Goal: Communication & Community: Answer question/provide support

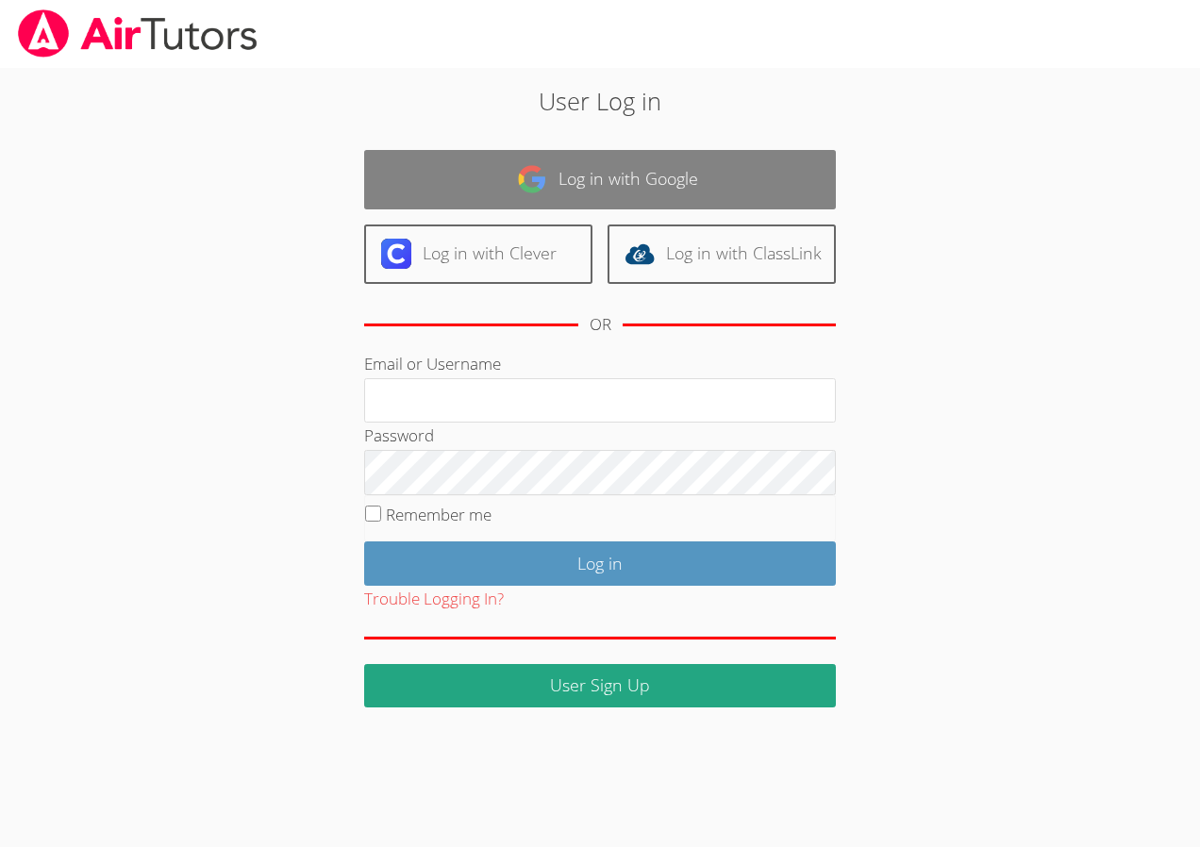
click at [655, 185] on link "Log in with Google" at bounding box center [600, 179] width 472 height 59
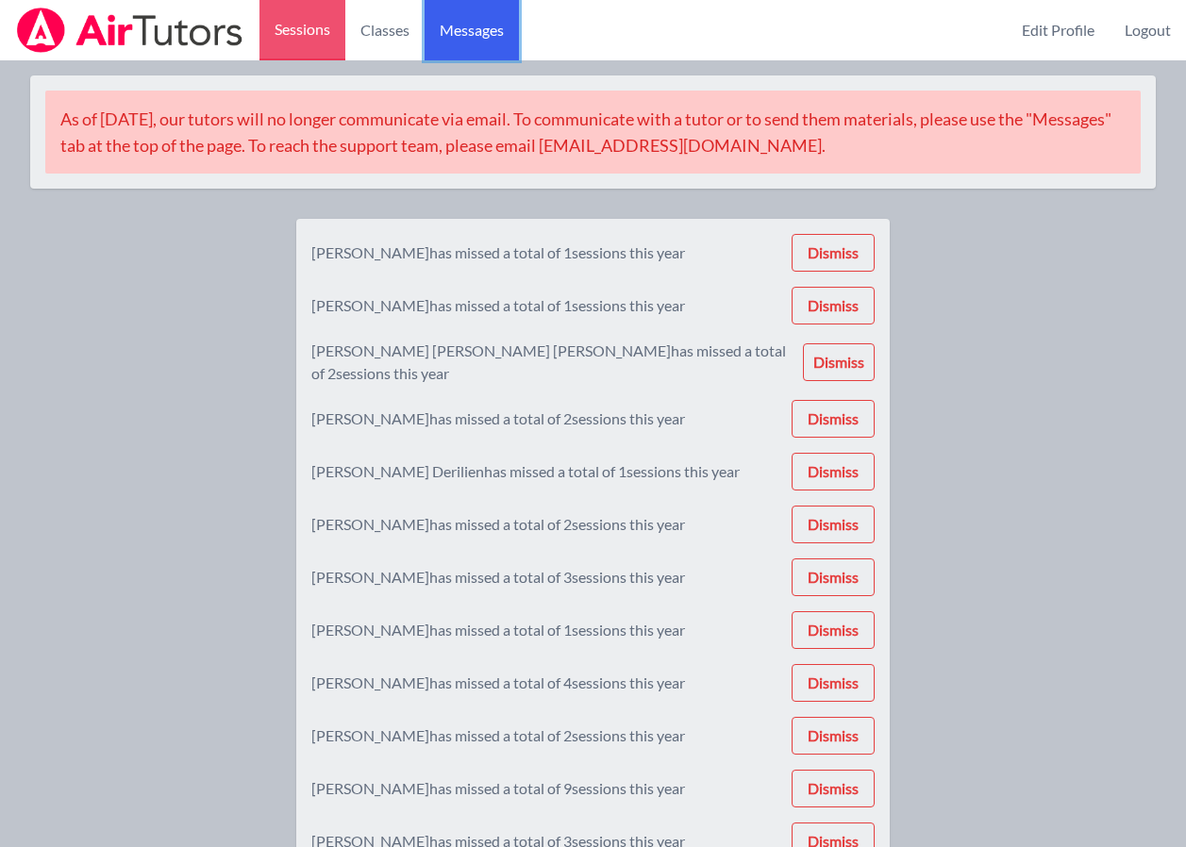
click at [472, 40] on span "Messages" at bounding box center [472, 30] width 64 height 23
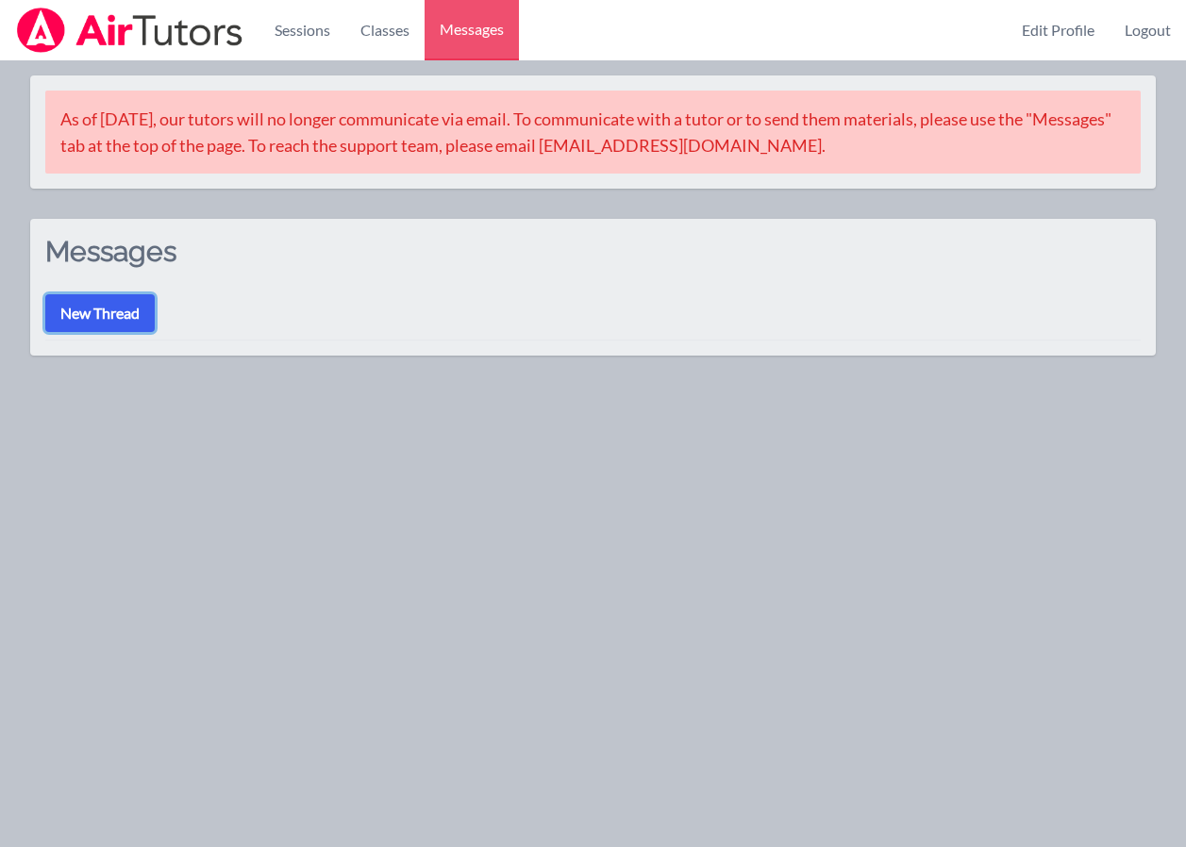
click at [89, 309] on button "New Thread" at bounding box center [99, 313] width 109 height 38
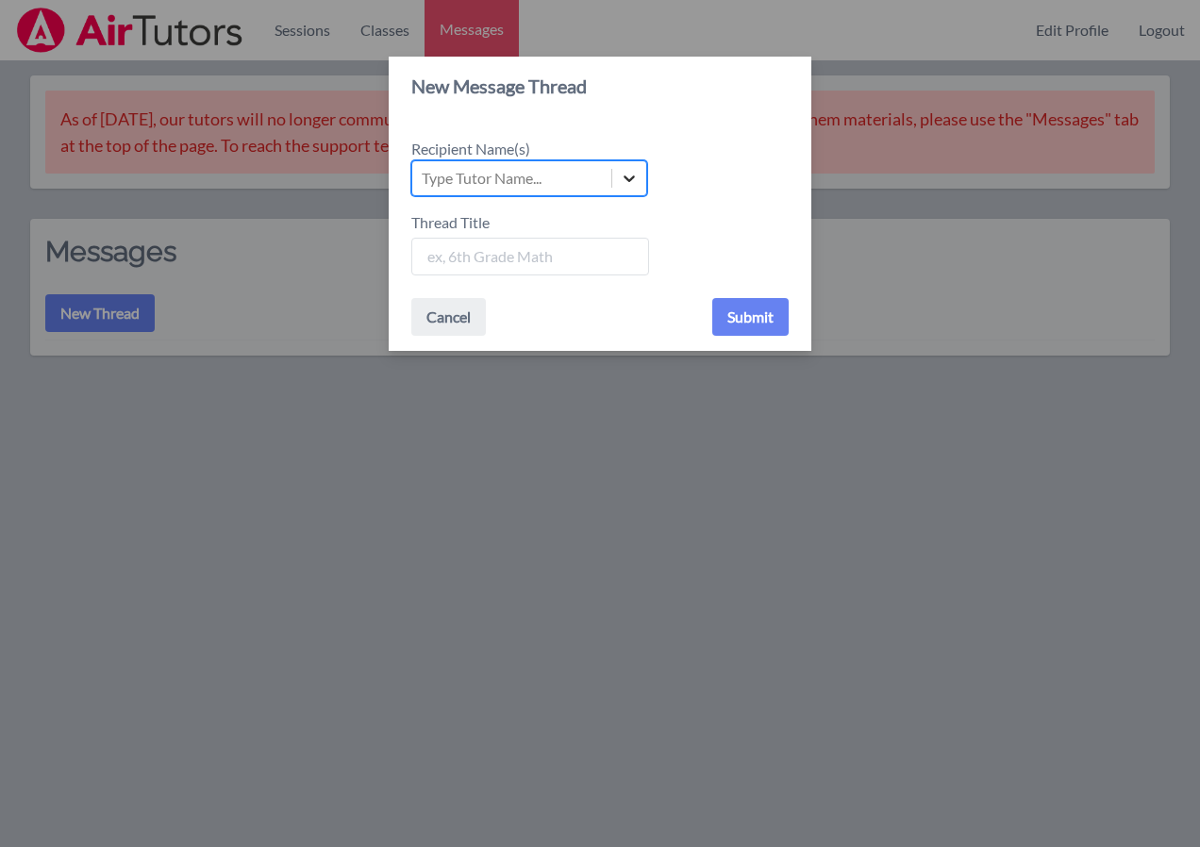
click at [628, 171] on icon at bounding box center [629, 178] width 19 height 19
click at [424, 171] on input "Recipient Name(s) Select is focused ,type to refine list, press Down to open th…" at bounding box center [423, 178] width 2 height 23
click at [628, 171] on icon at bounding box center [629, 178] width 19 height 19
click at [424, 171] on input "Recipient Name(s) Use Up and Down to choose options, press Enter to select the …" at bounding box center [423, 178] width 2 height 23
click at [461, 316] on button "Cancel" at bounding box center [448, 317] width 75 height 38
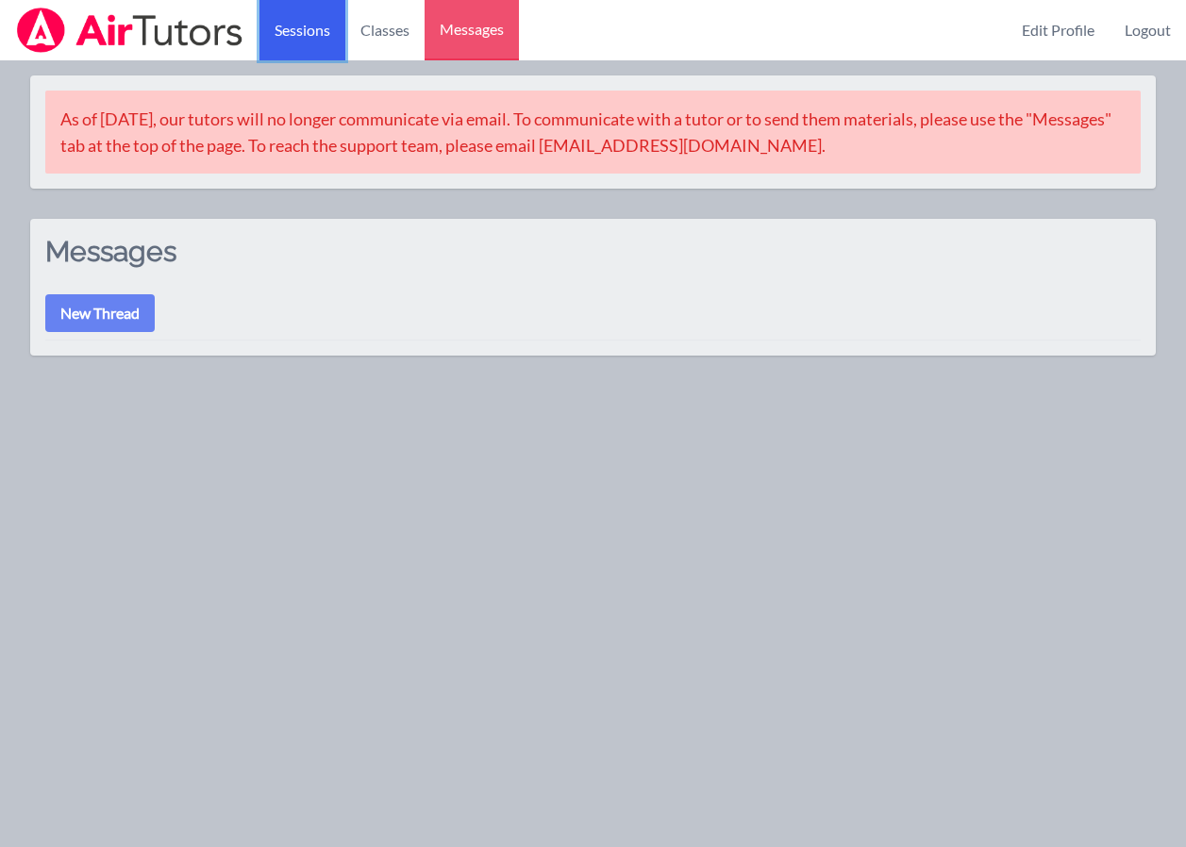
click at [310, 36] on link "Sessions" at bounding box center [302, 30] width 86 height 60
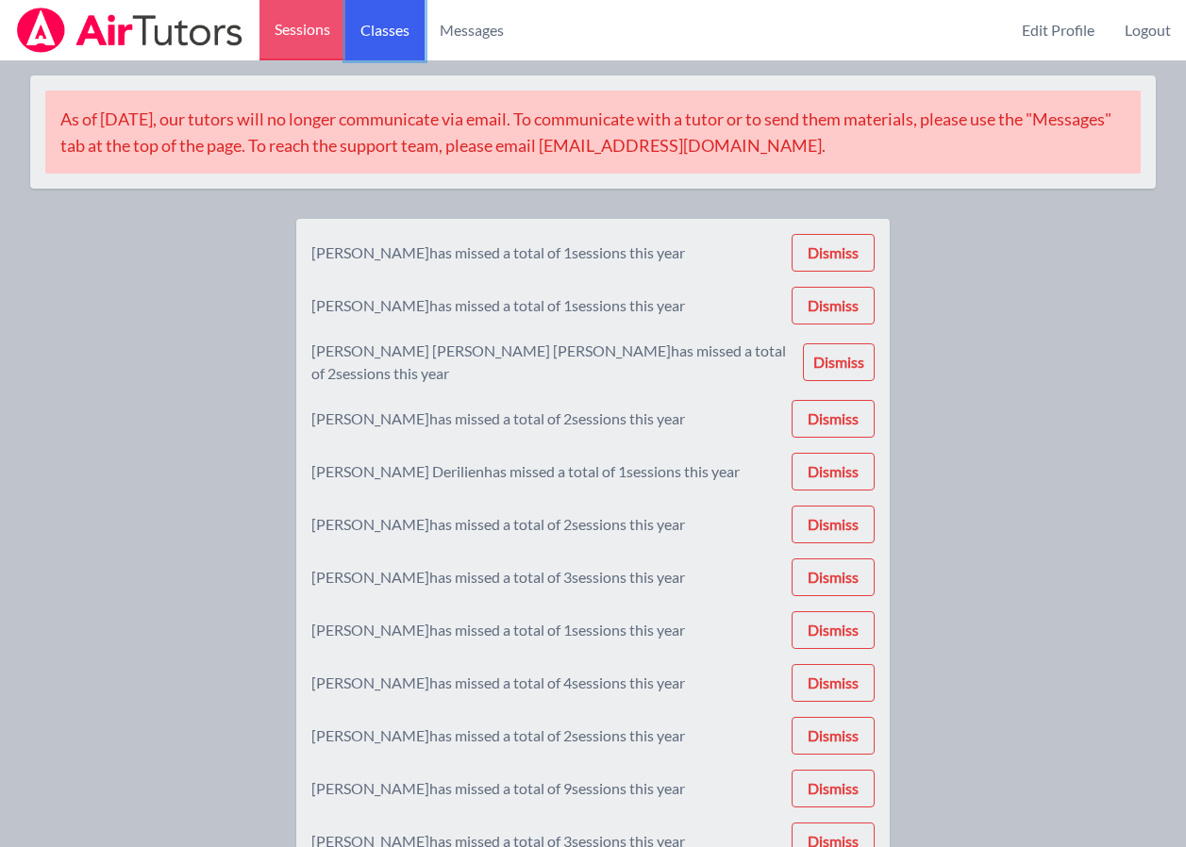
click at [381, 26] on link "Classes" at bounding box center [384, 30] width 79 height 60
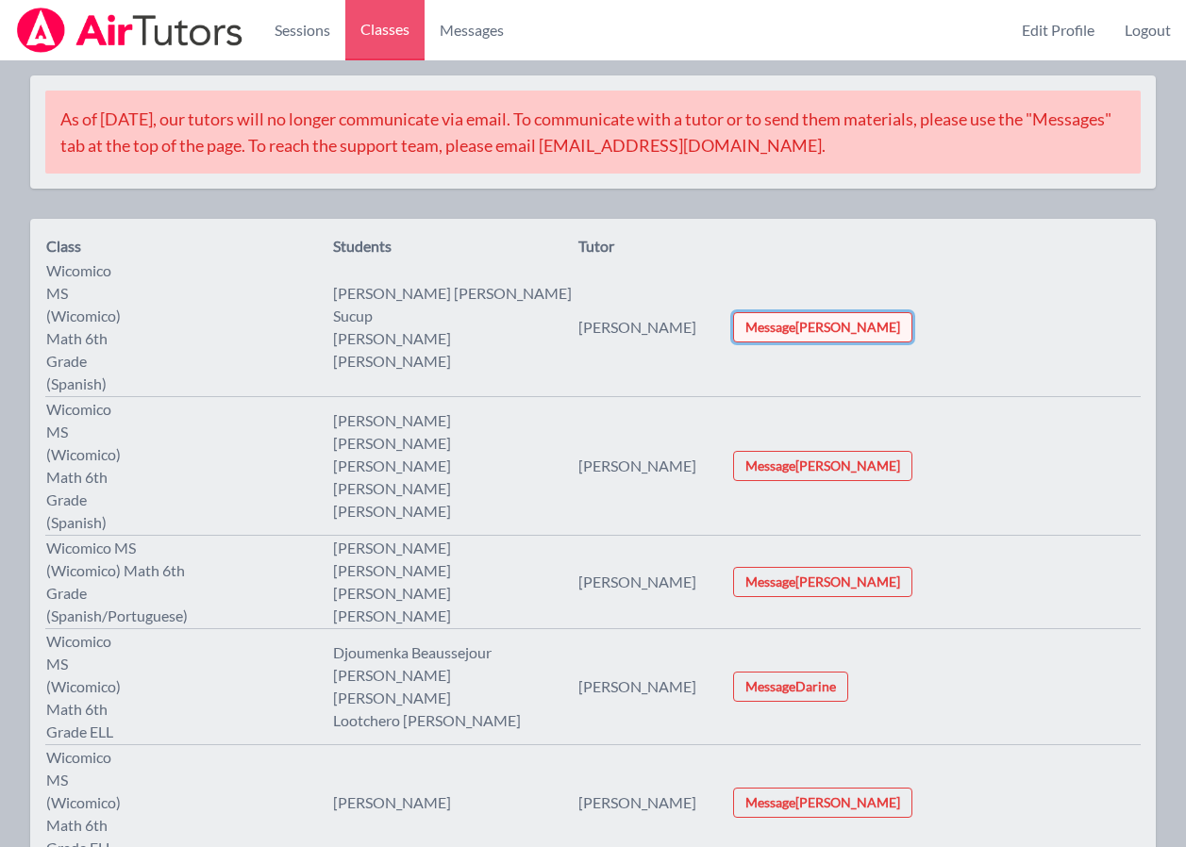
click at [912, 312] on button "Message Melissa" at bounding box center [822, 327] width 179 height 30
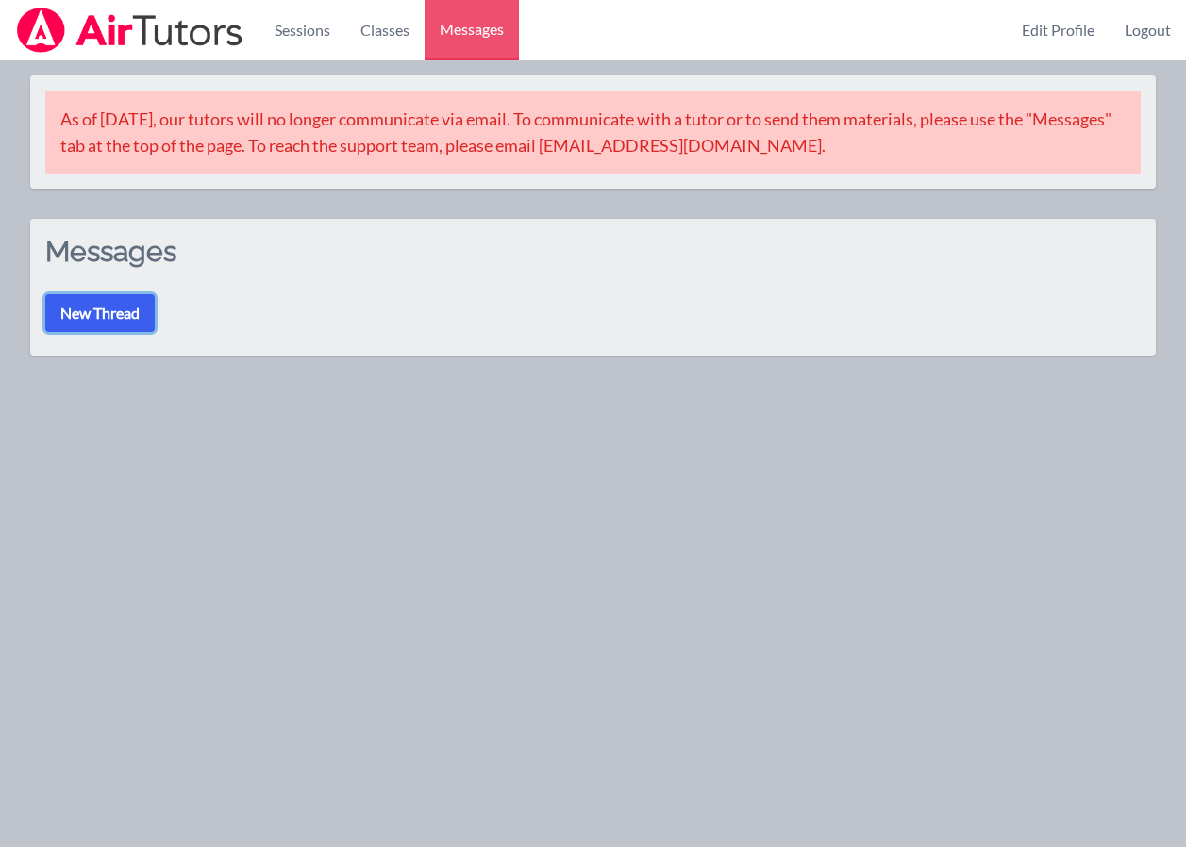
click at [117, 308] on button "New Thread" at bounding box center [99, 313] width 109 height 38
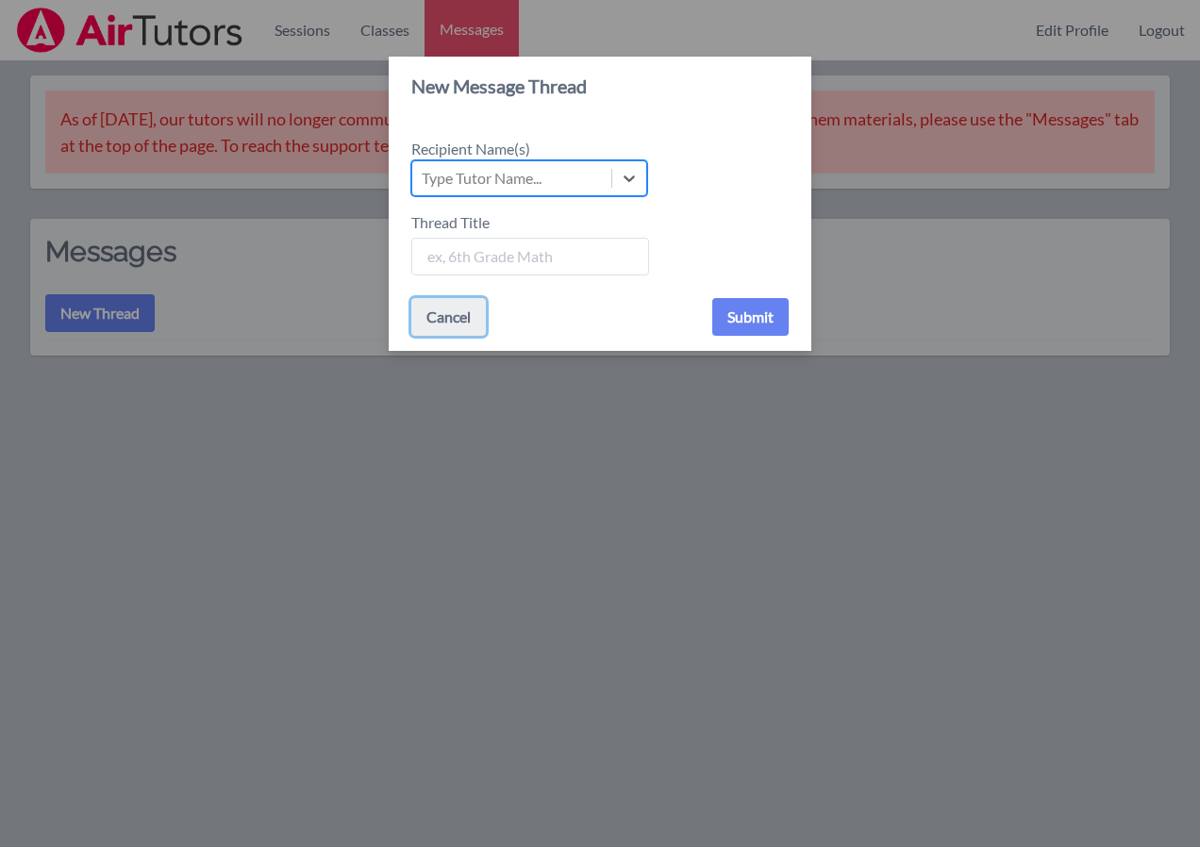
click at [442, 320] on button "Cancel" at bounding box center [448, 317] width 75 height 38
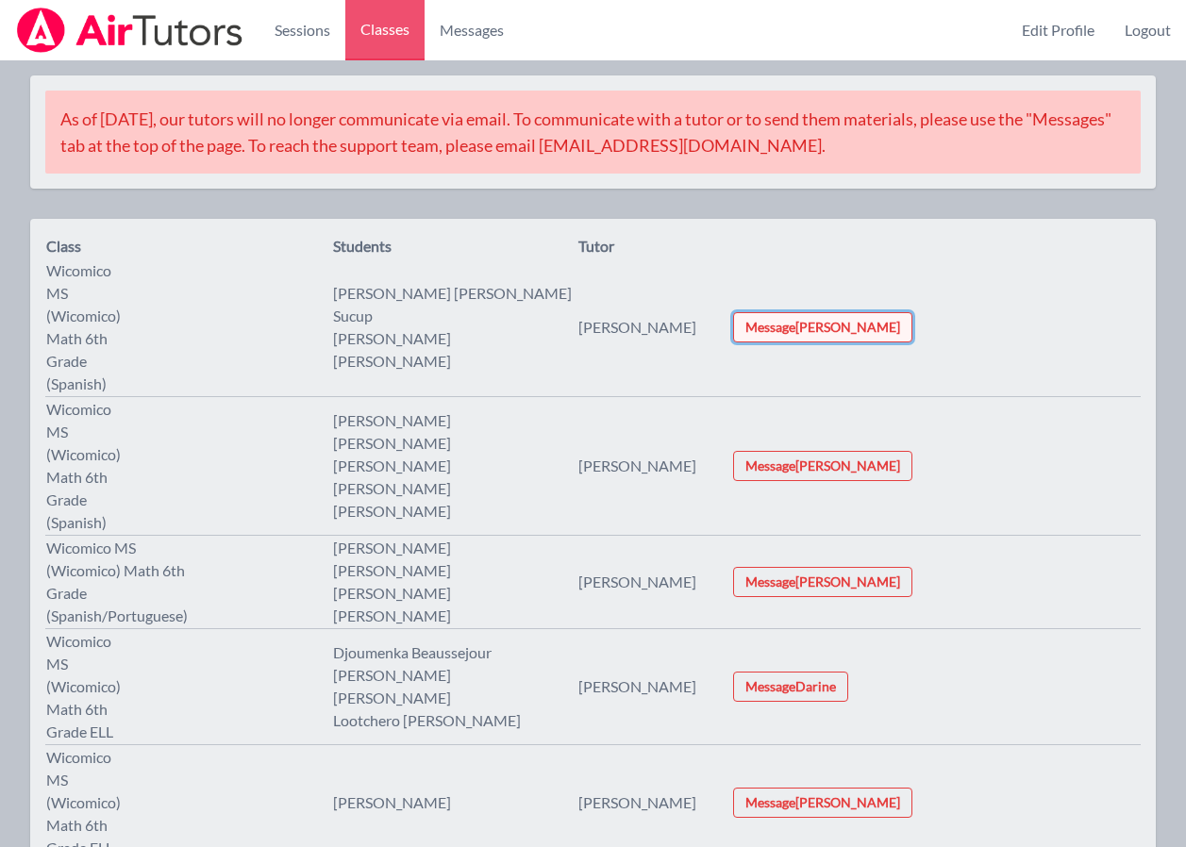
click at [912, 312] on button "Message Melissa" at bounding box center [822, 327] width 179 height 30
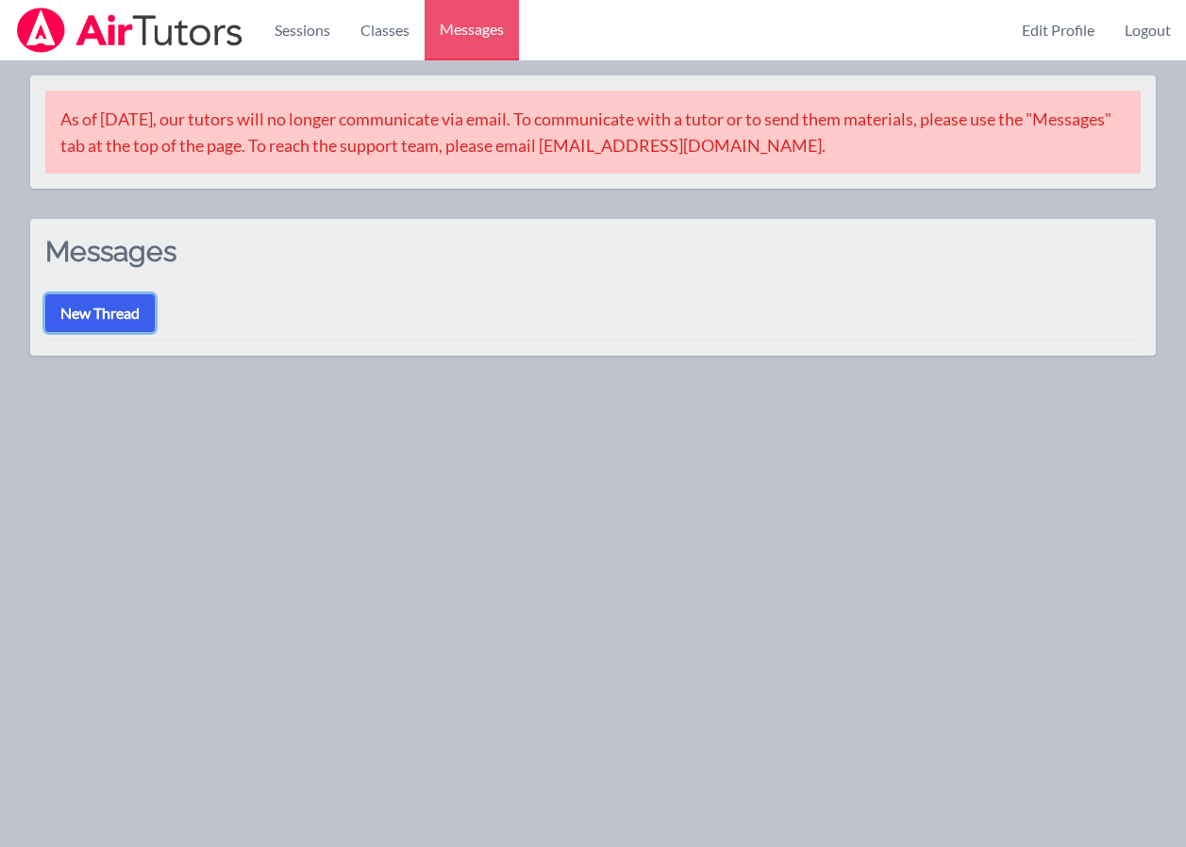
click at [118, 311] on button "New Thread" at bounding box center [99, 313] width 109 height 38
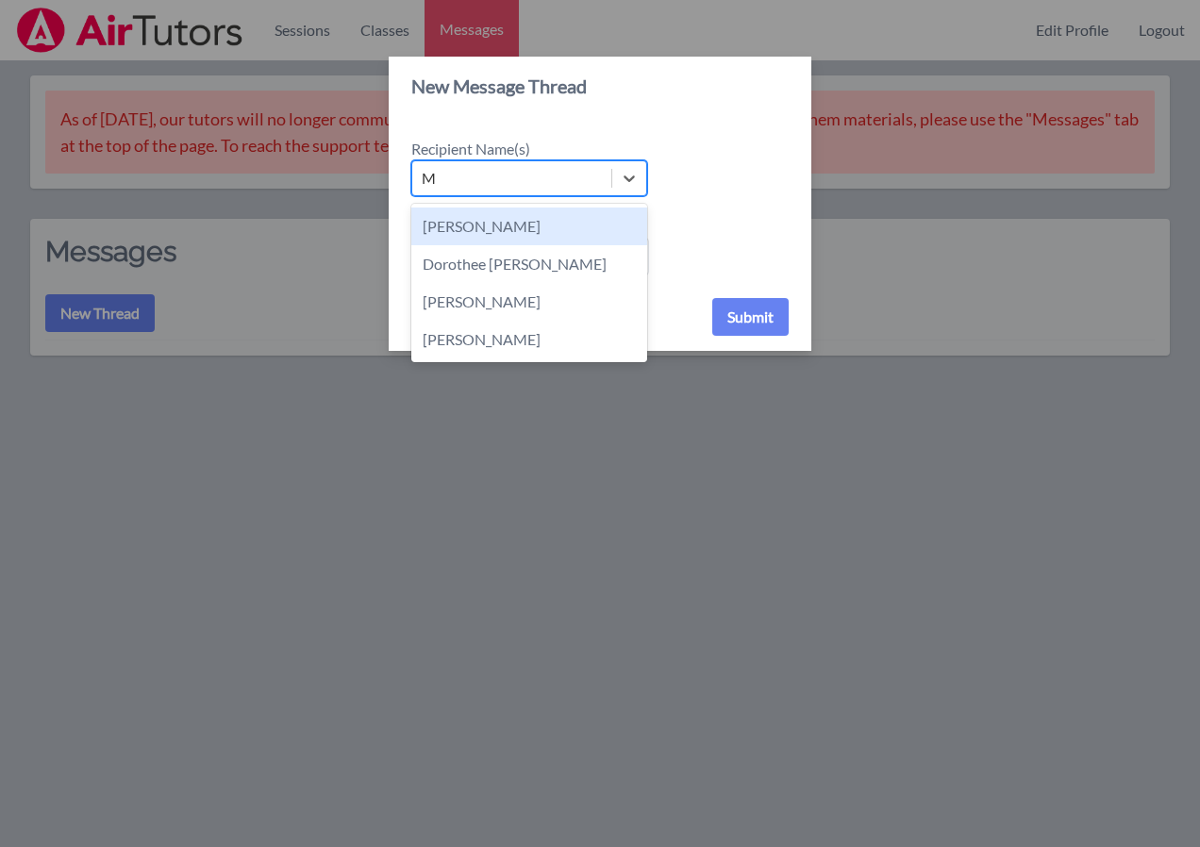
type input "Me"
click at [541, 221] on div "Melissa Salgado" at bounding box center [529, 227] width 236 height 38
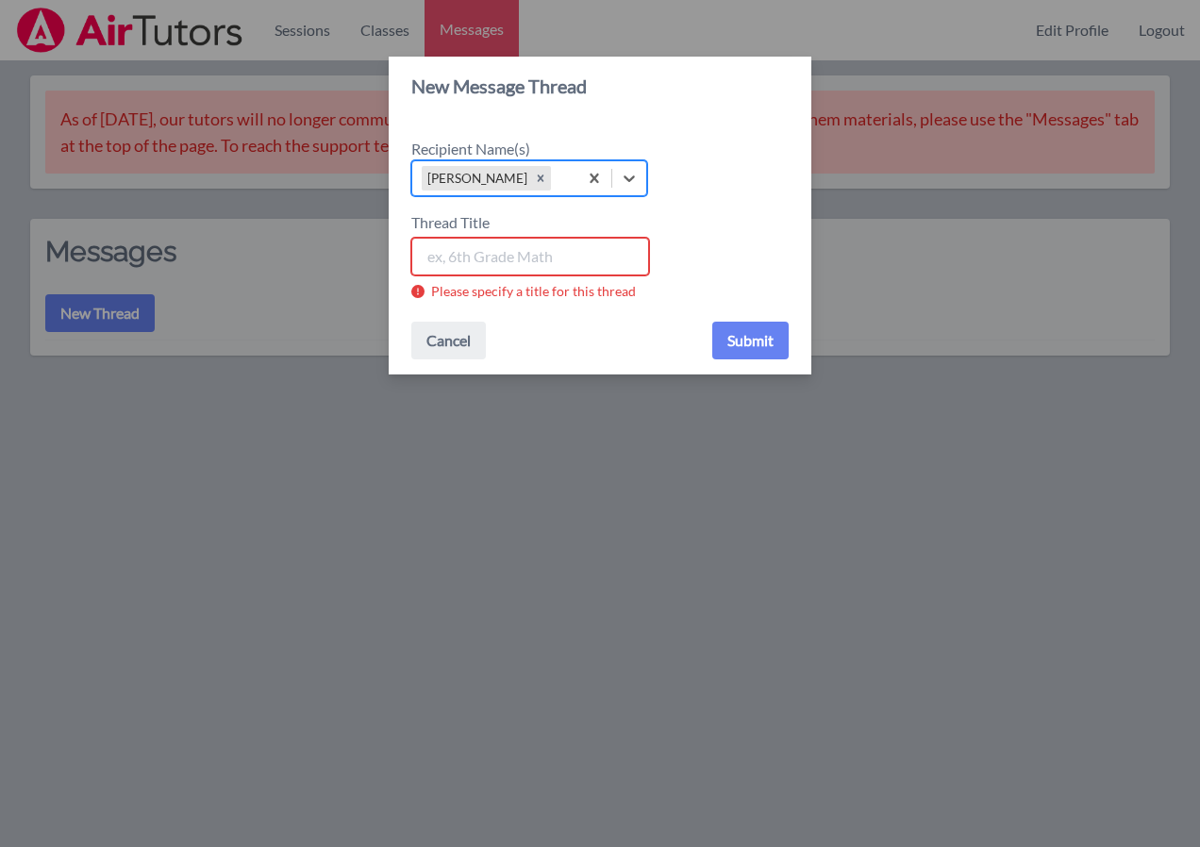
click at [583, 250] on input "Thread Title" at bounding box center [530, 257] width 238 height 38
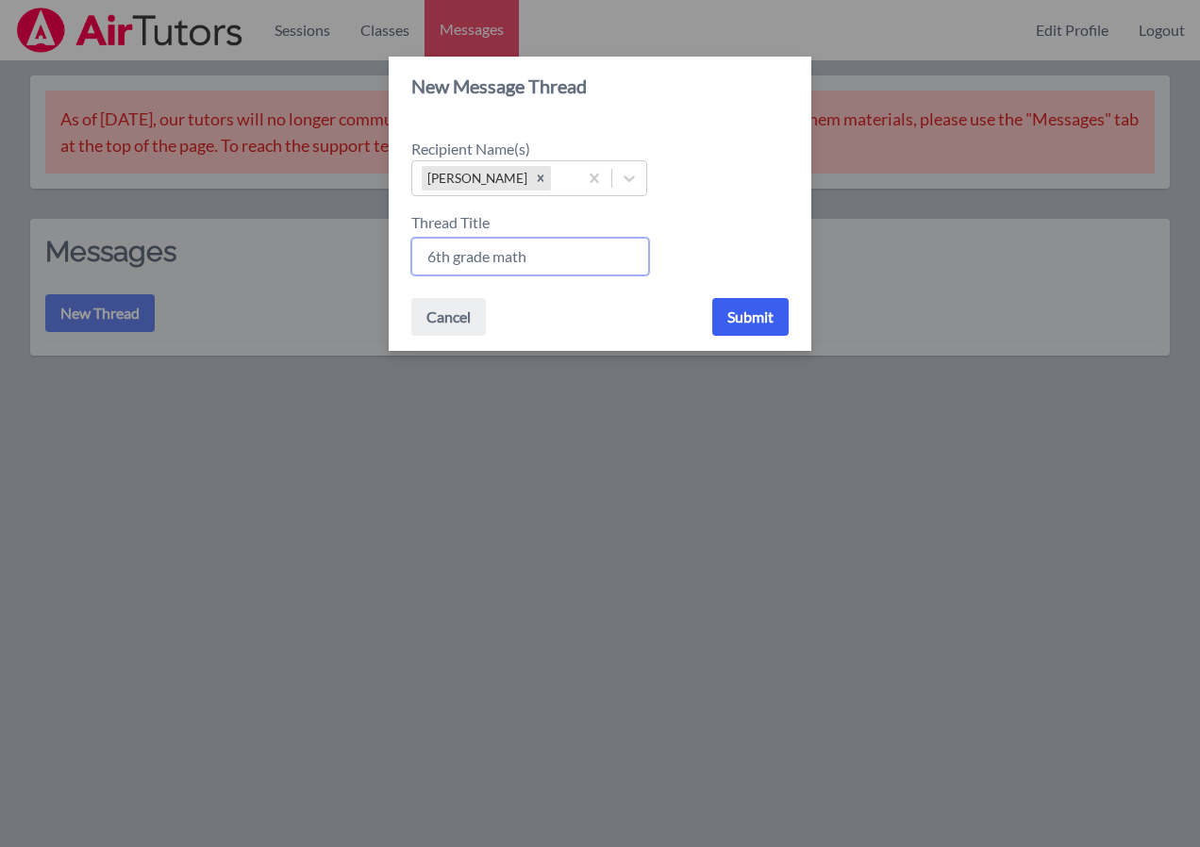
type input "6th grade math"
click at [740, 318] on button "Submit" at bounding box center [750, 317] width 76 height 38
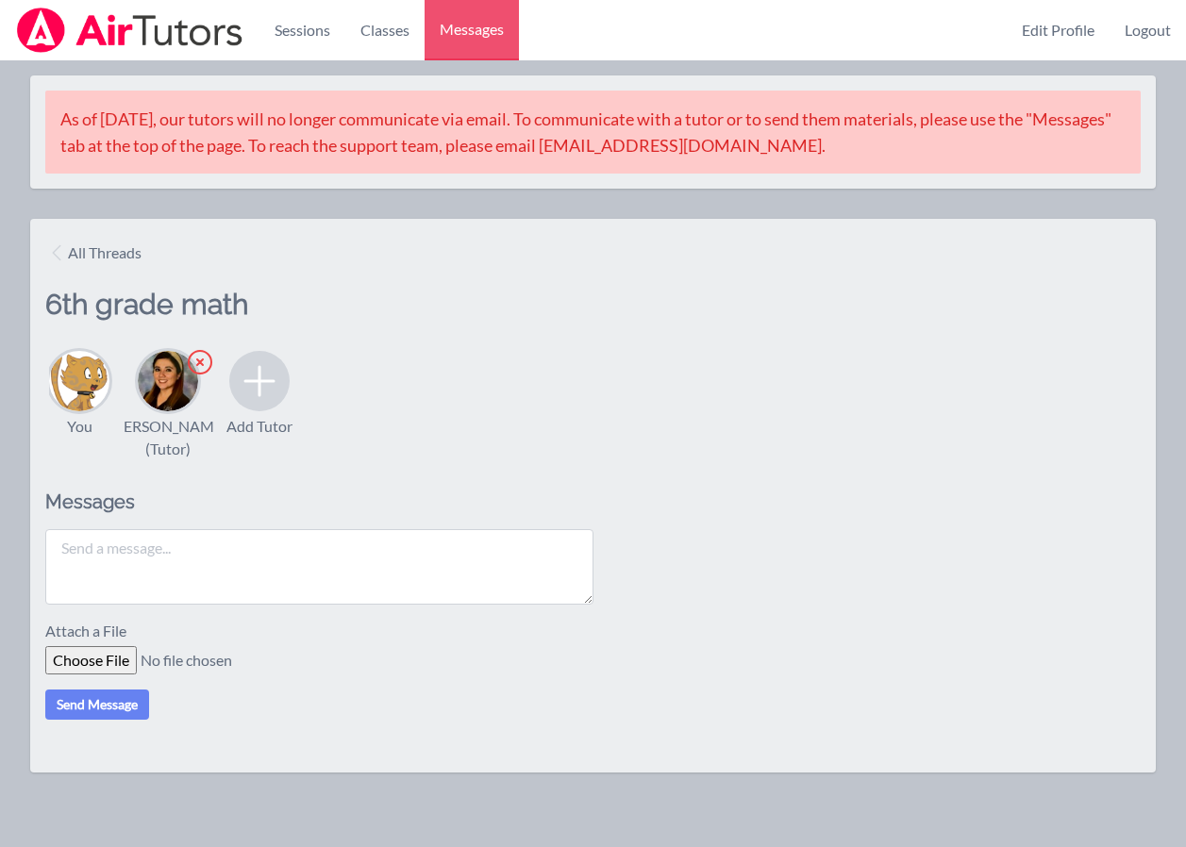
click at [270, 580] on textarea at bounding box center [319, 566] width 548 height 75
click at [277, 593] on textarea "Good morning, If you could work on these" at bounding box center [319, 566] width 548 height 75
click at [143, 605] on textarea "Good morning, If you could work on these skills for the week of Oct. 20th and O…" at bounding box center [319, 566] width 548 height 75
click at [147, 605] on textarea "Good morning, If you could work on these skills for the week of Oct. 20th and O…" at bounding box center [319, 566] width 548 height 75
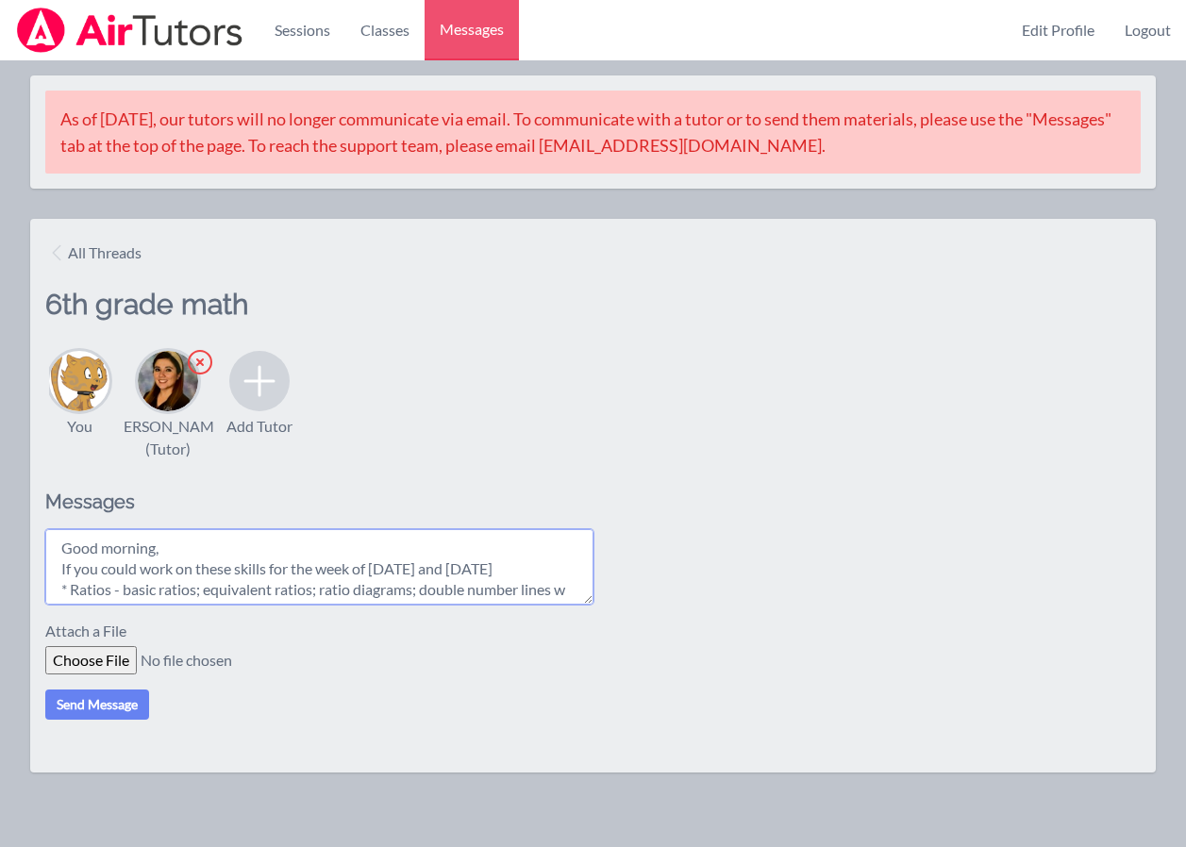
scroll to position [15, 0]
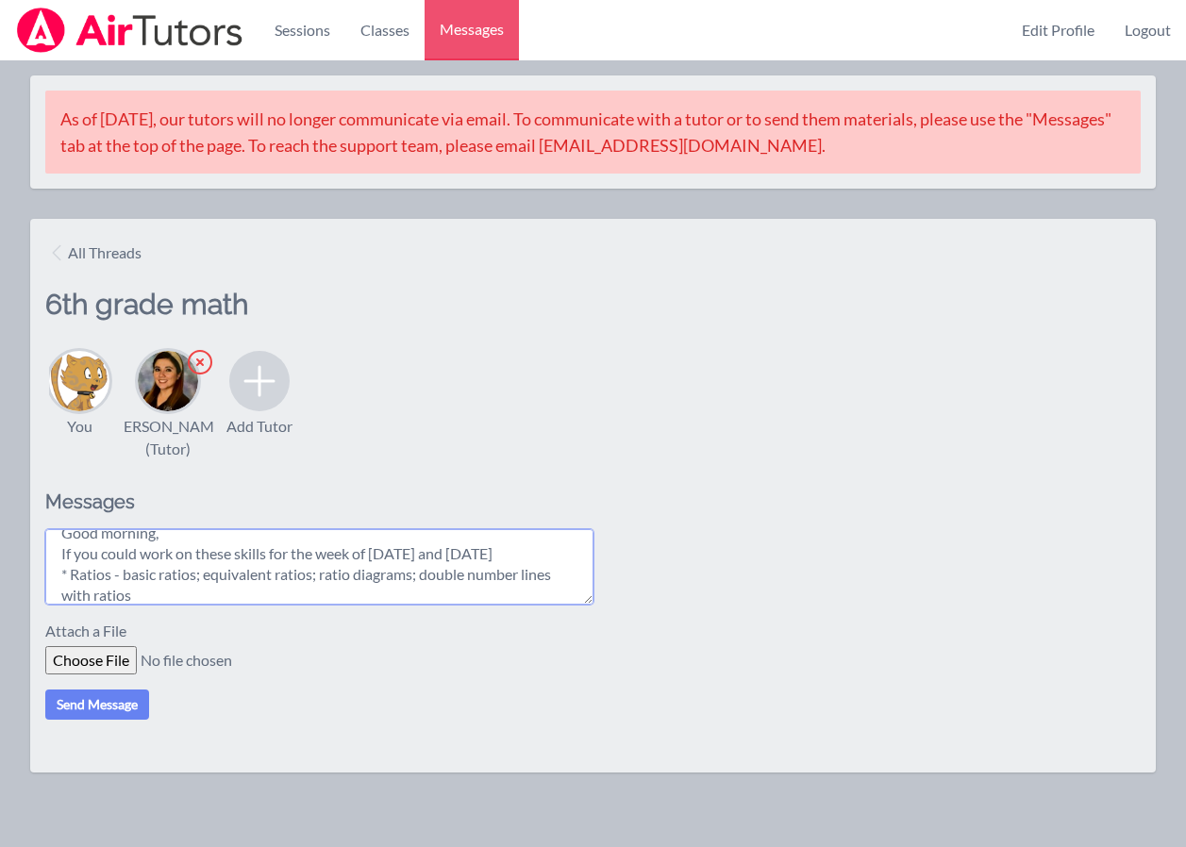
drag, startPoint x: 148, startPoint y: 614, endPoint x: 164, endPoint y: 616, distance: 16.2
click at [148, 605] on textarea "Good morning, If you could work on these skills for the week of Oct. 20th and O…" at bounding box center [319, 566] width 548 height 75
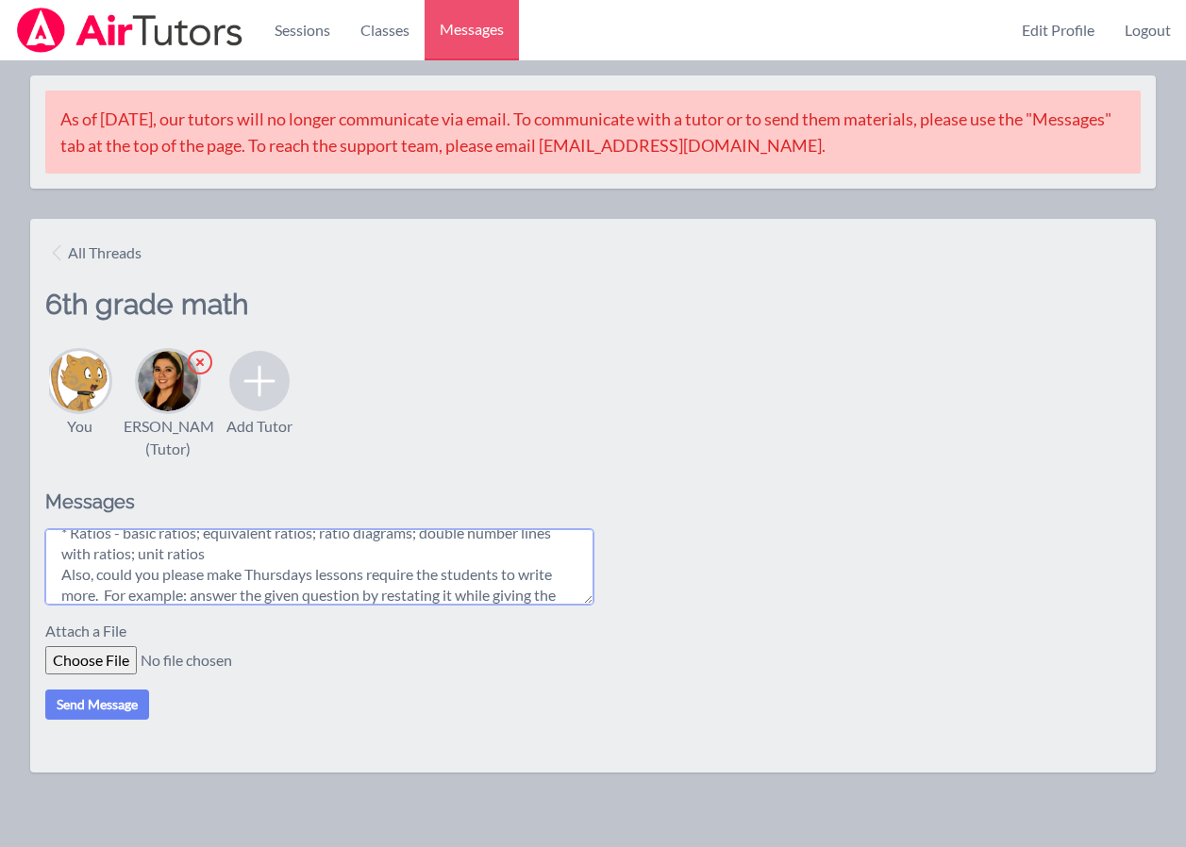
scroll to position [77, 0]
drag, startPoint x: 313, startPoint y: 575, endPoint x: 246, endPoint y: 571, distance: 67.1
click at [246, 571] on textarea "Good morning, If you could work on these skills for the week of Oct. 20th and O…" at bounding box center [319, 566] width 548 height 75
drag, startPoint x: 291, startPoint y: 578, endPoint x: 479, endPoint y: 743, distance: 250.8
click at [479, 743] on div "All Threads 6th grade math You Melissa Salgado (Tutor) Add Tutor Messages Good …" at bounding box center [593, 496] width 1126 height 554
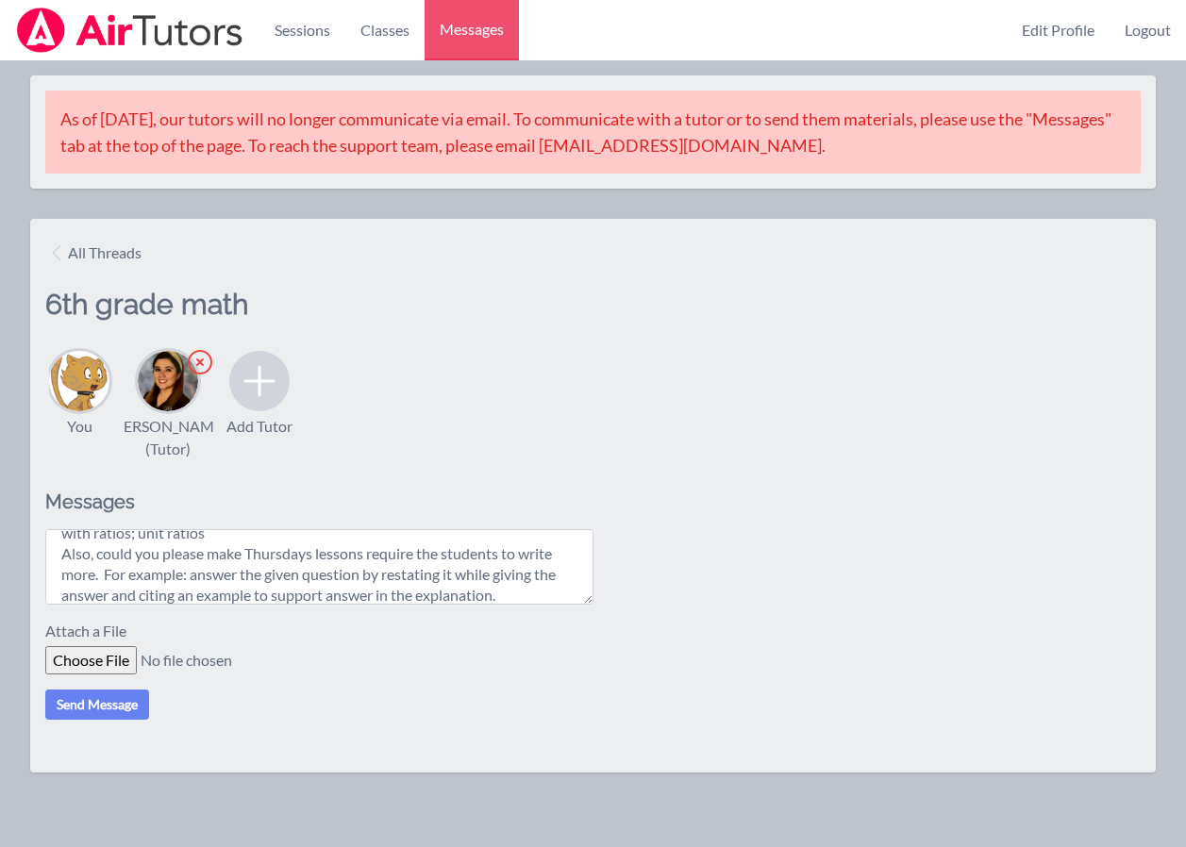
scroll to position [87, 0]
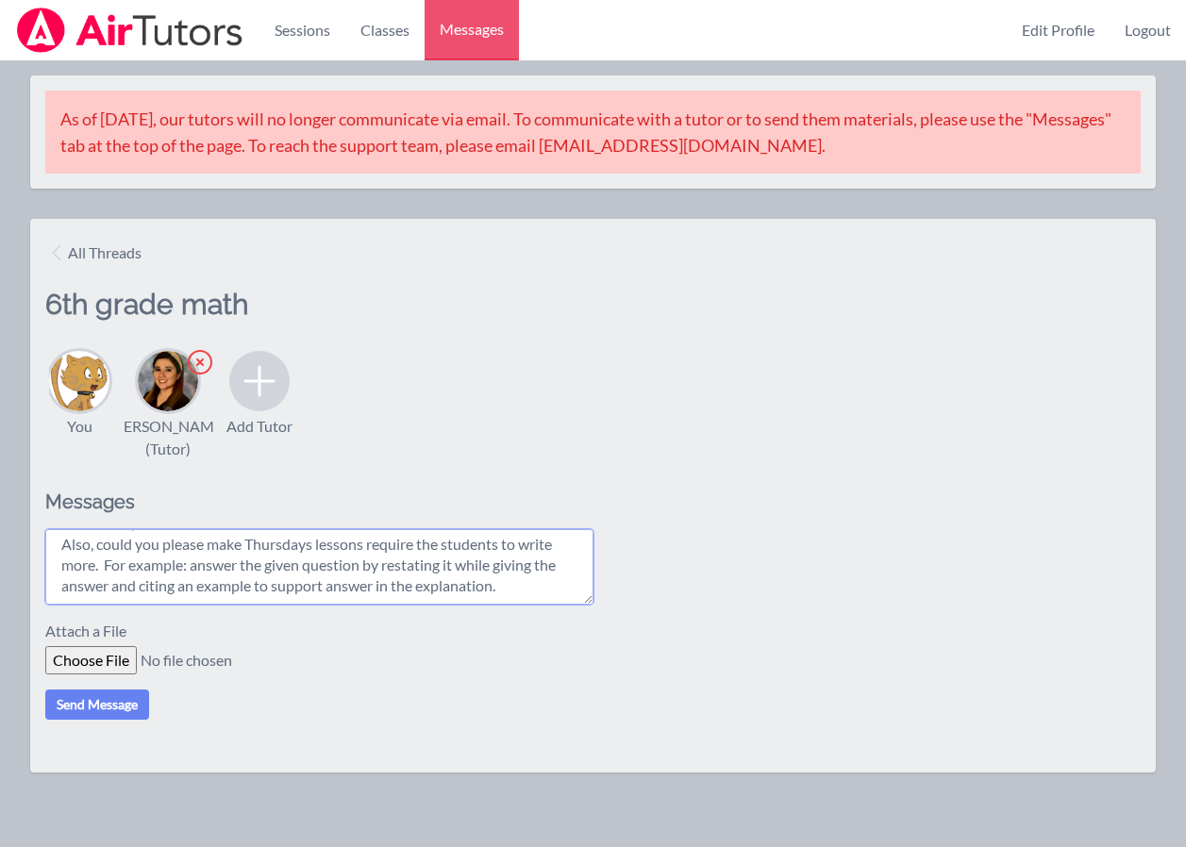
click at [544, 605] on textarea "Good morning, If you could work on these skills for the week of Oct. 20th and O…" at bounding box center [319, 566] width 548 height 75
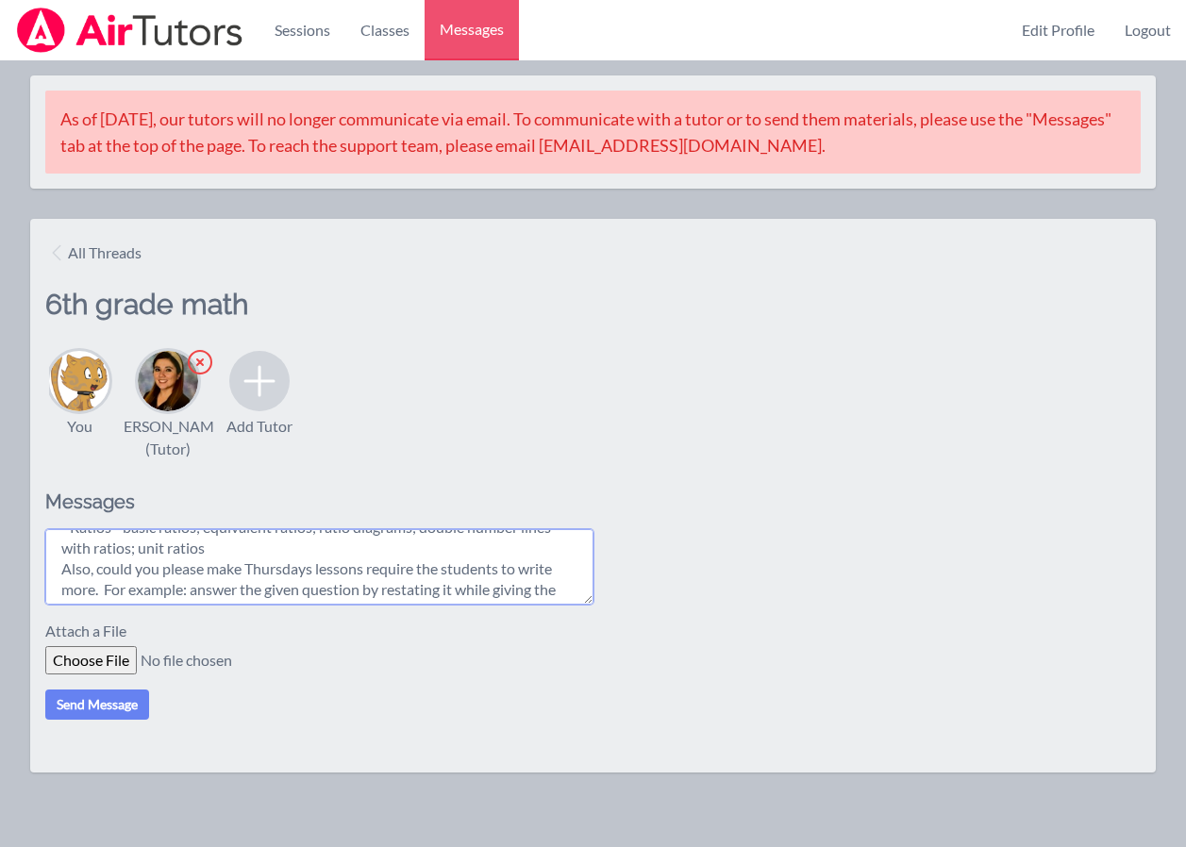
click at [365, 593] on textarea "Good morning, If you could work on these skills for the week of Oct. 20th and O…" at bounding box center [319, 566] width 548 height 75
drag, startPoint x: 138, startPoint y: 610, endPoint x: 62, endPoint y: 568, distance: 86.2
click at [62, 568] on textarea "Good morning, If you could work on these skills for the week of Oct. 20th and O…" at bounding box center [319, 566] width 548 height 75
type textarea "Good morning, If you could work on these skills for the week of Oct. 20th and O…"
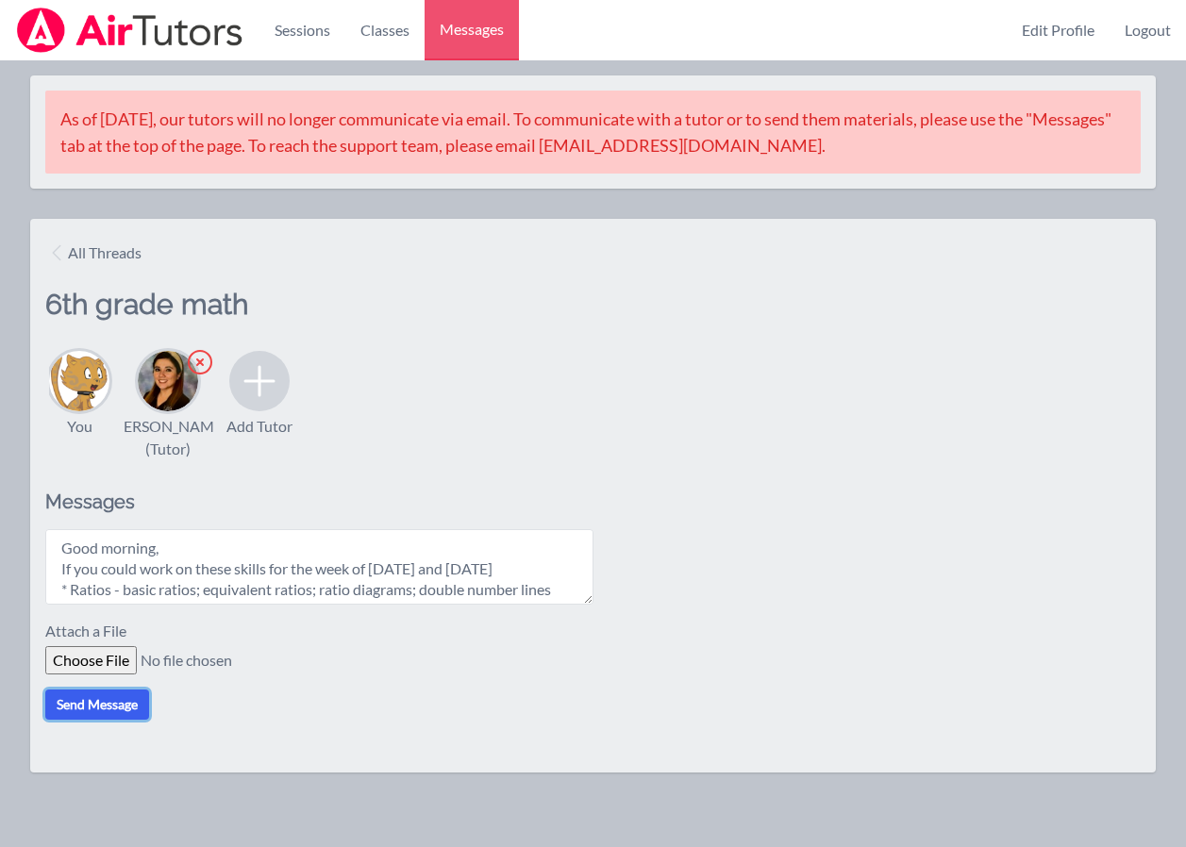
click at [101, 720] on button "Send Message" at bounding box center [97, 705] width 104 height 30
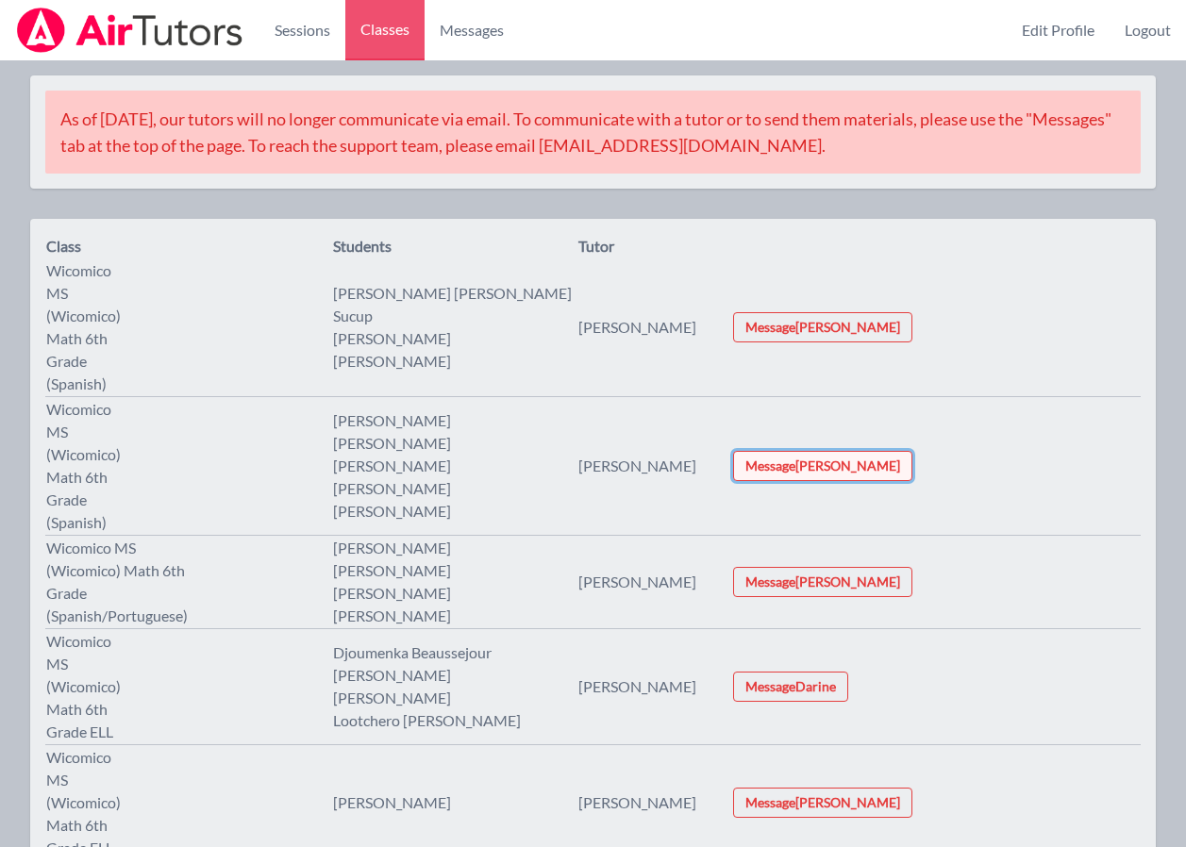
click at [903, 451] on button "Message Diana" at bounding box center [822, 466] width 179 height 30
click at [905, 451] on button "Message Diana" at bounding box center [822, 466] width 179 height 30
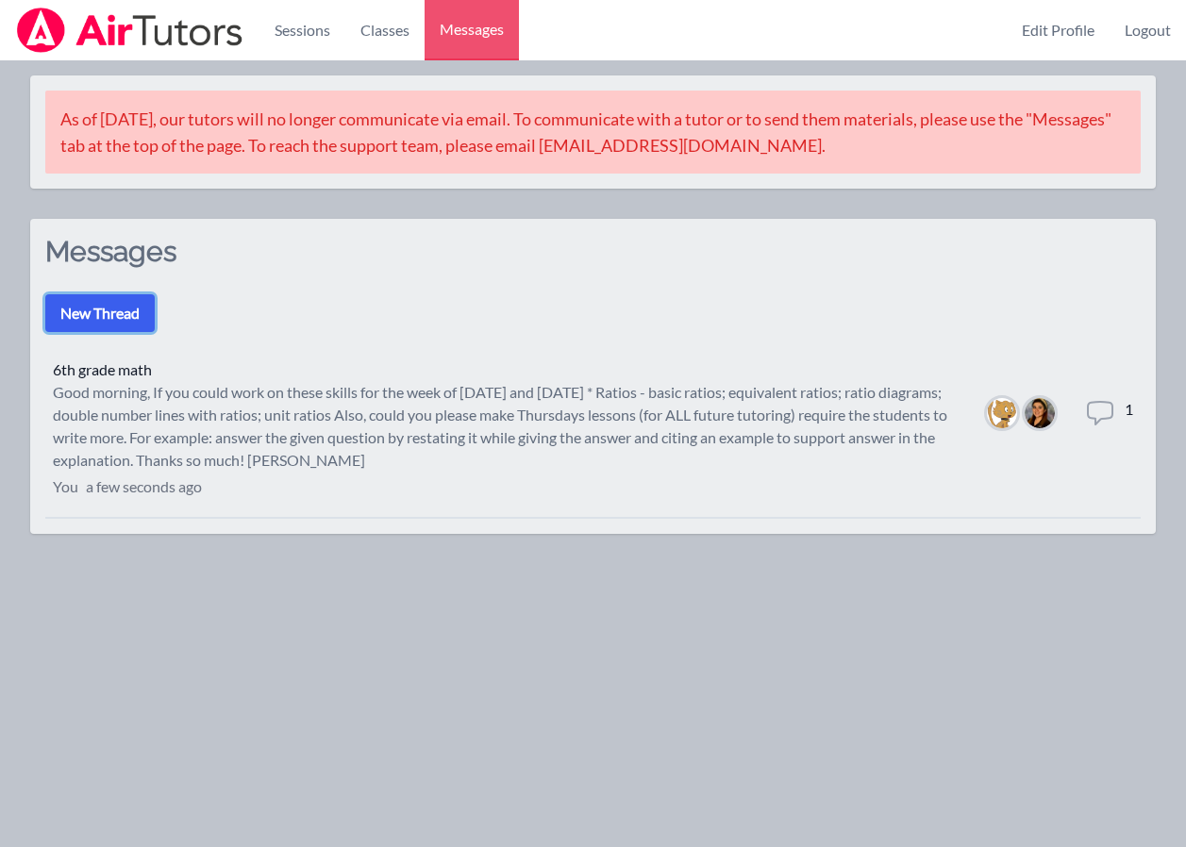
click at [102, 309] on button "New Thread" at bounding box center [99, 313] width 109 height 38
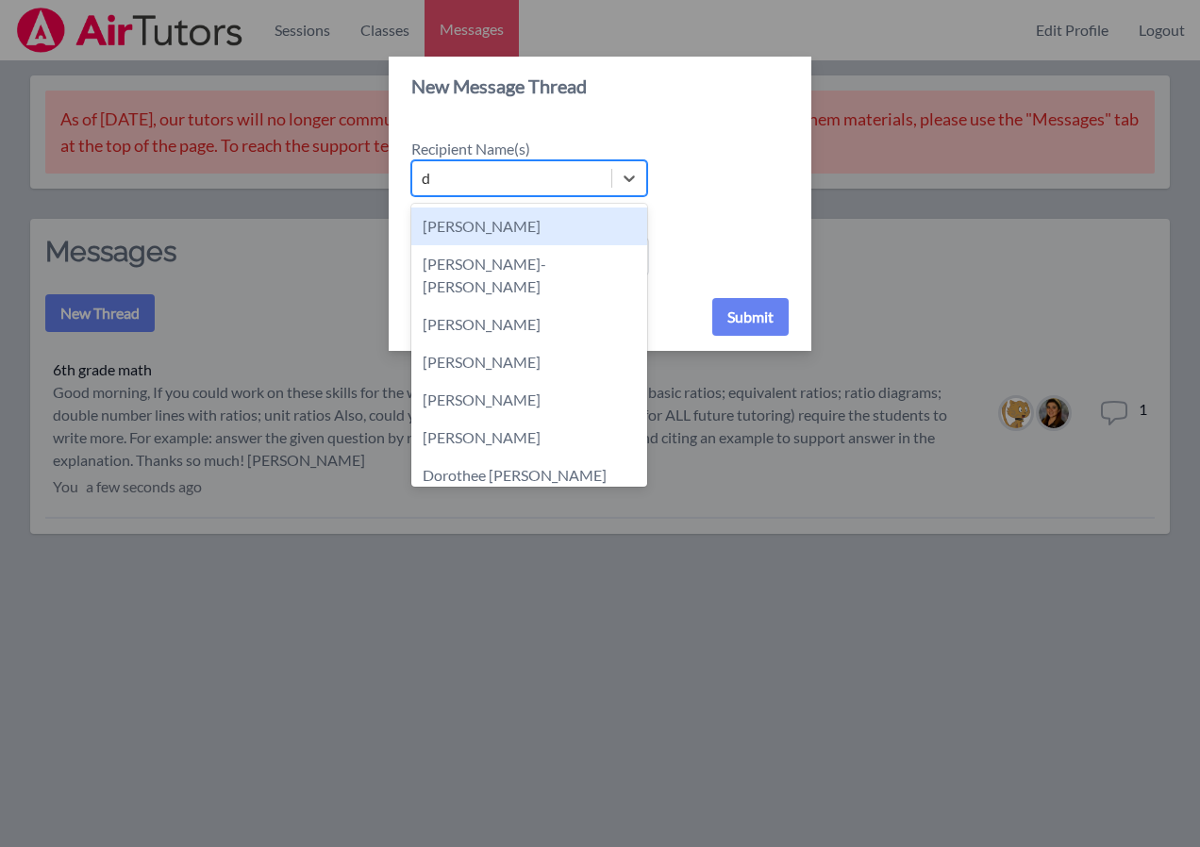
type input "di"
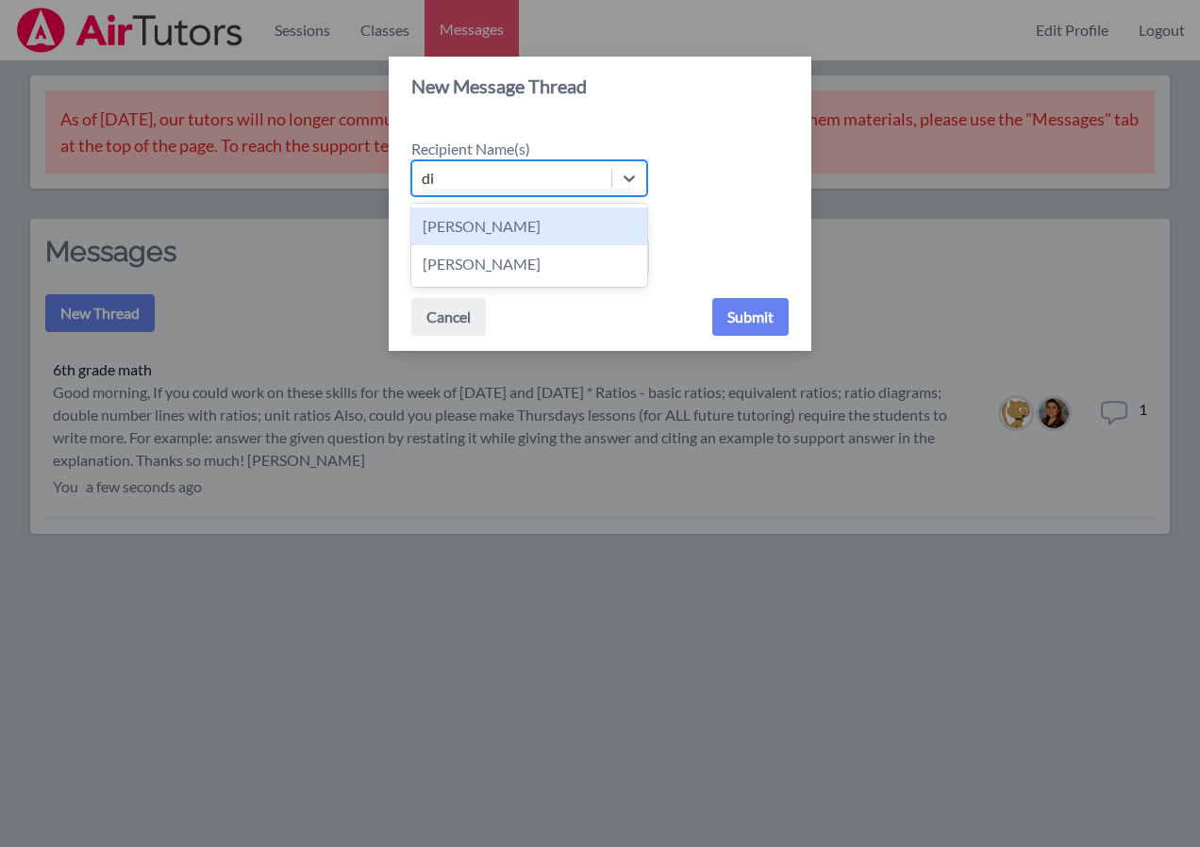
click at [474, 231] on div "Diana Andrade" at bounding box center [529, 227] width 236 height 38
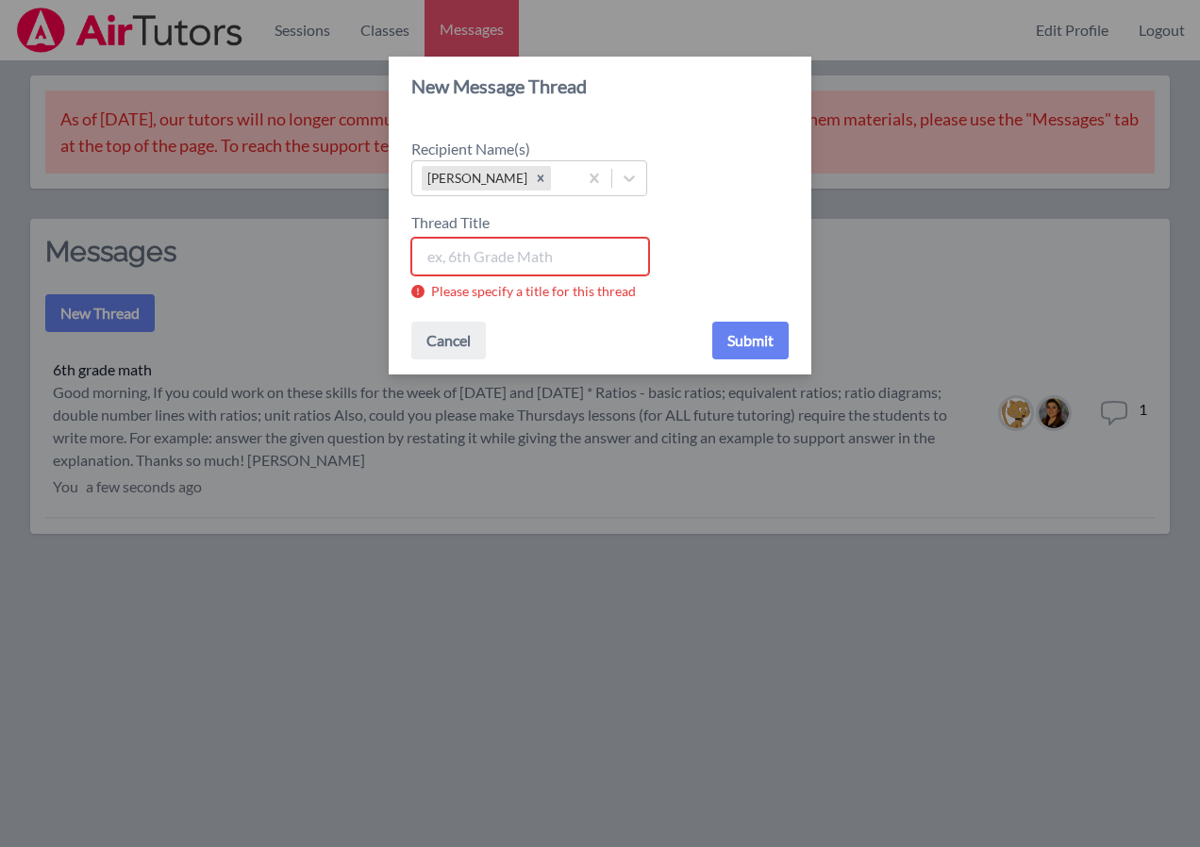
click at [515, 258] on input "Thread Title" at bounding box center [530, 257] width 238 height 38
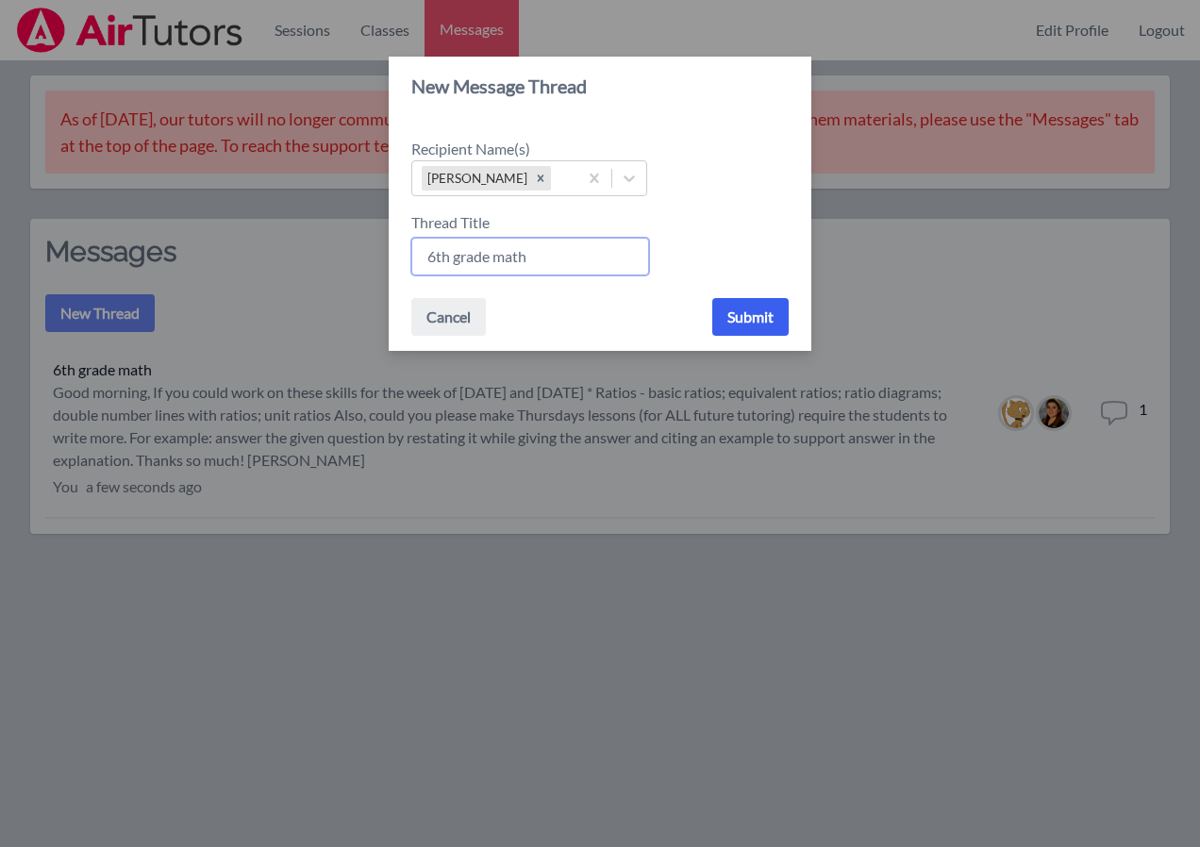
type input "6th grade math"
click at [755, 315] on button "Submit" at bounding box center [750, 317] width 76 height 38
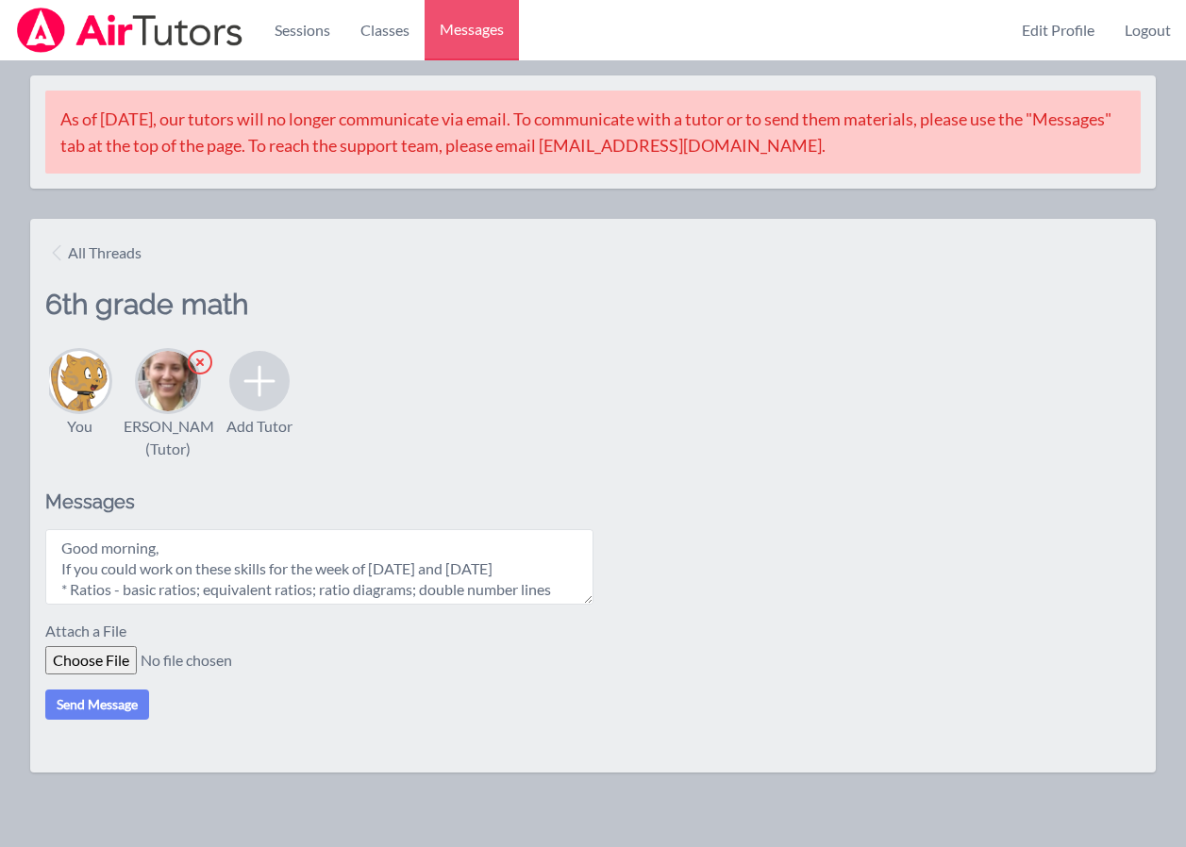
scroll to position [140, 0]
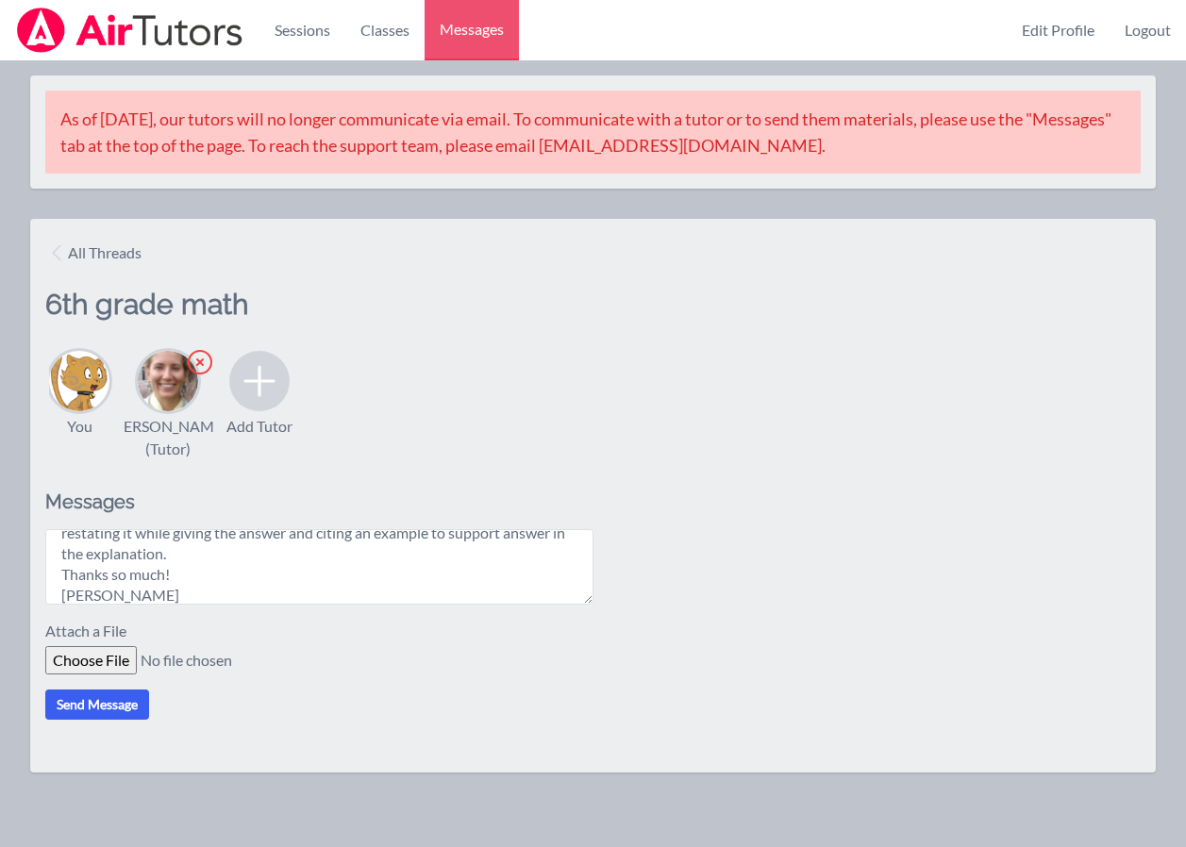
type textarea "Good morning, If you could work on these skills for the week of Oct. 20th and O…"
click at [104, 720] on button "Send Message" at bounding box center [97, 705] width 104 height 30
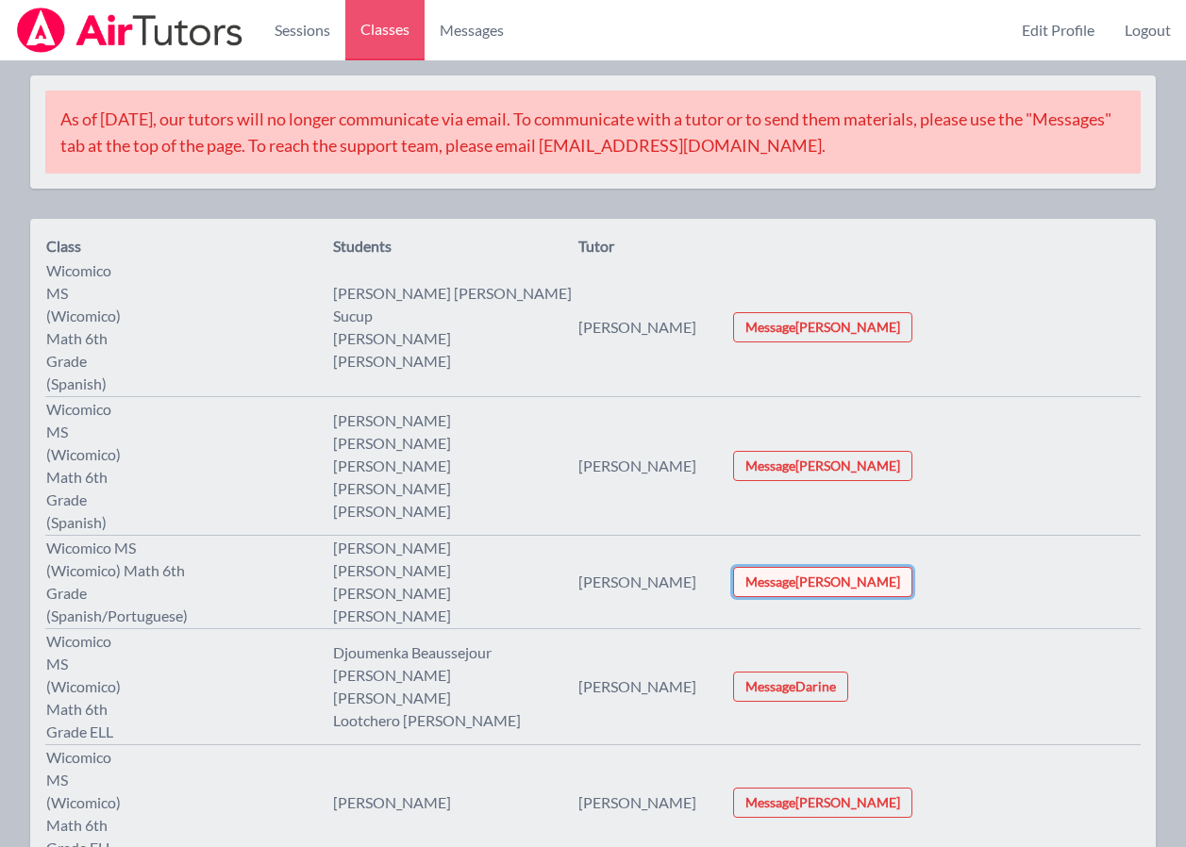
click at [889, 567] on button "Message Franco" at bounding box center [822, 582] width 179 height 30
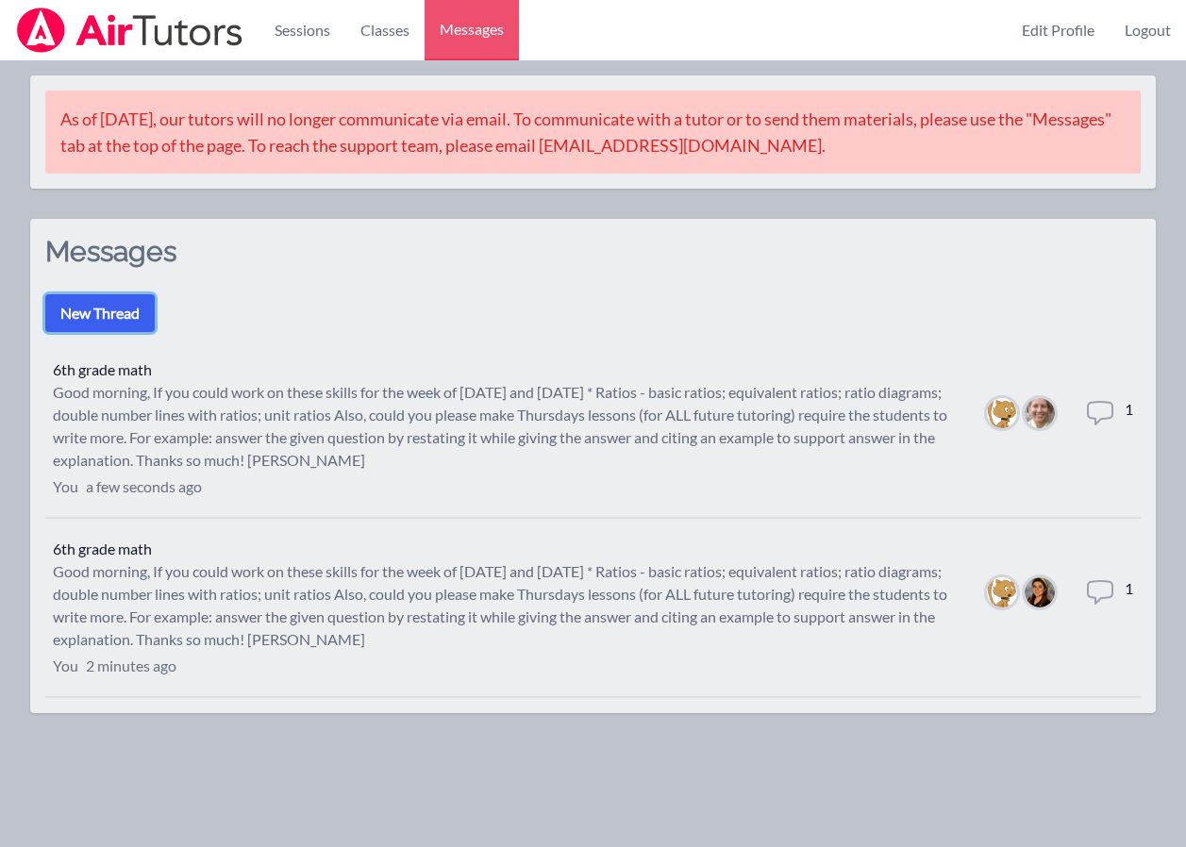
click at [96, 305] on button "New Thread" at bounding box center [99, 313] width 109 height 38
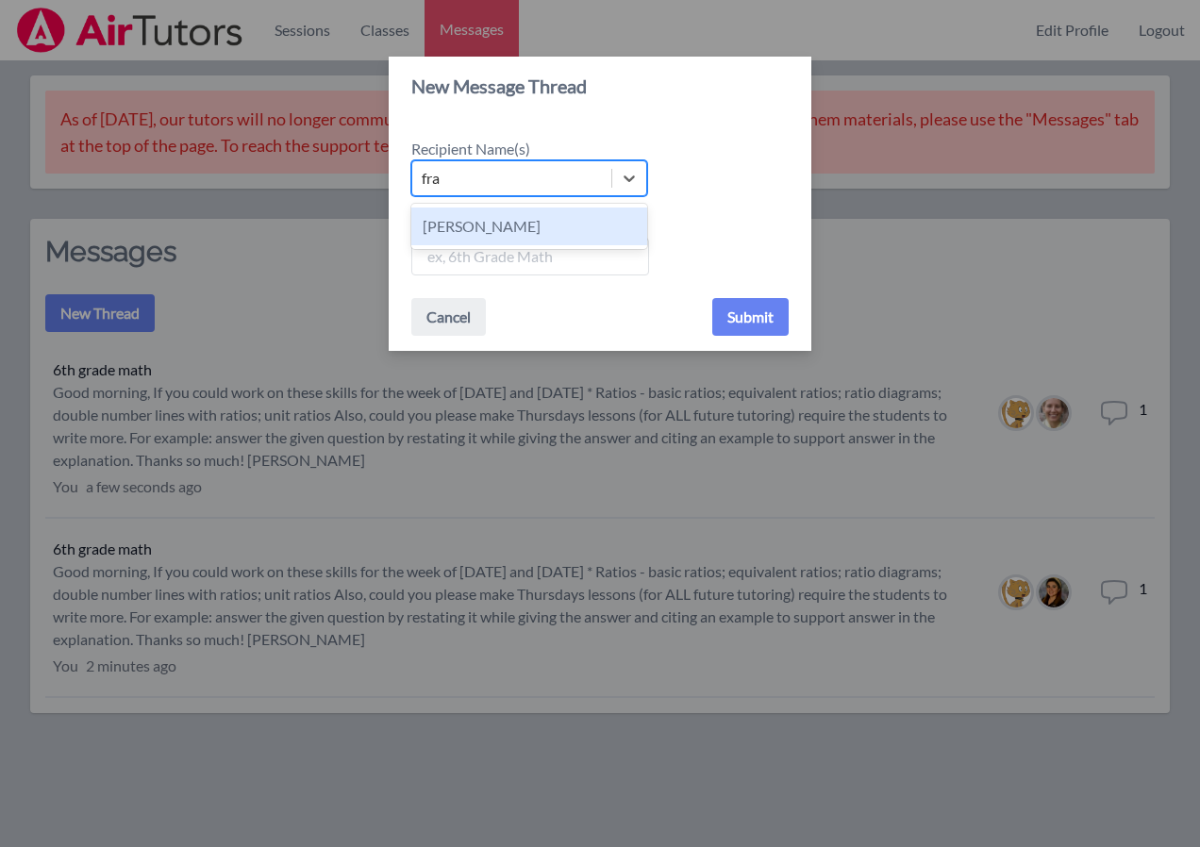
type input "fran"
click at [503, 228] on div "Franco Uribe-Rheinbolt" at bounding box center [529, 227] width 236 height 38
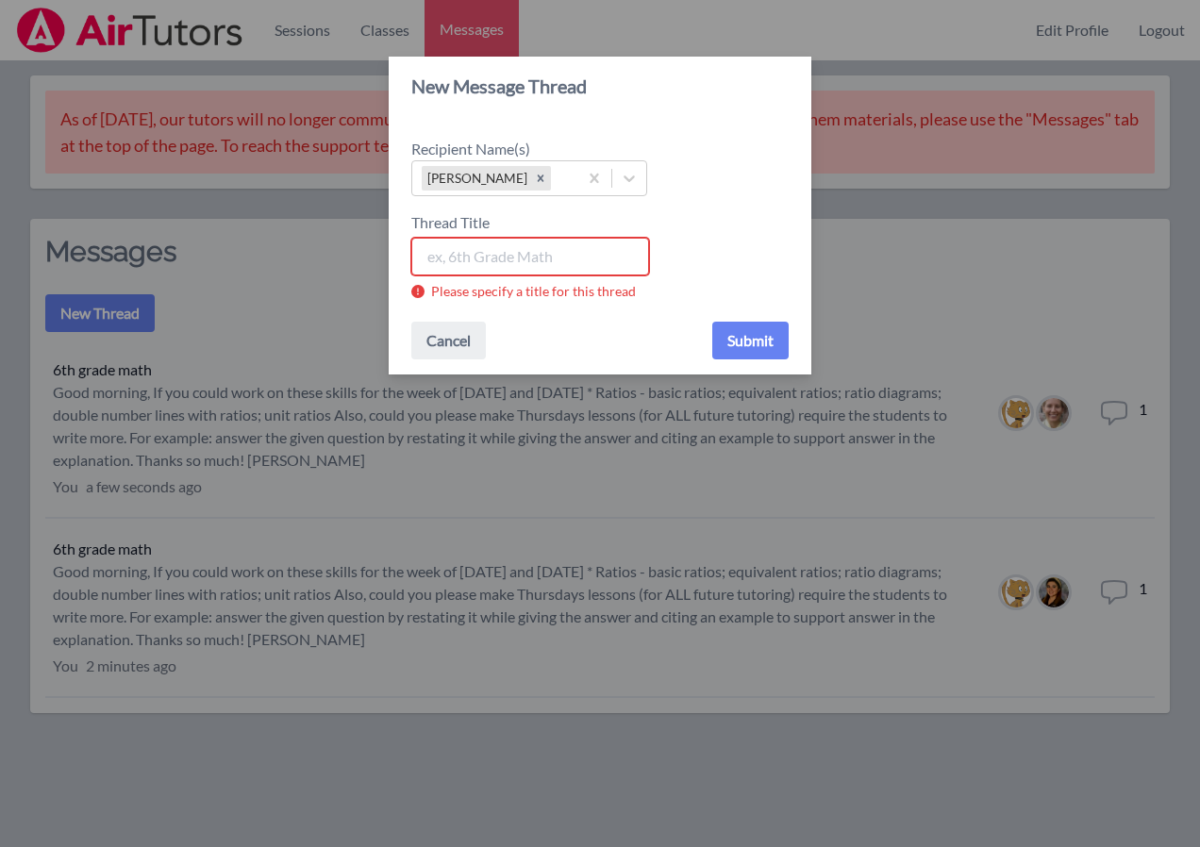
click at [498, 276] on input "Thread Title" at bounding box center [530, 257] width 238 height 38
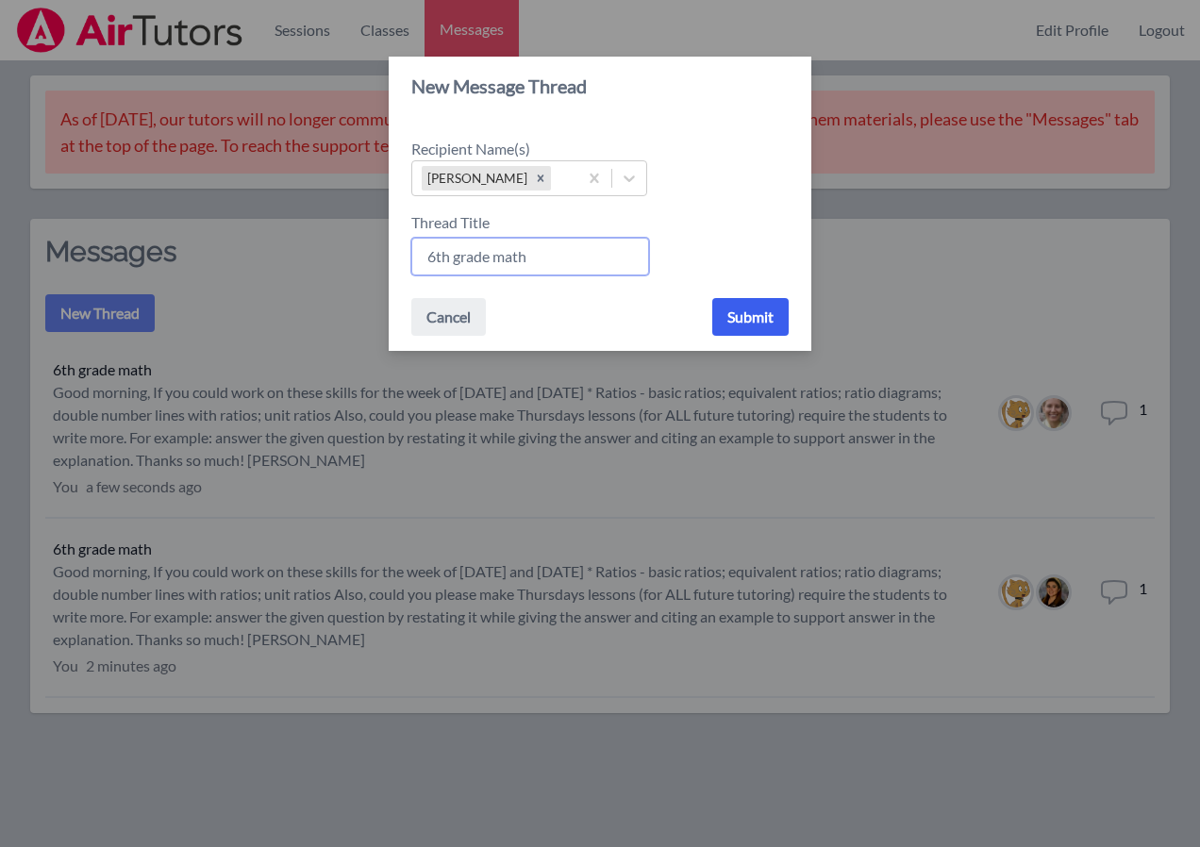
type input "6th grade math"
click at [755, 336] on button "Submit" at bounding box center [750, 317] width 76 height 38
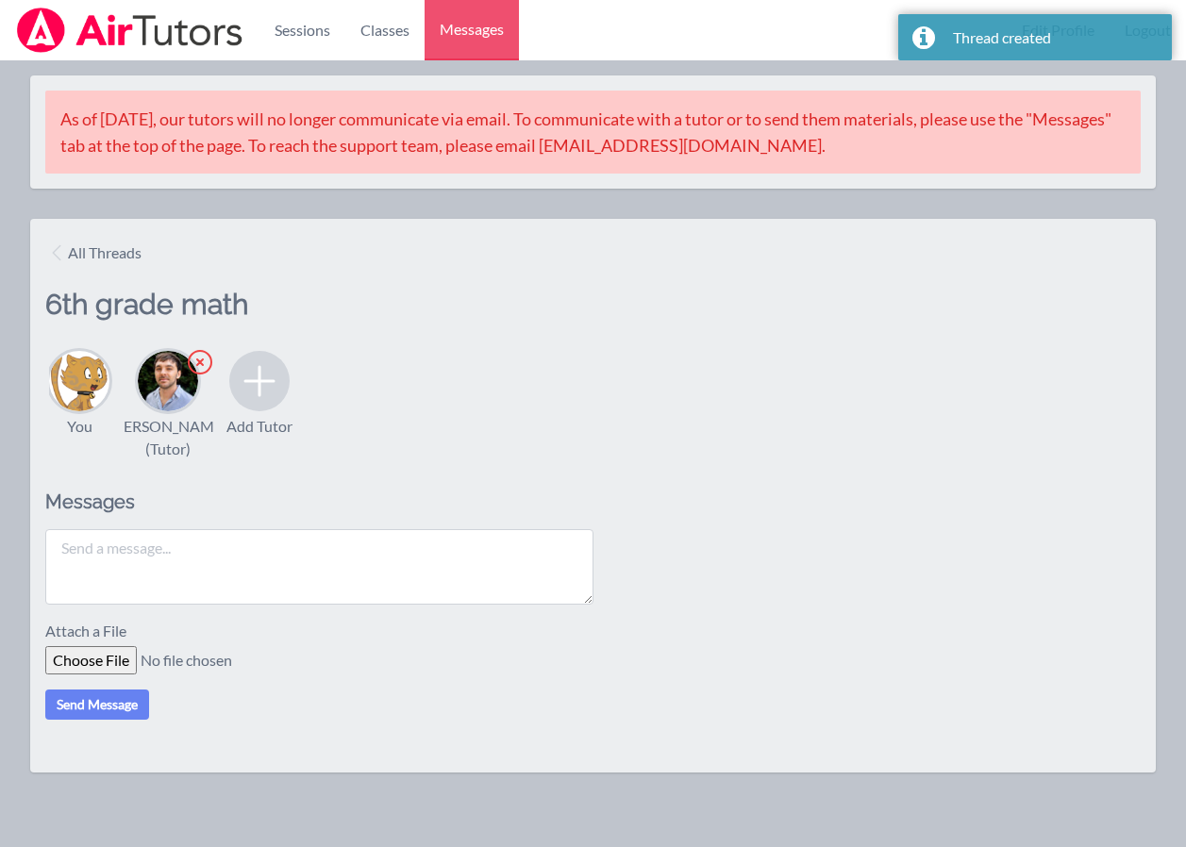
click at [137, 602] on textarea at bounding box center [319, 566] width 548 height 75
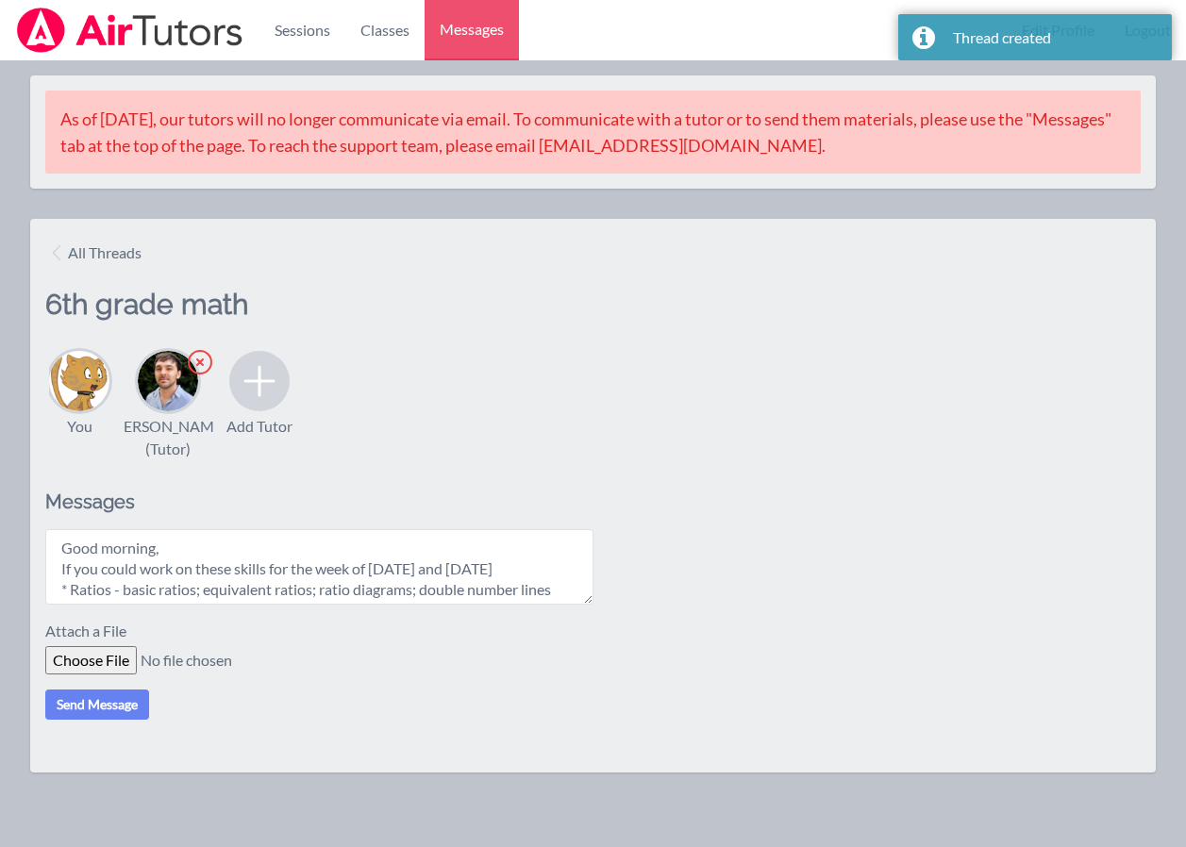
scroll to position [140, 0]
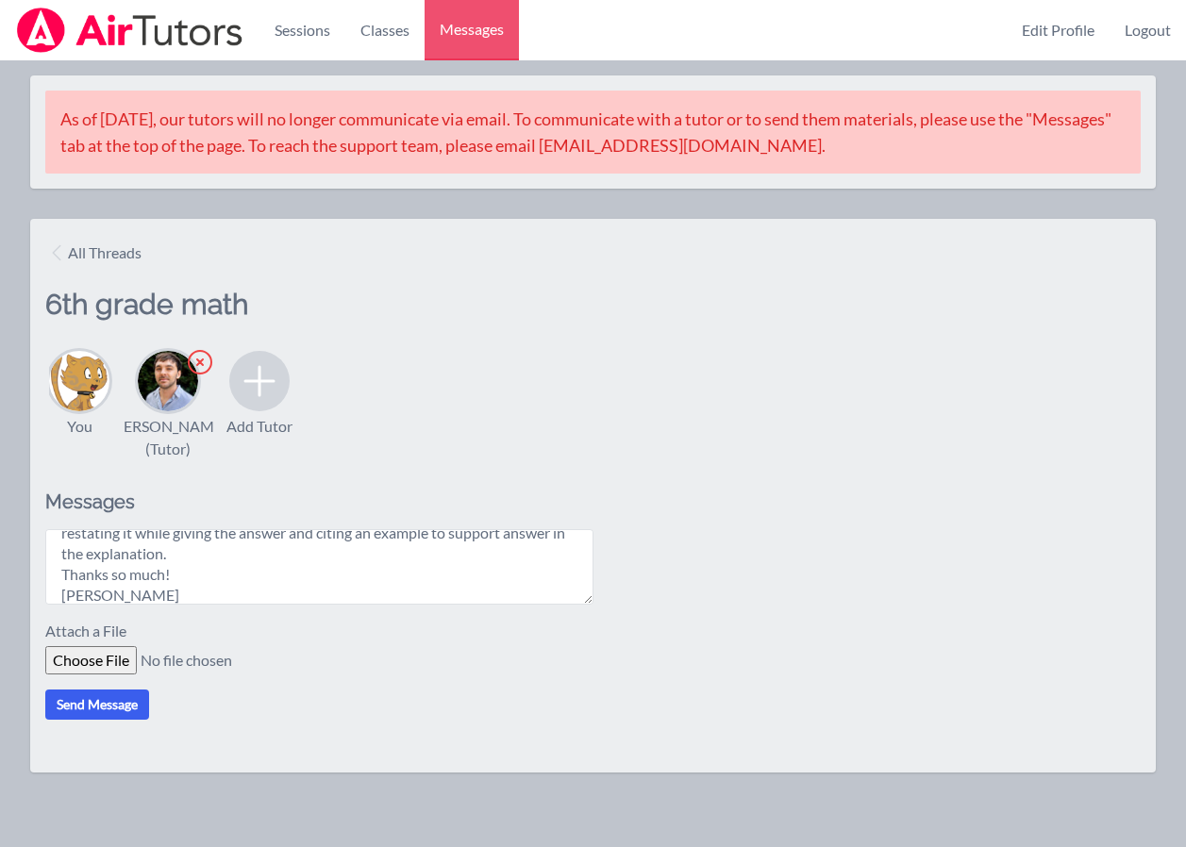
type textarea "Good morning, If you could work on these skills for the week of Oct. 20th and O…"
click at [88, 720] on button "Send Message" at bounding box center [97, 705] width 104 height 30
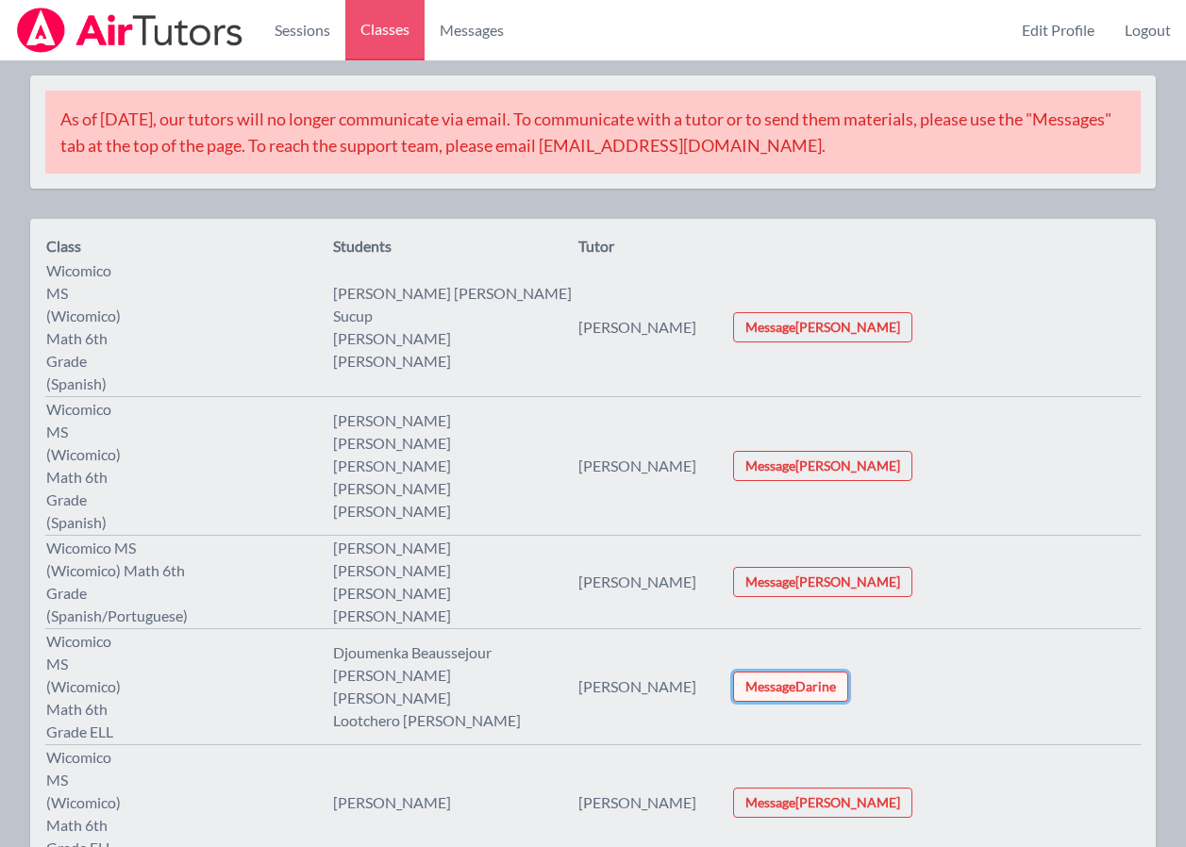
click at [848, 672] on button "Message Darine" at bounding box center [790, 687] width 115 height 30
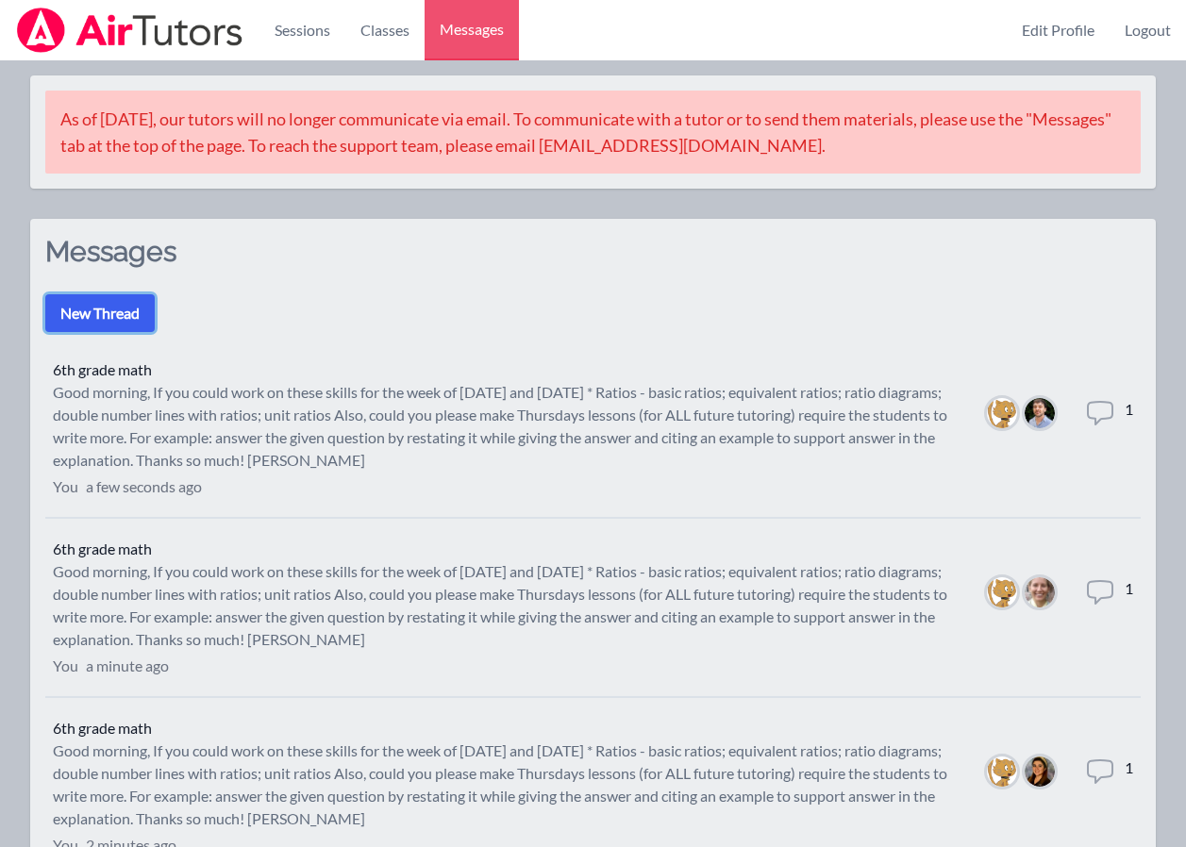
click at [107, 311] on button "New Thread" at bounding box center [99, 313] width 109 height 38
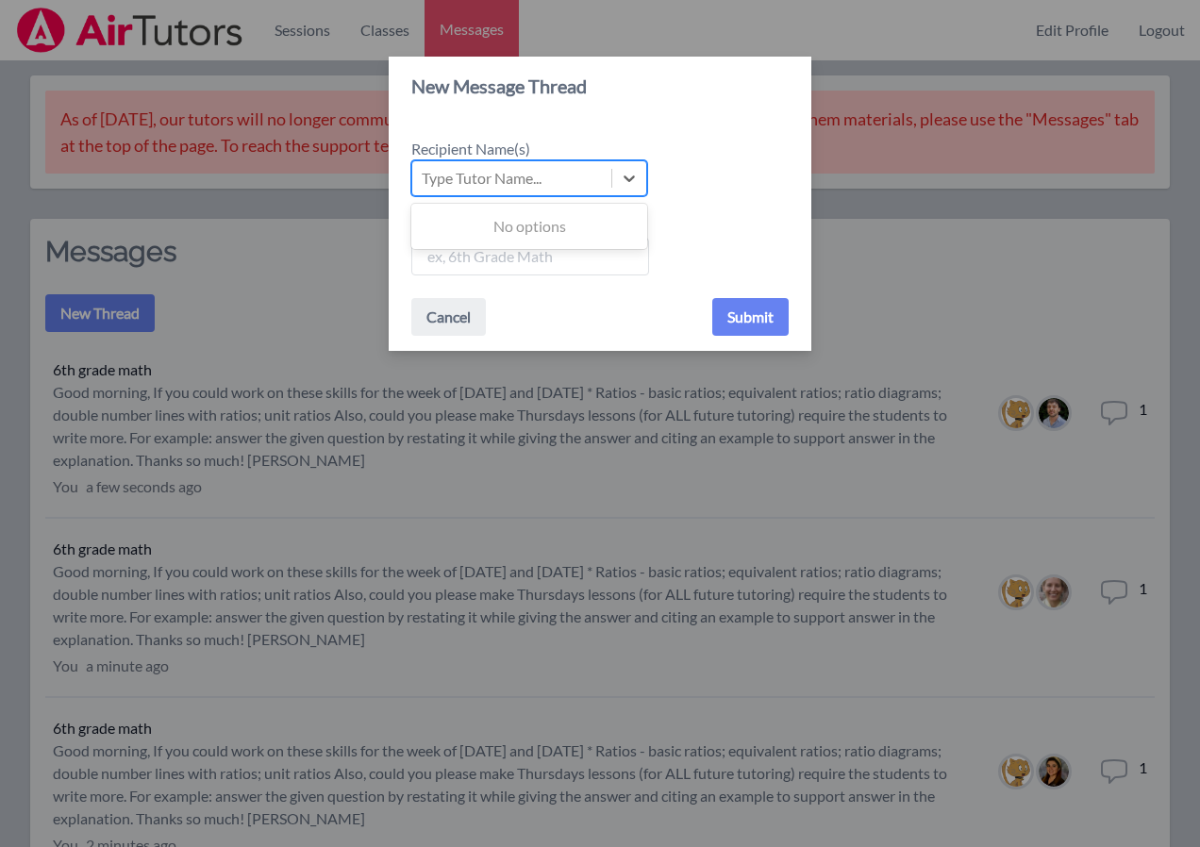
click at [495, 172] on div "Type Tutor Name..." at bounding box center [482, 178] width 120 height 23
click at [424, 172] on input "Recipient Name(s) Use Up and Down to choose options, press Enter to select the …" at bounding box center [423, 178] width 2 height 23
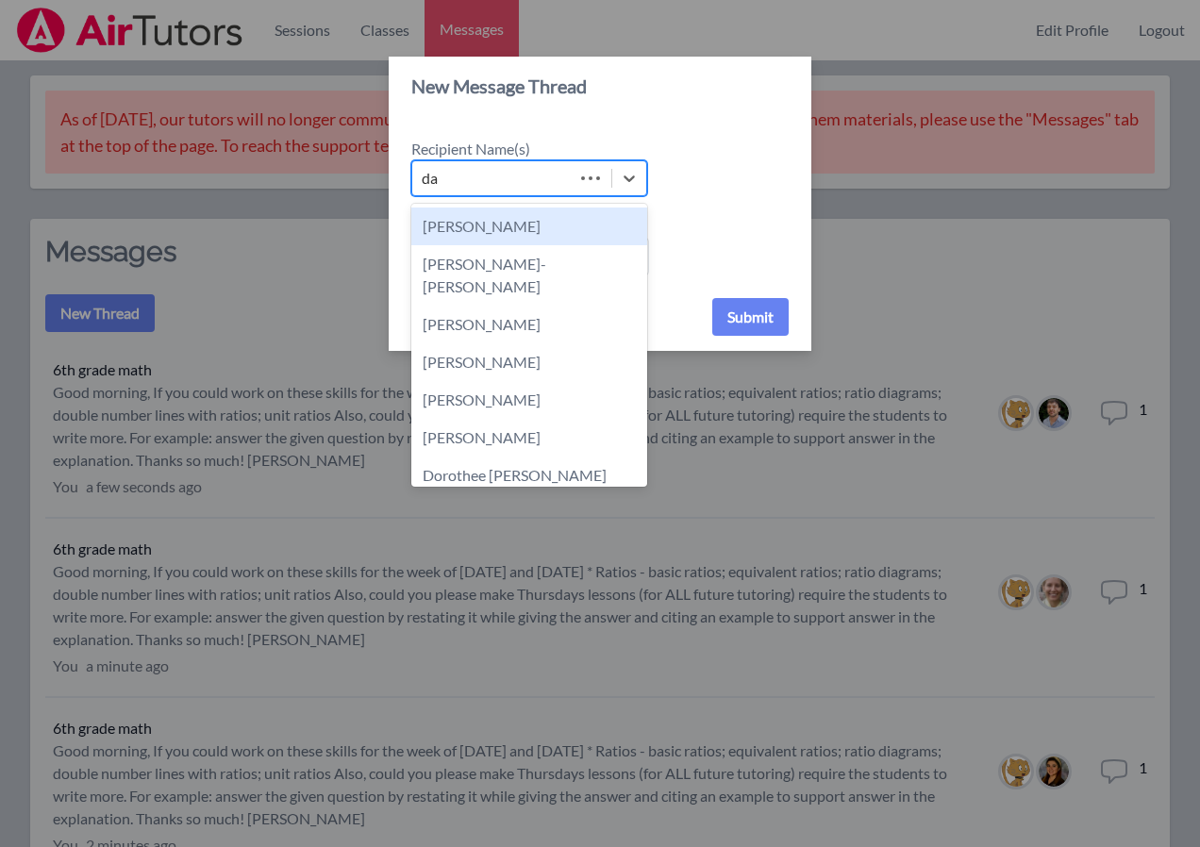
type input "dar"
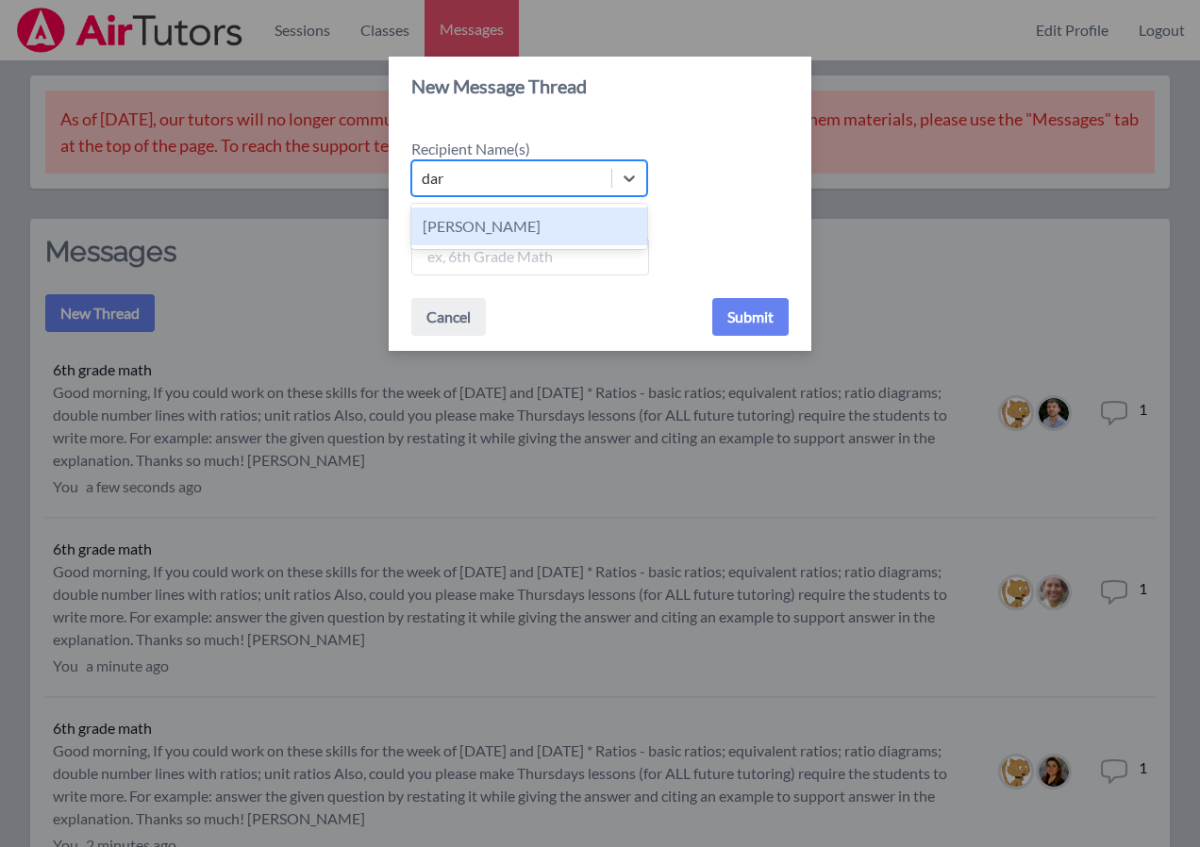
click at [471, 219] on div "Darine Odigé" at bounding box center [529, 227] width 236 height 38
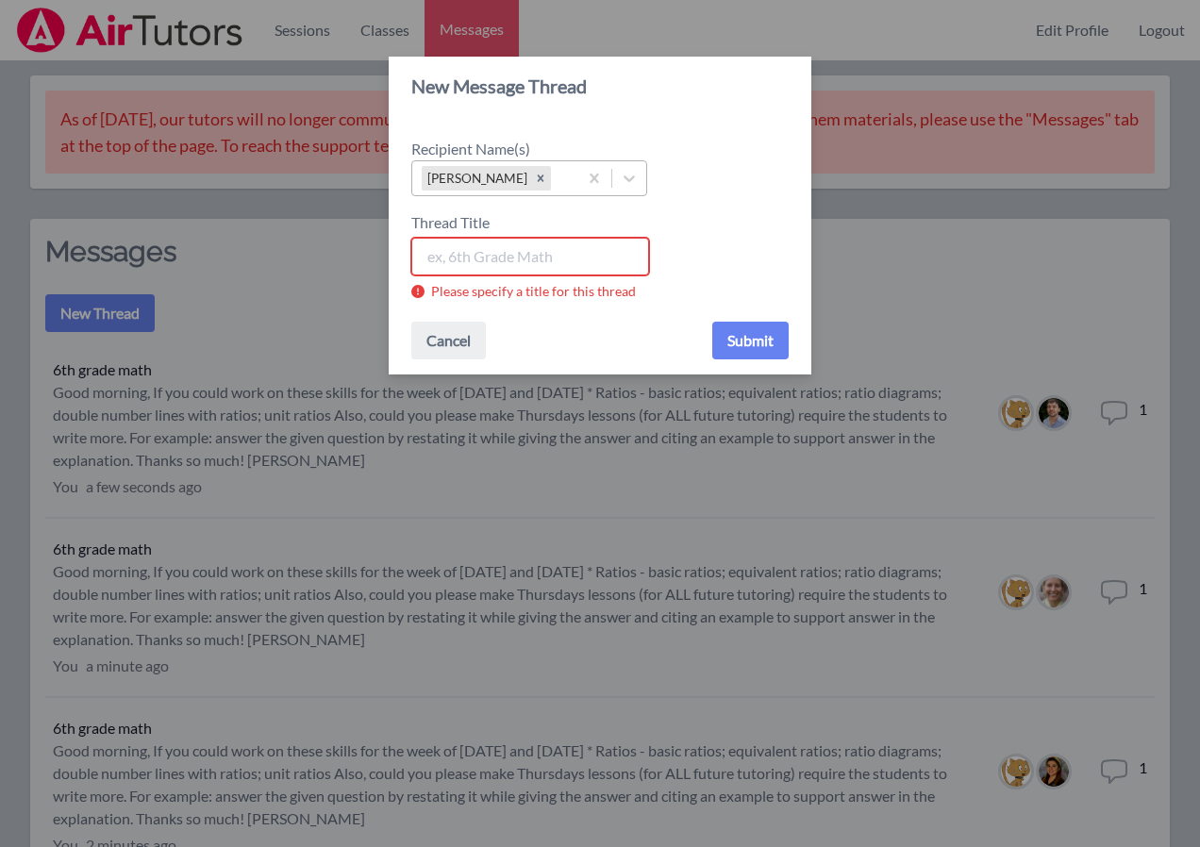
click at [463, 248] on input "Thread Title" at bounding box center [530, 257] width 238 height 38
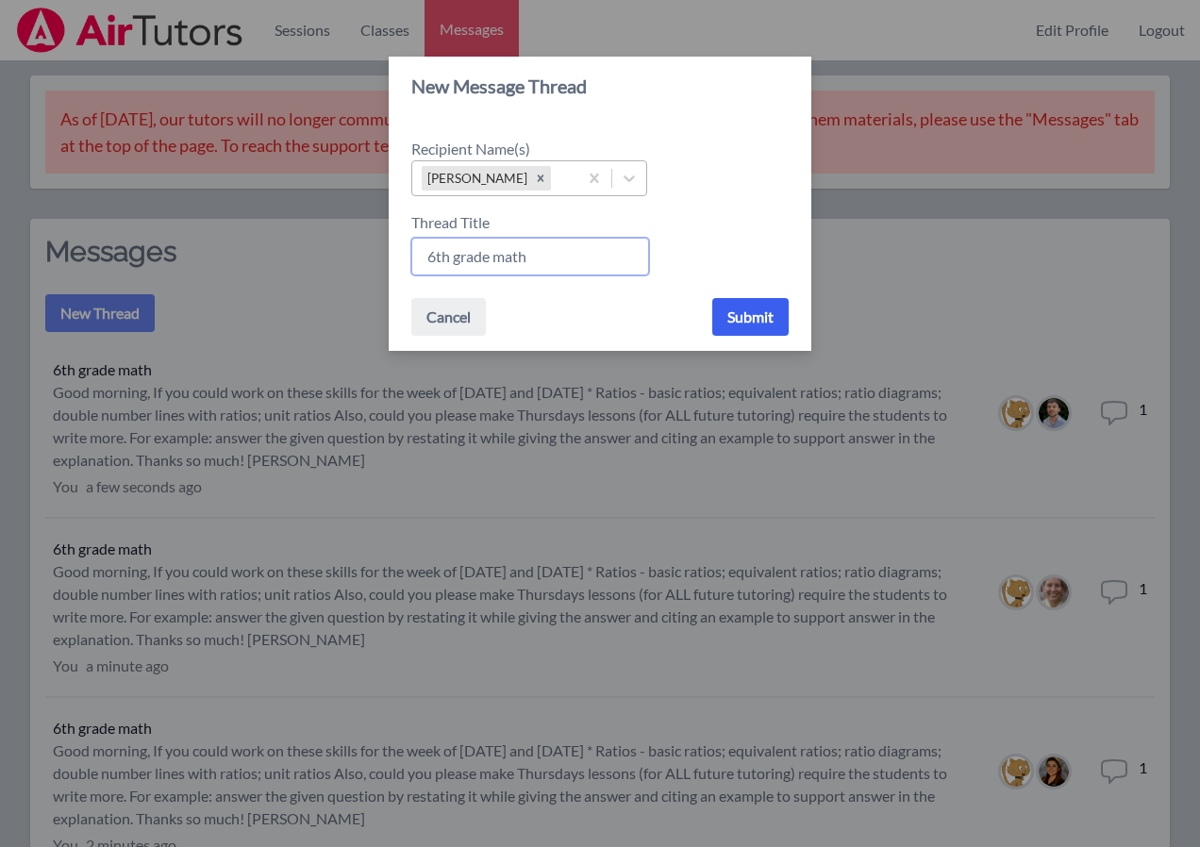
type input "6th grade math"
click at [760, 317] on button "Submit" at bounding box center [750, 317] width 76 height 38
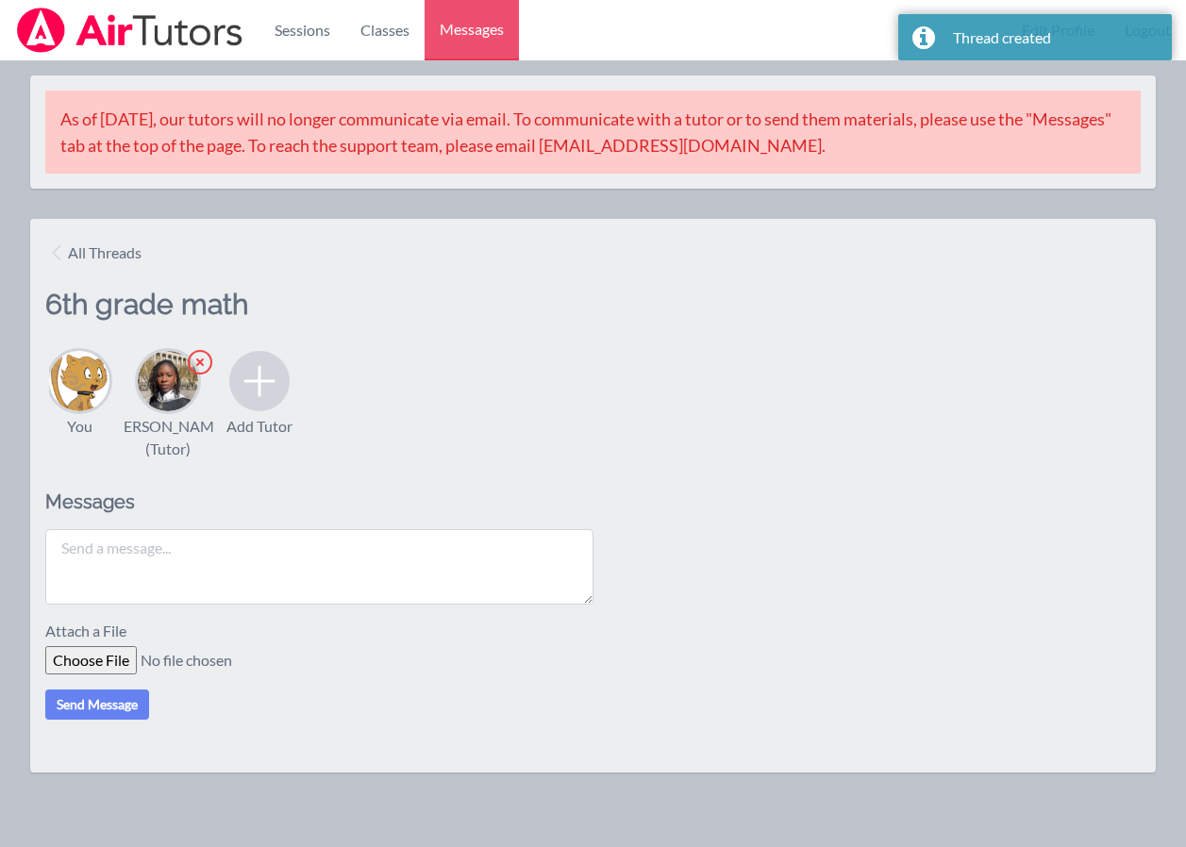
click at [193, 581] on textarea at bounding box center [319, 566] width 548 height 75
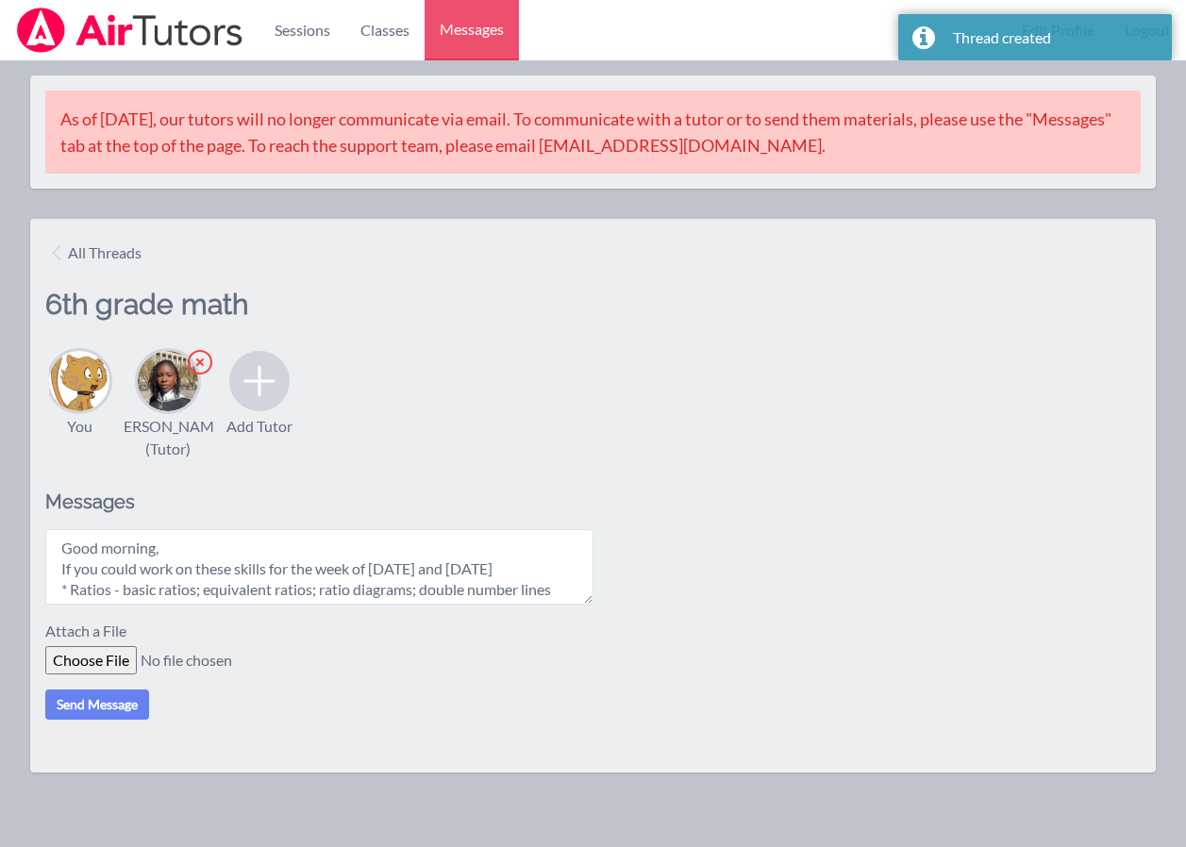
scroll to position [140, 0]
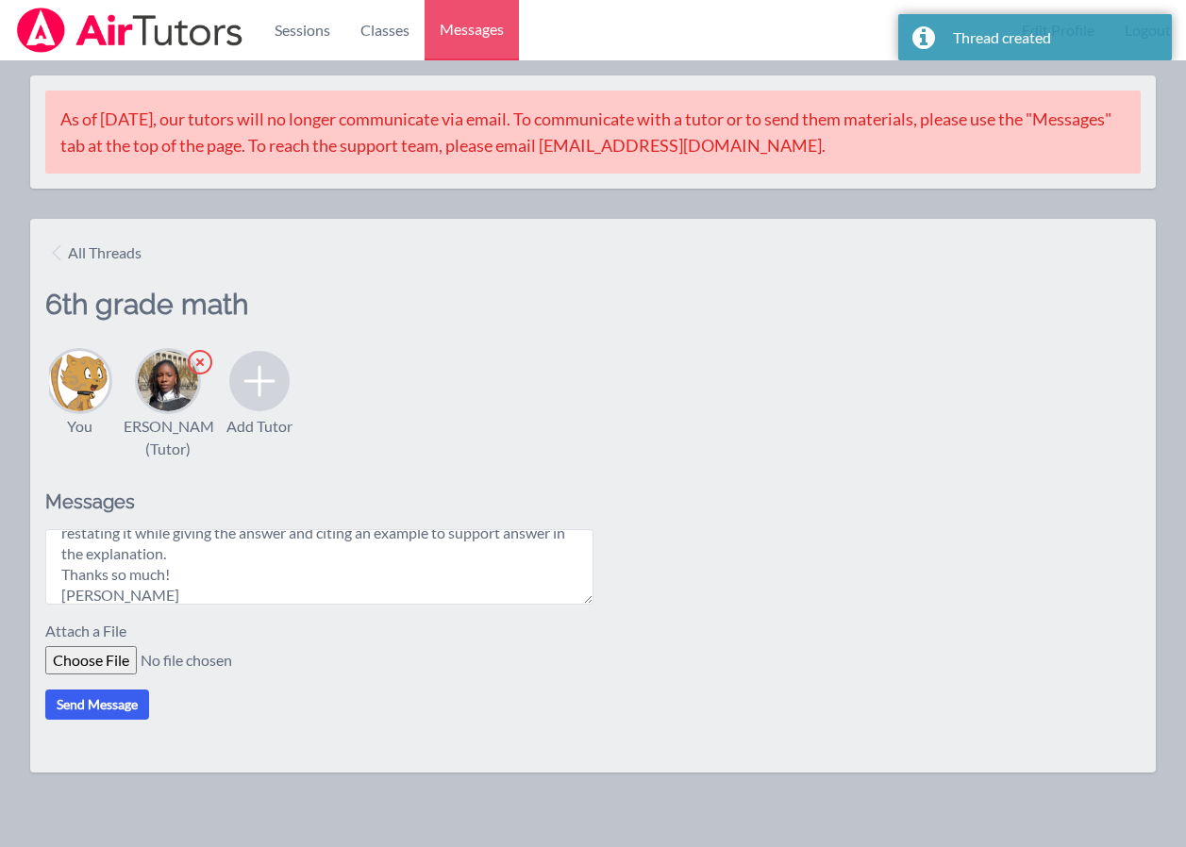
type textarea "Good morning, If you could work on these skills for the week of Oct. 20th and O…"
click at [96, 720] on button "Send Message" at bounding box center [97, 705] width 104 height 30
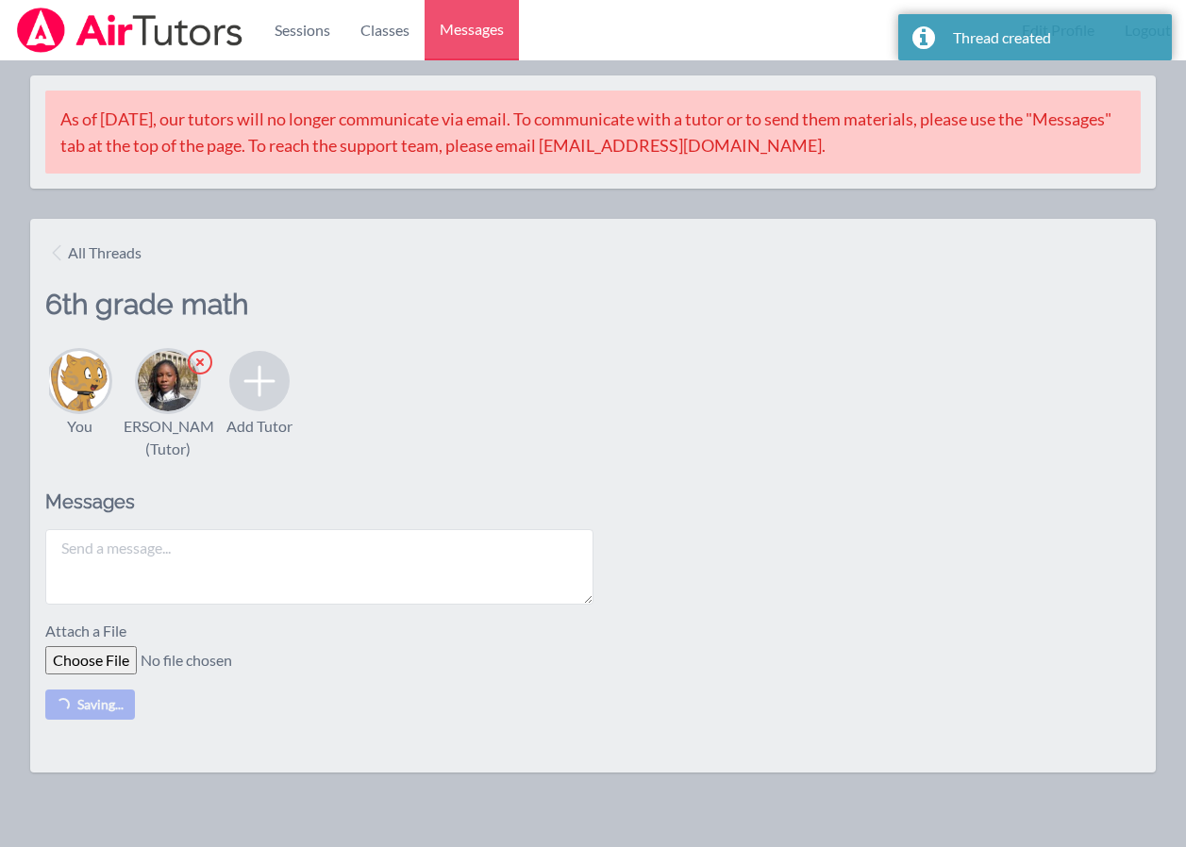
scroll to position [0, 0]
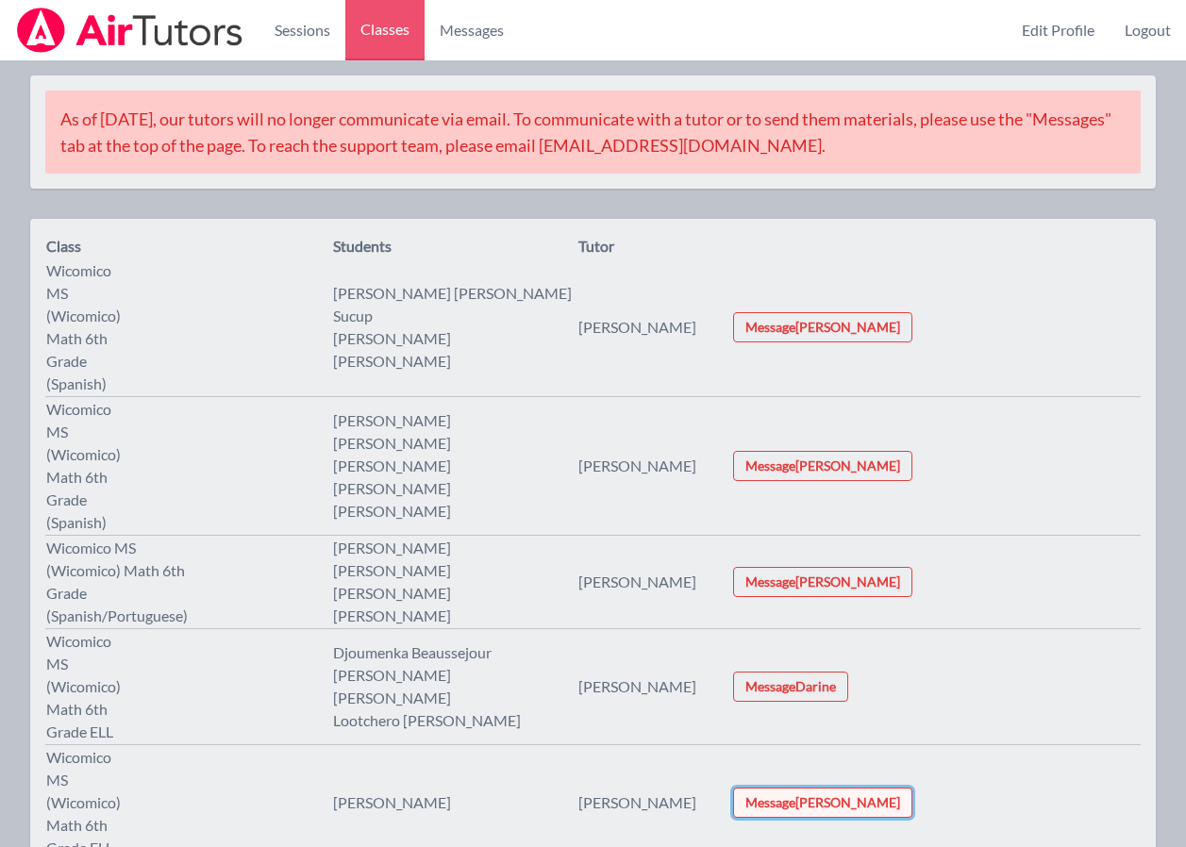
click at [902, 788] on button "Message Zachary" at bounding box center [822, 803] width 179 height 30
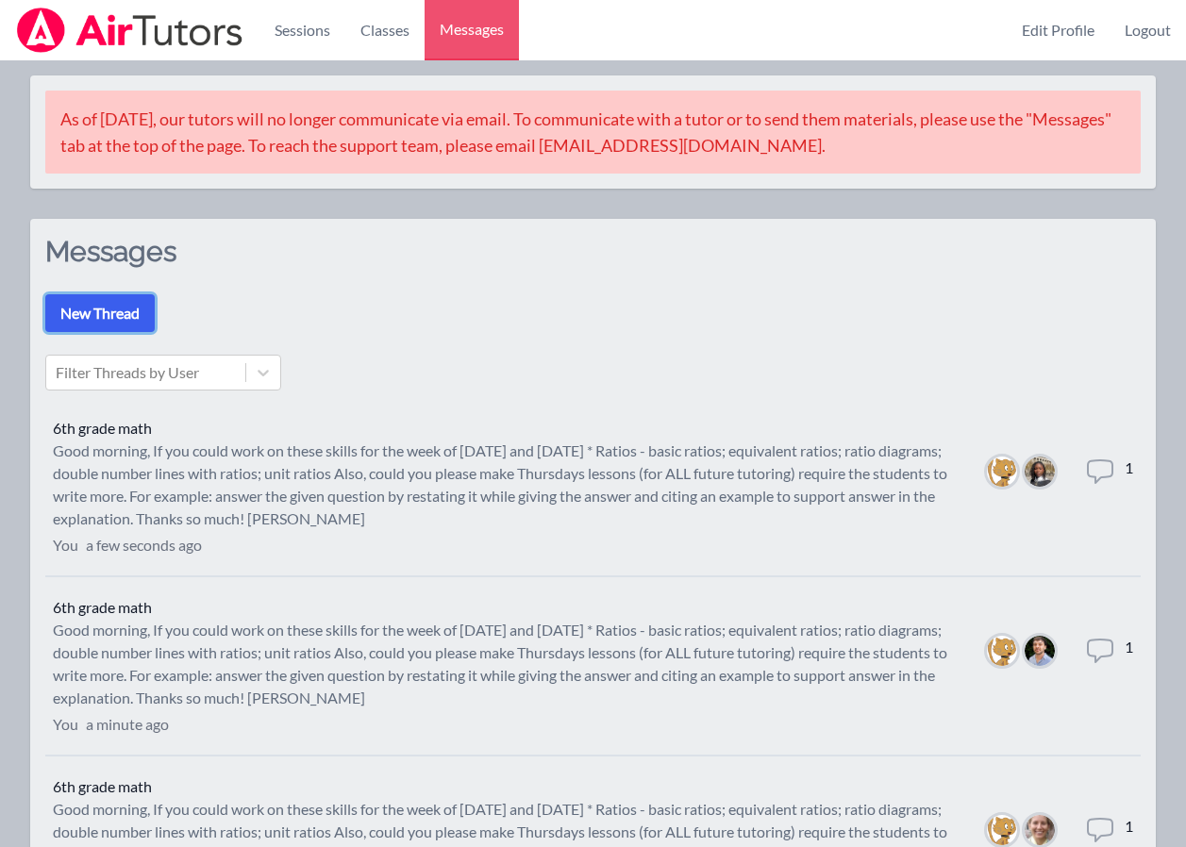
click at [73, 302] on button "New Thread" at bounding box center [99, 313] width 109 height 38
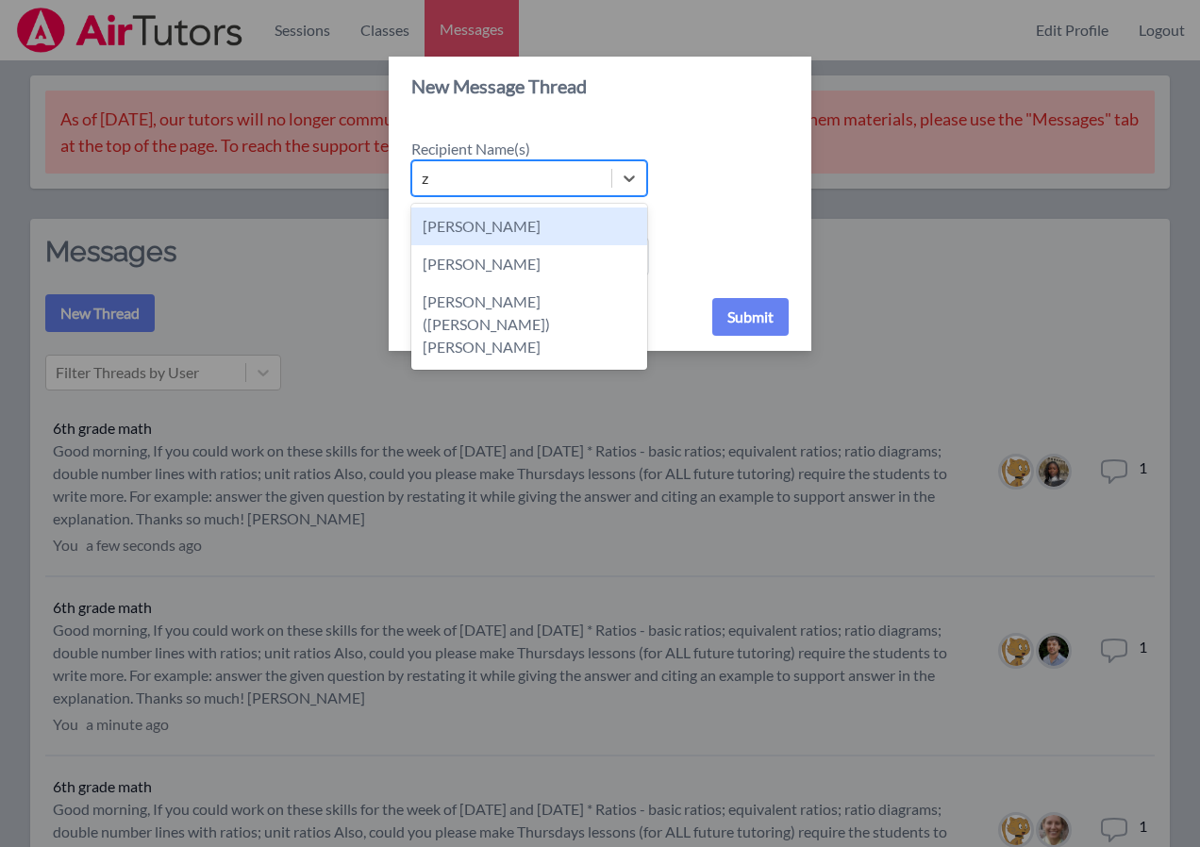
type input "za"
click at [512, 228] on div "Zachary D'Esposito" at bounding box center [529, 227] width 236 height 38
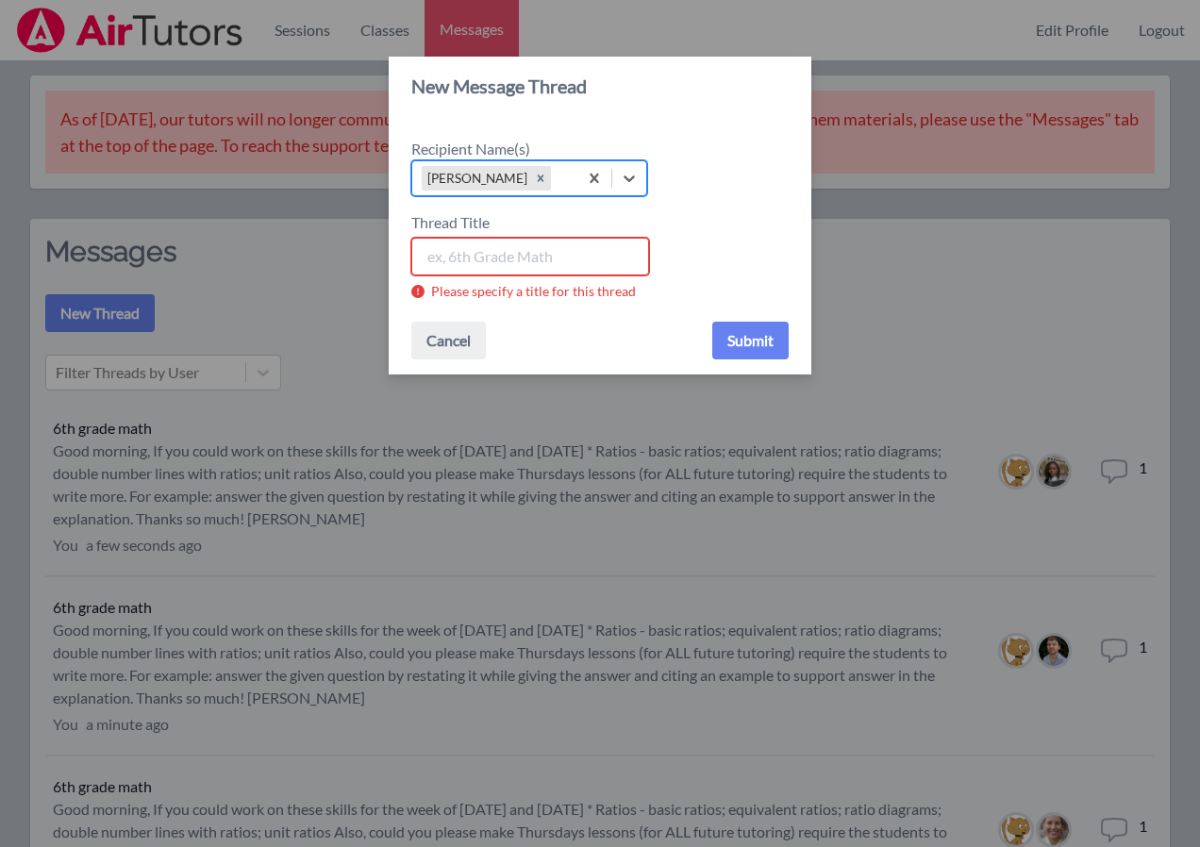
click at [520, 254] on input "Thread Title" at bounding box center [530, 257] width 238 height 38
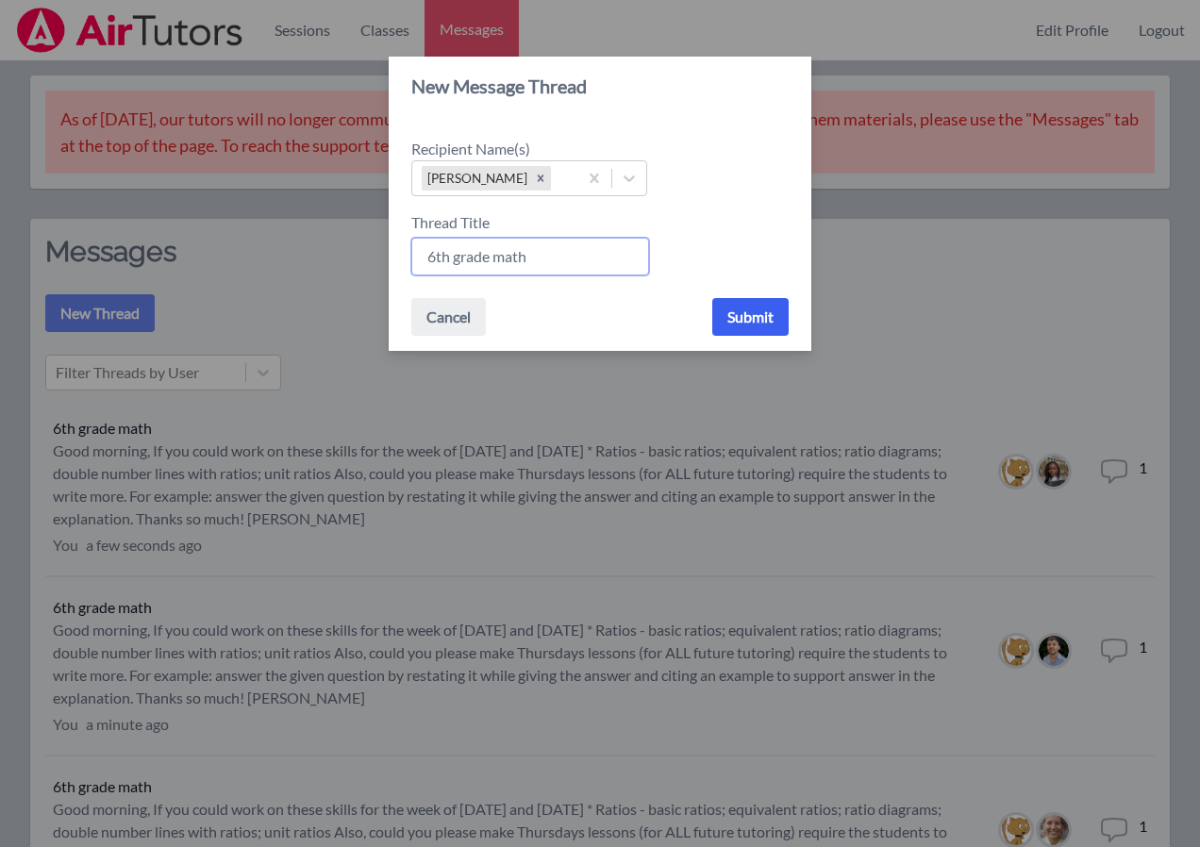
type input "6th grade math"
click at [749, 310] on button "Submit" at bounding box center [750, 317] width 76 height 38
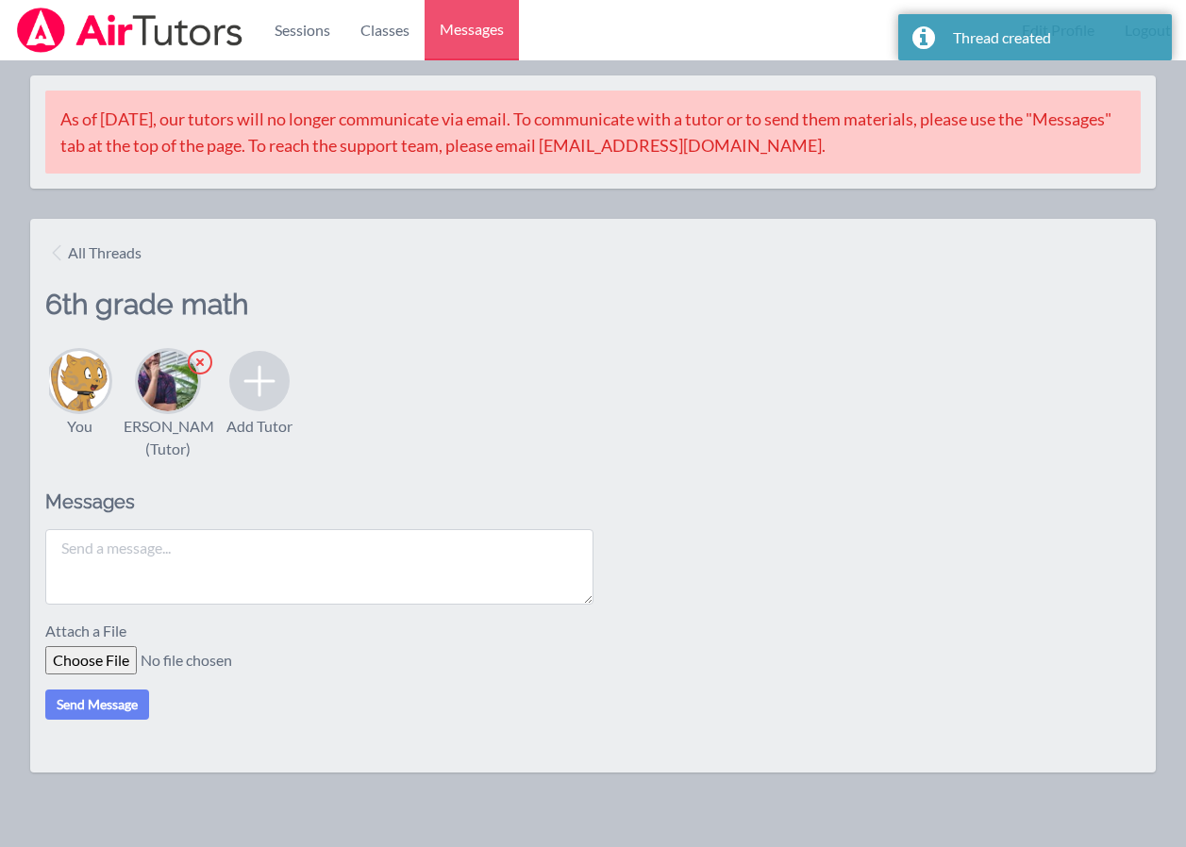
click at [235, 589] on textarea at bounding box center [319, 566] width 548 height 75
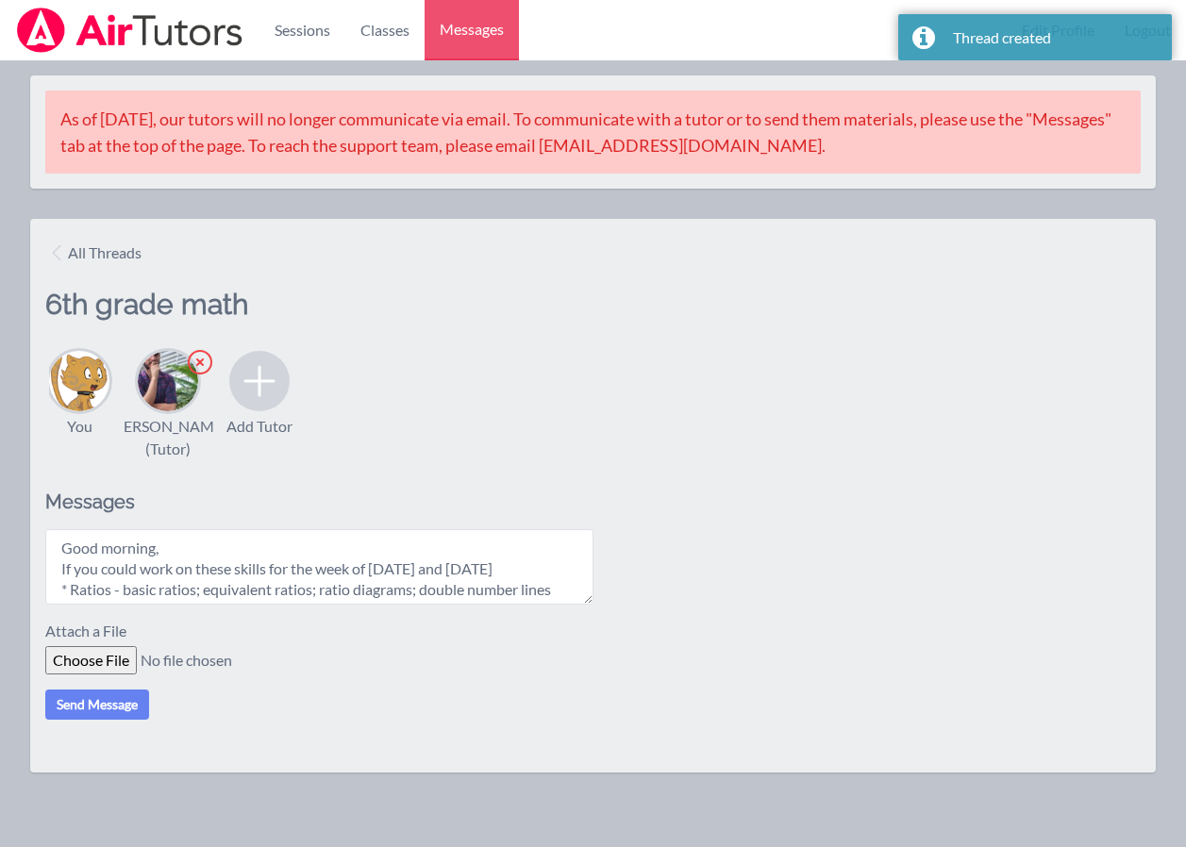
scroll to position [140, 0]
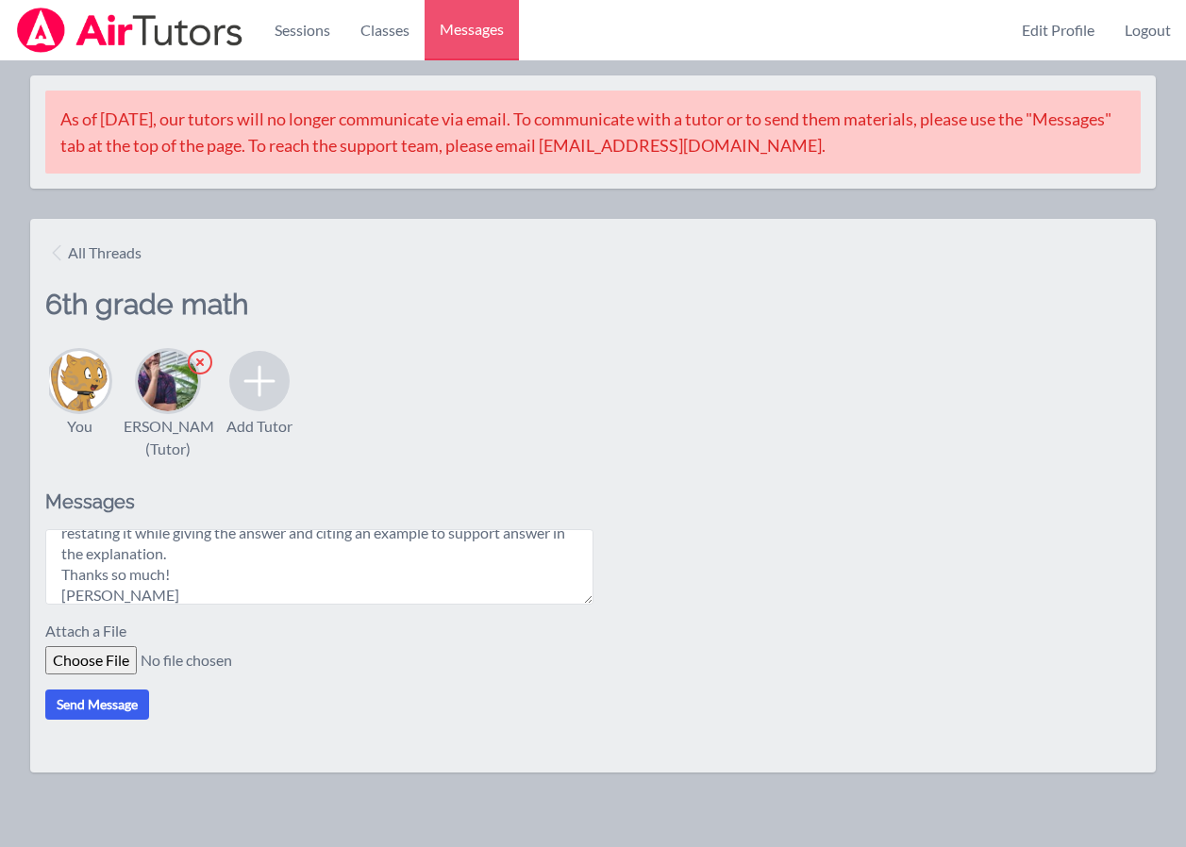
type textarea "Good morning, If you could work on these skills for the week of Oct. 20th and O…"
click at [113, 720] on button "Send Message" at bounding box center [97, 705] width 104 height 30
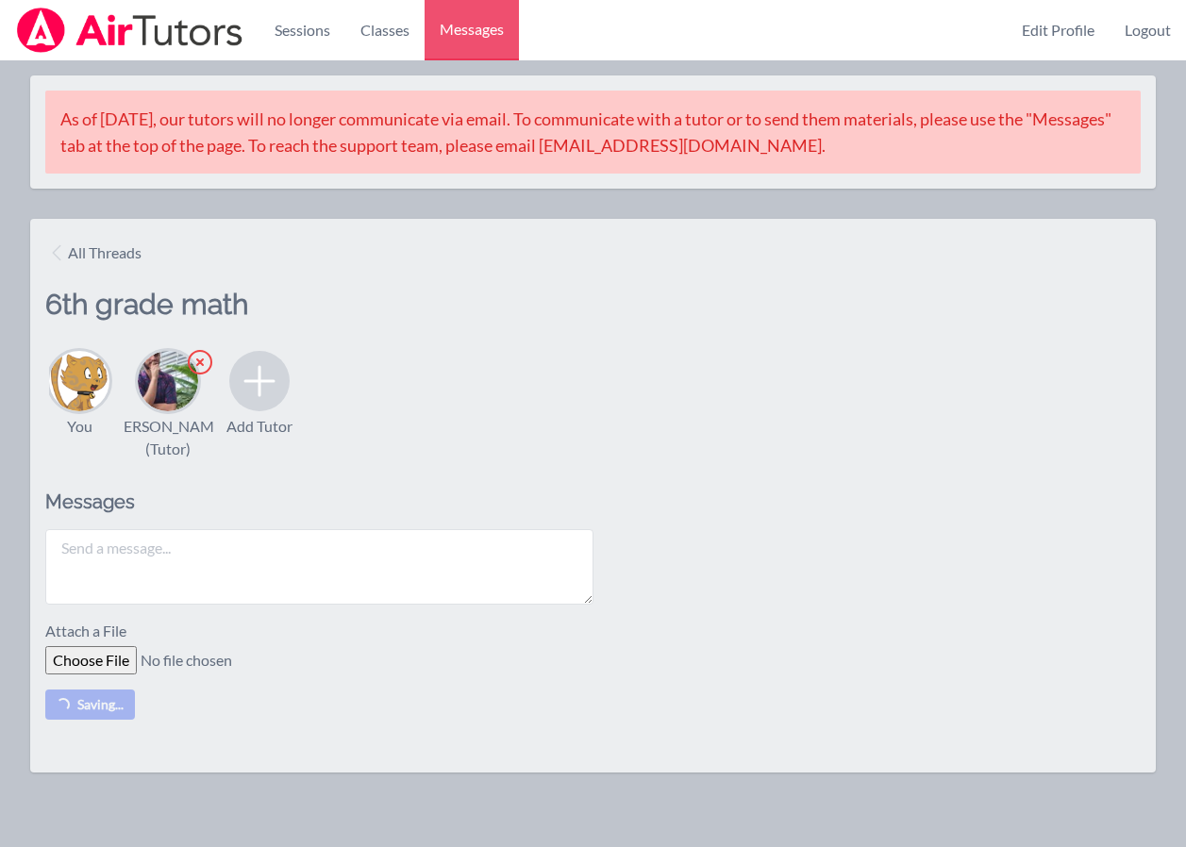
scroll to position [0, 0]
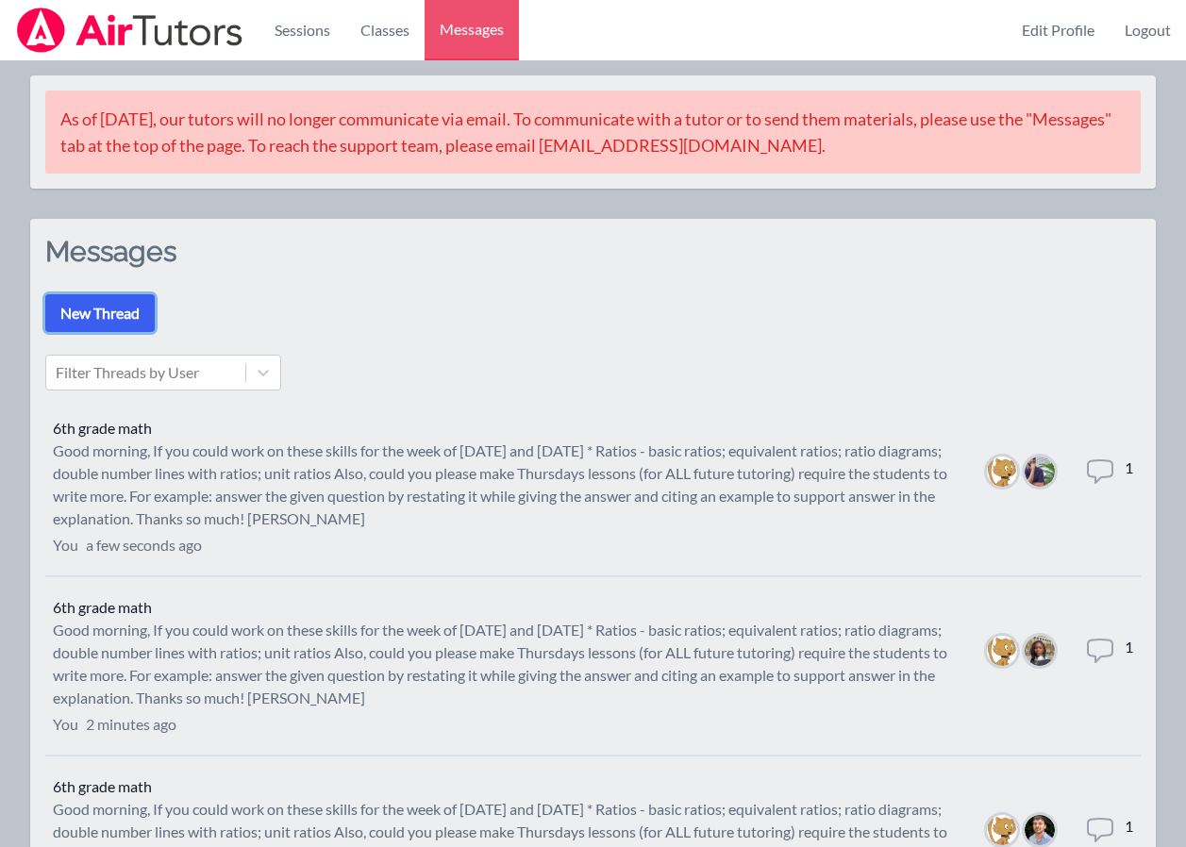
click at [93, 311] on button "New Thread" at bounding box center [99, 313] width 109 height 38
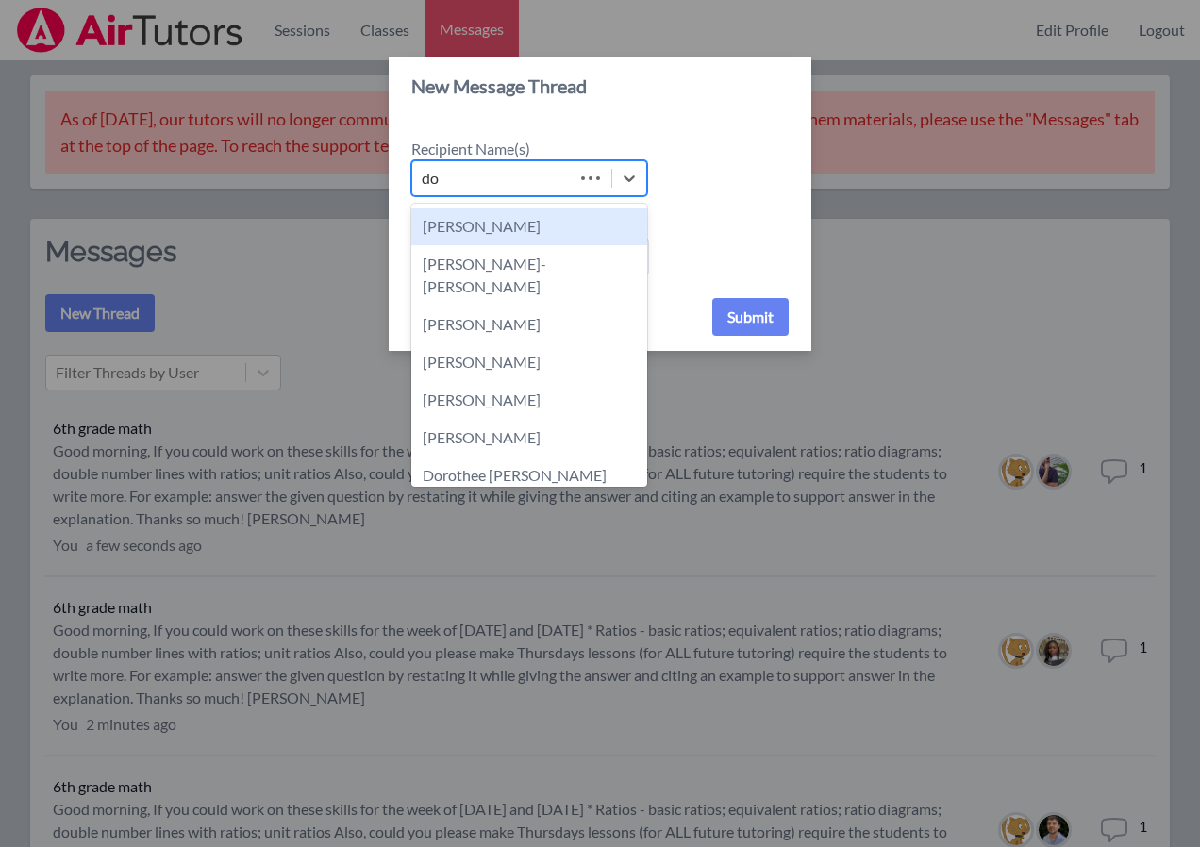
type input "dor"
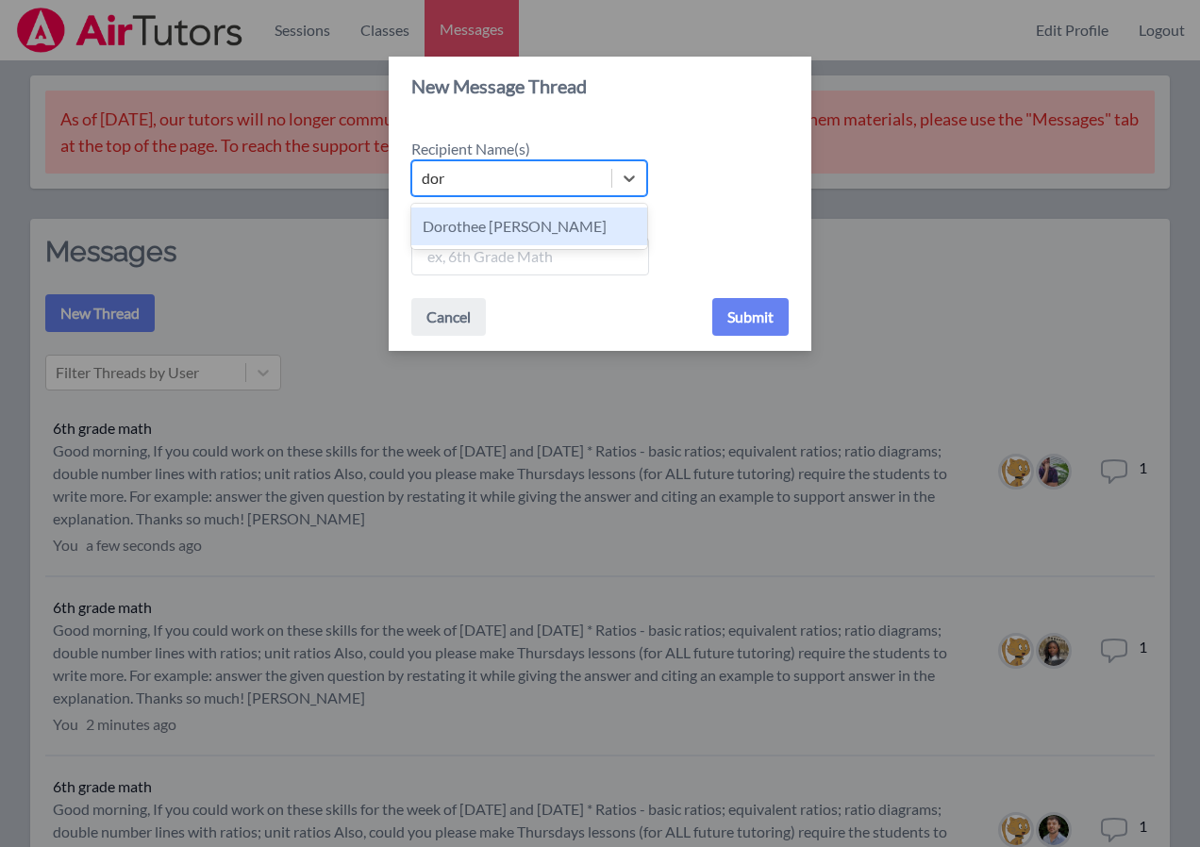
click at [524, 222] on div "Dorothee Marie Laguerre" at bounding box center [529, 227] width 236 height 38
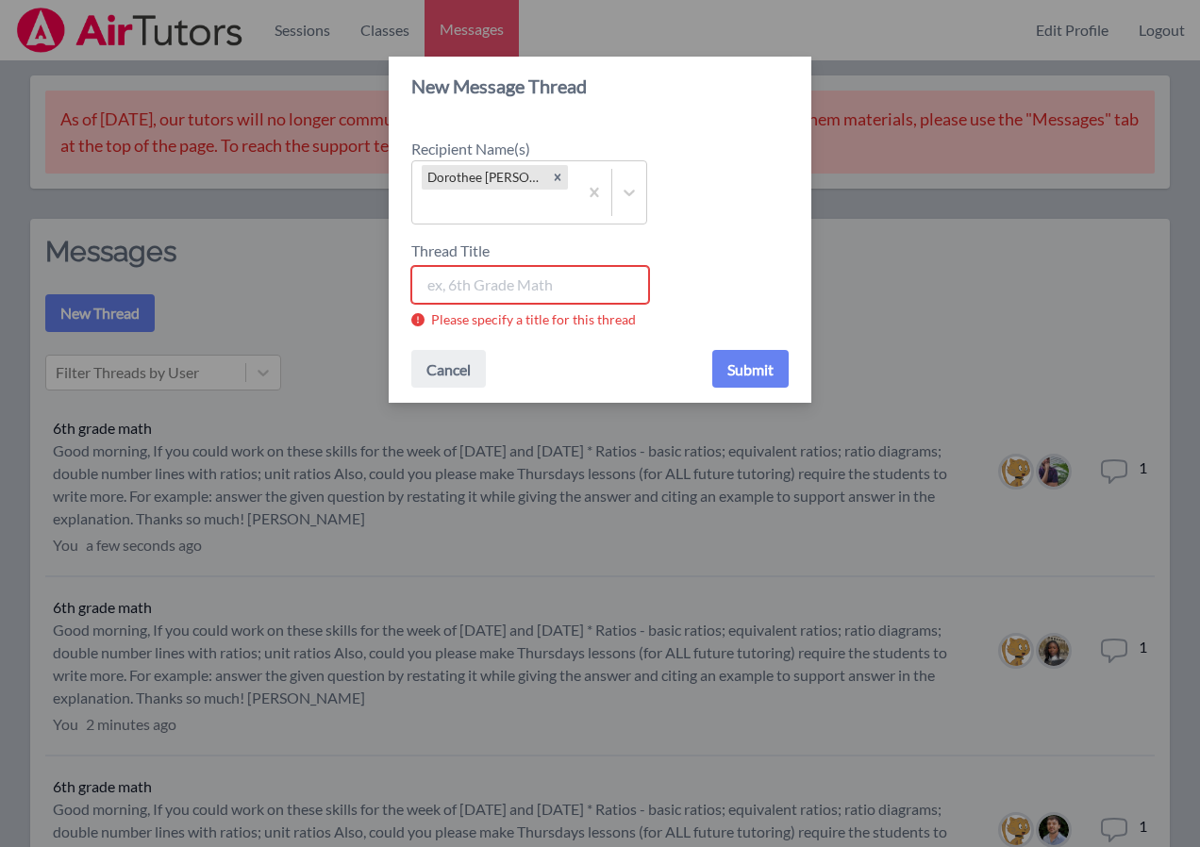
click at [513, 281] on input "Thread Title" at bounding box center [530, 285] width 238 height 38
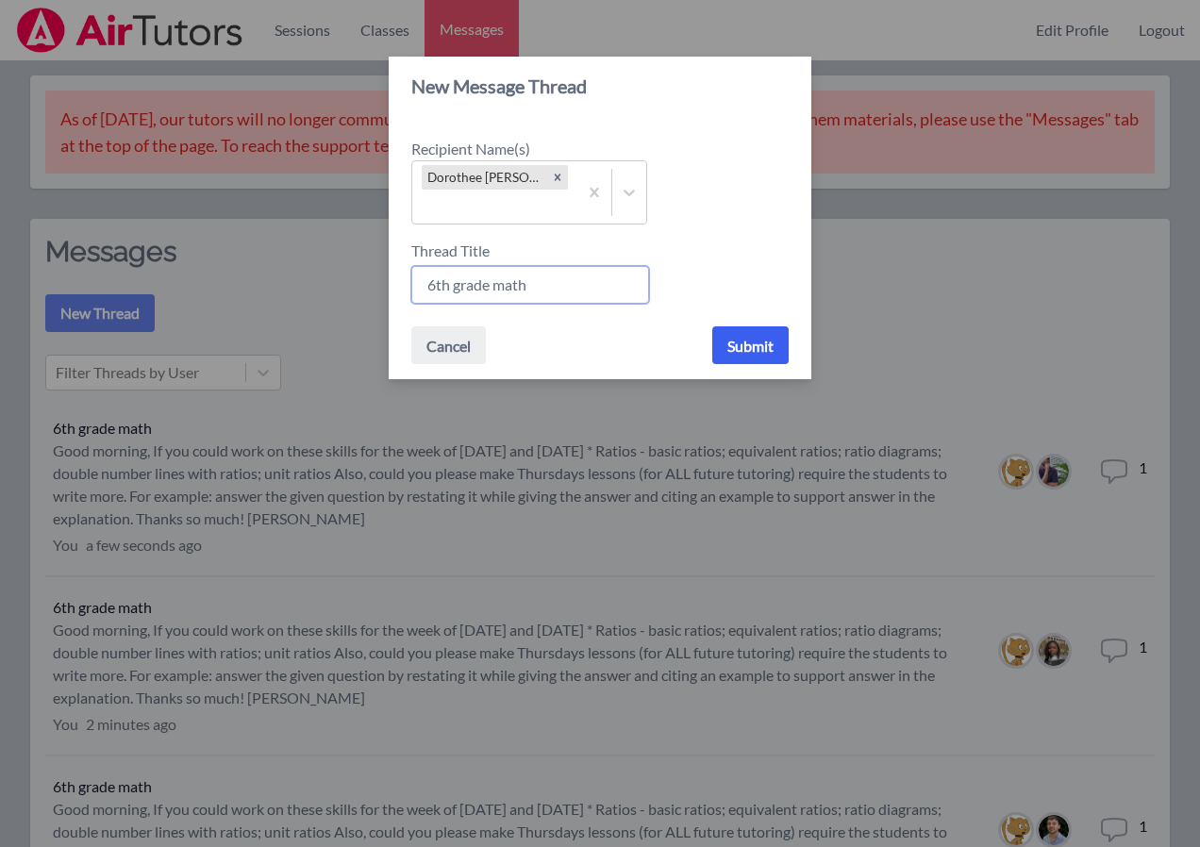
type input "6th grade math"
click at [741, 345] on button "Submit" at bounding box center [750, 345] width 76 height 38
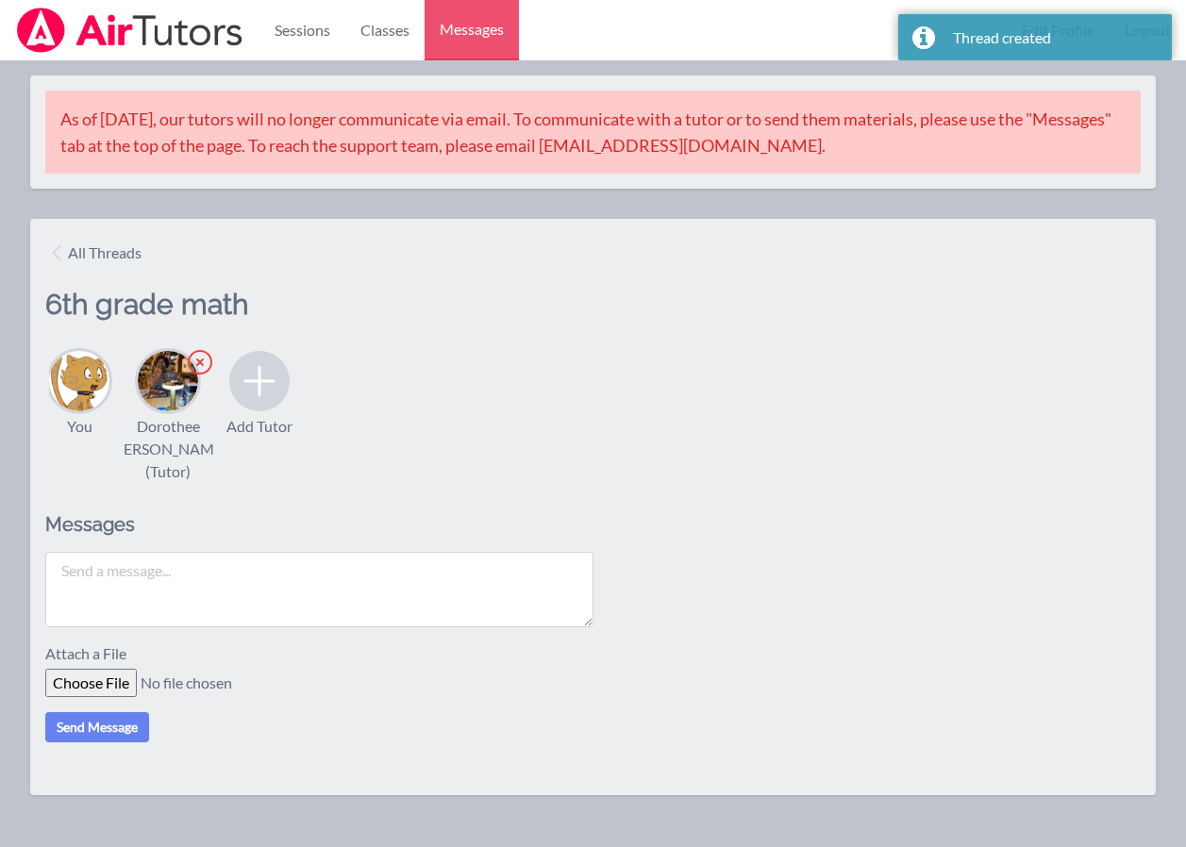
click at [201, 617] on textarea at bounding box center [319, 589] width 548 height 75
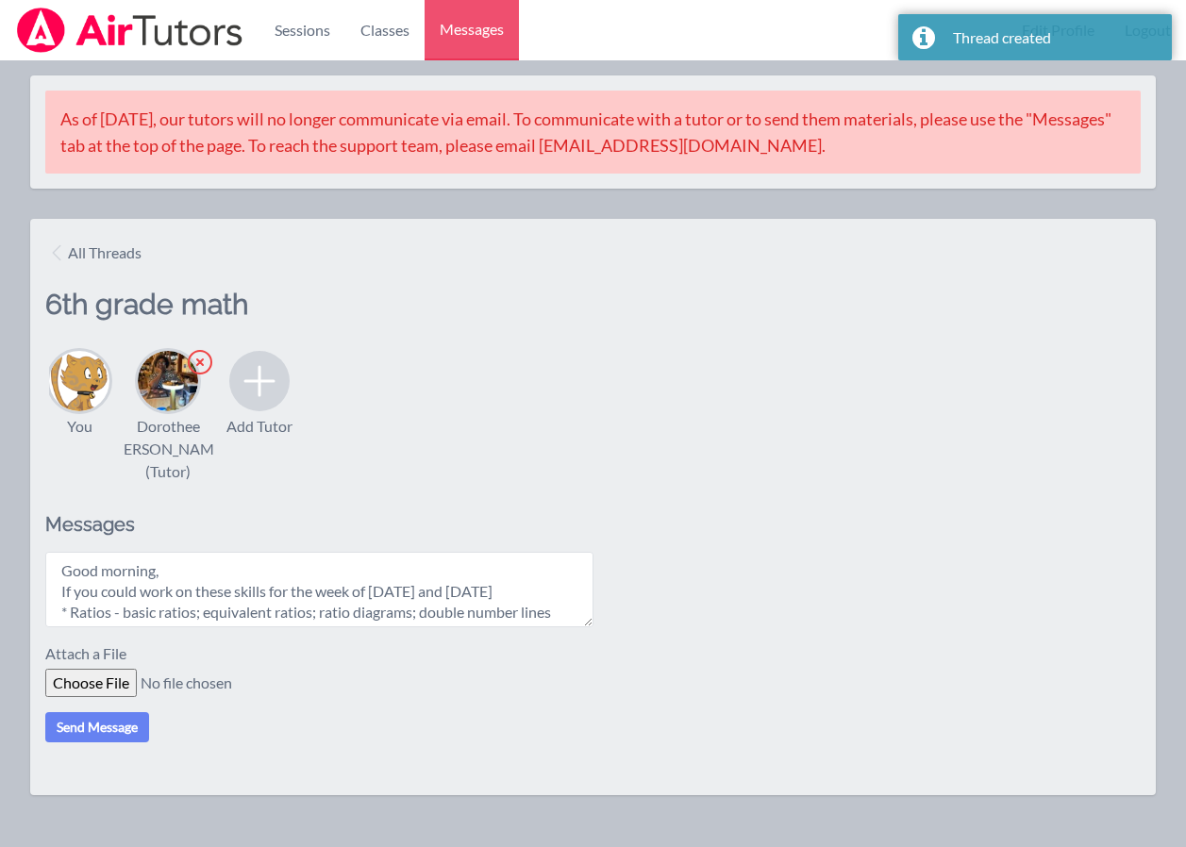
scroll to position [140, 0]
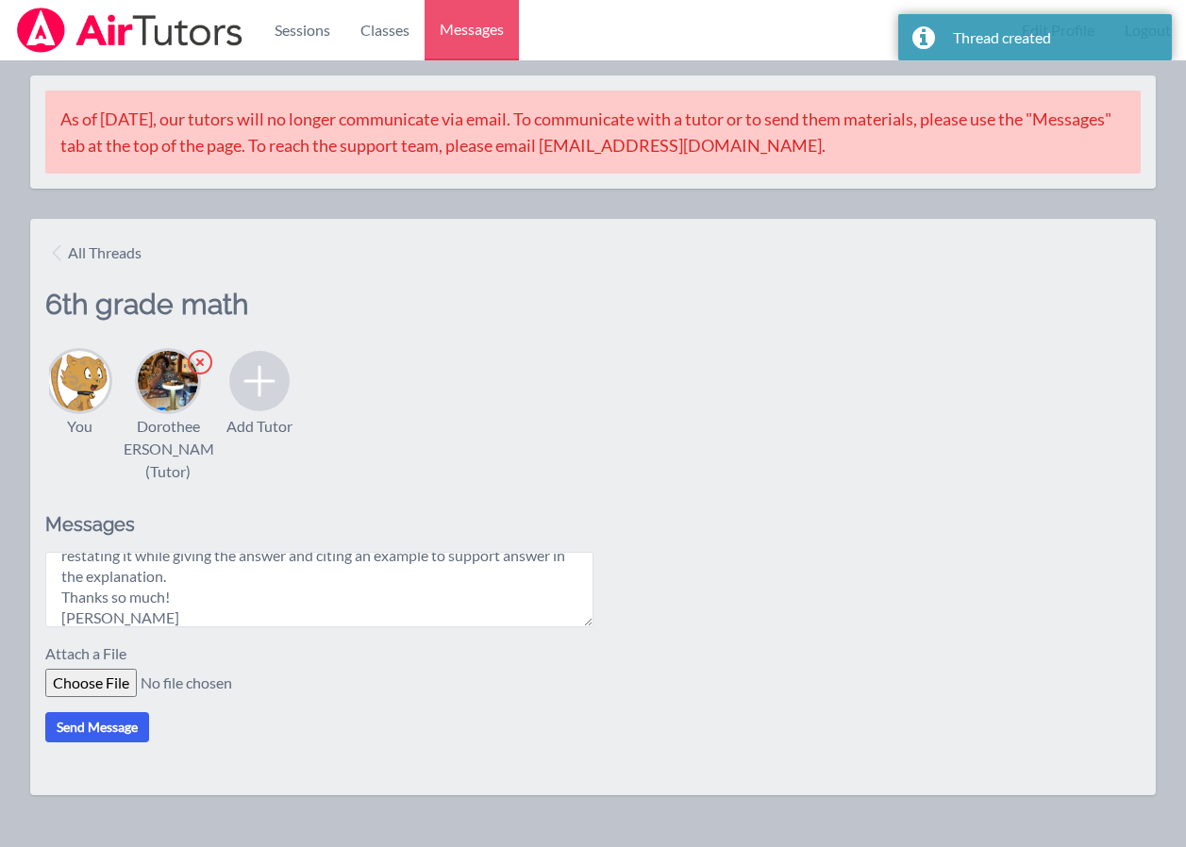
type textarea "Good morning, If you could work on these skills for the week of Oct. 20th and O…"
click at [75, 743] on button "Send Message" at bounding box center [97, 727] width 104 height 30
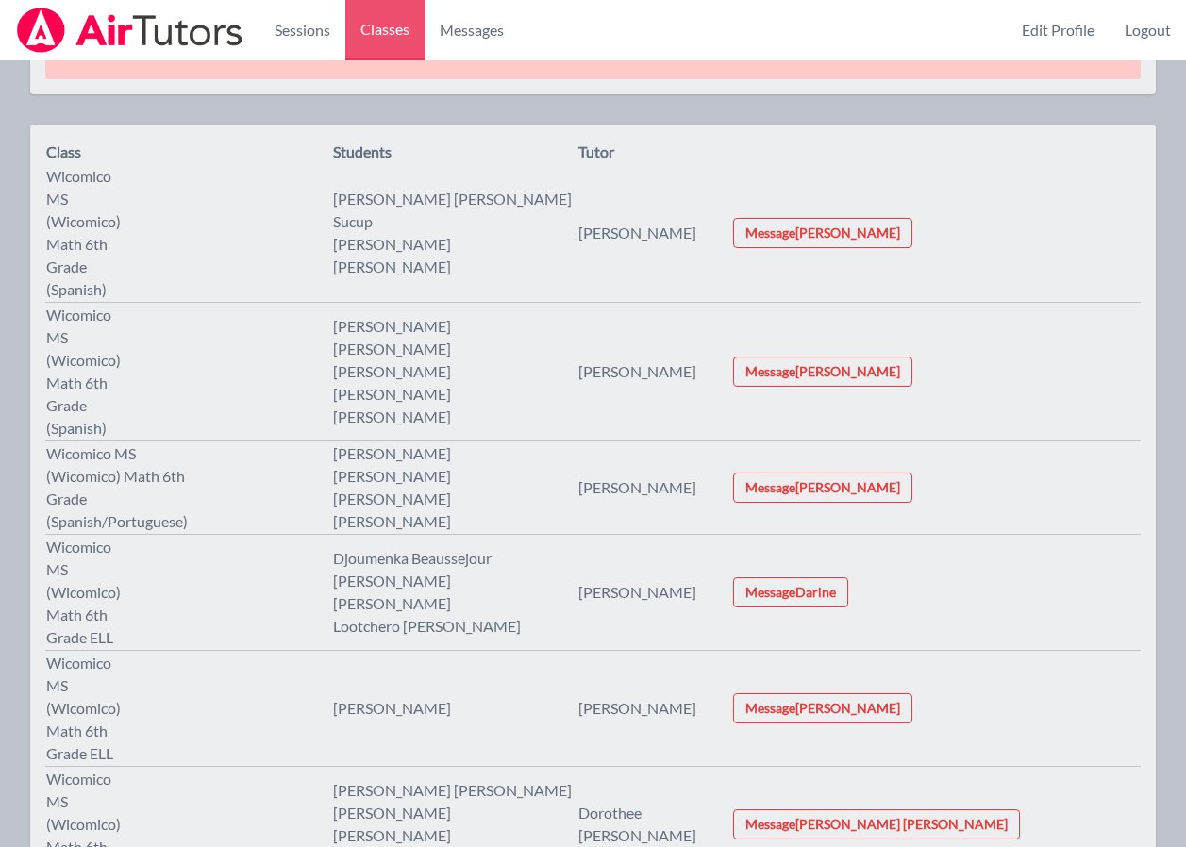
scroll to position [189, 0]
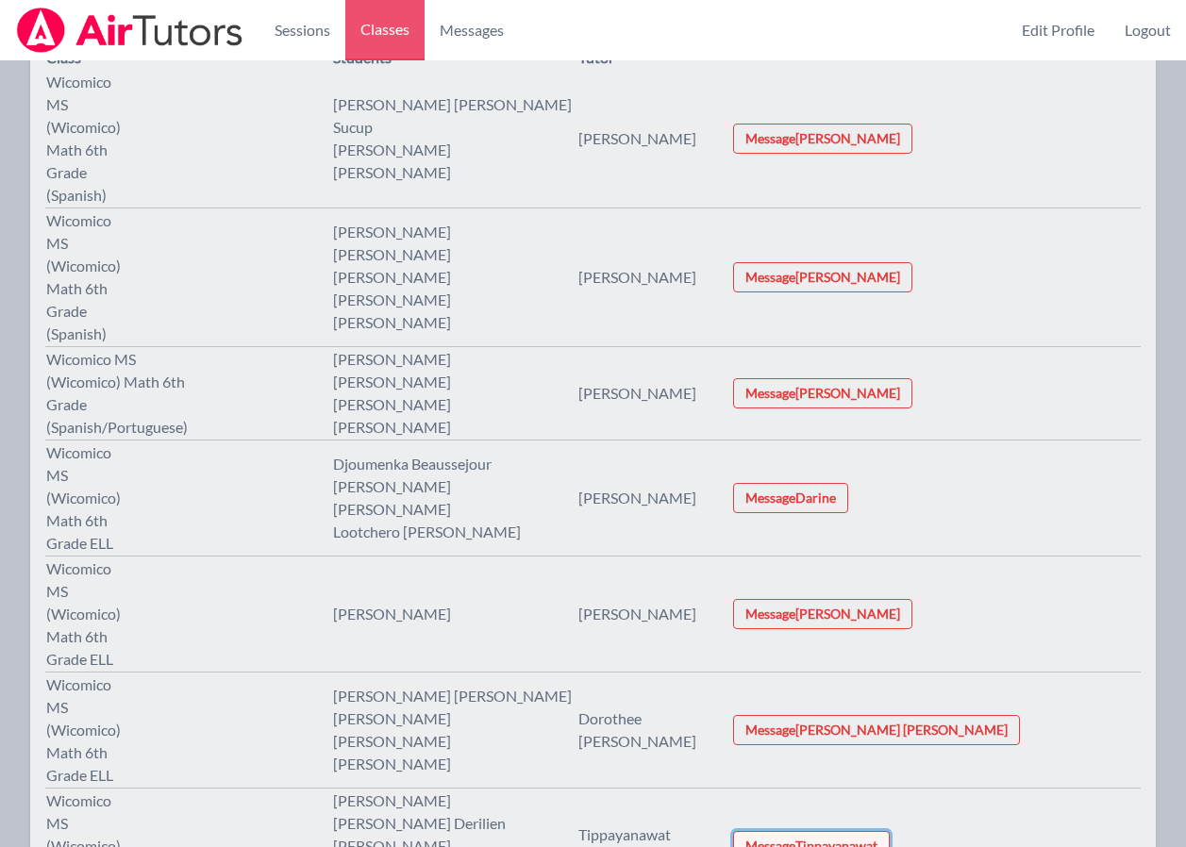
click at [890, 831] on button "Message Tippayanawat" at bounding box center [811, 846] width 157 height 30
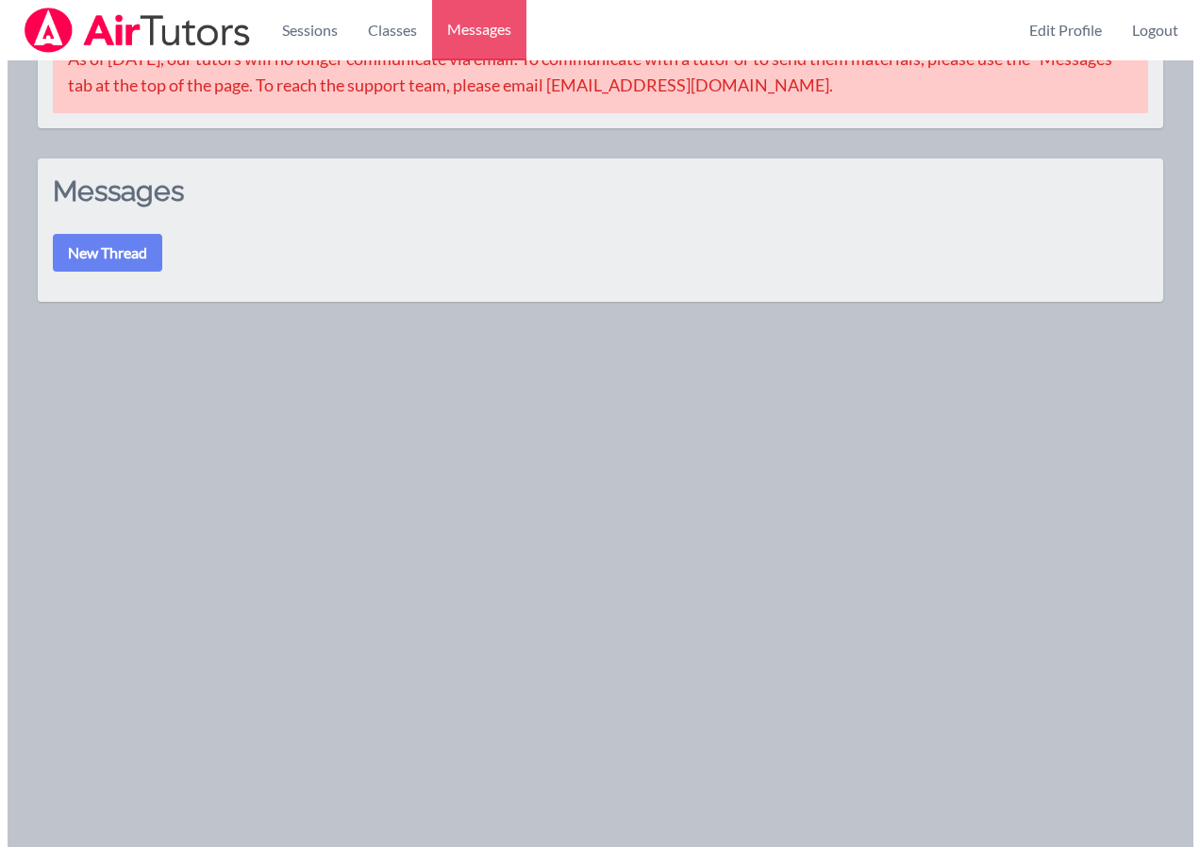
scroll to position [189, 0]
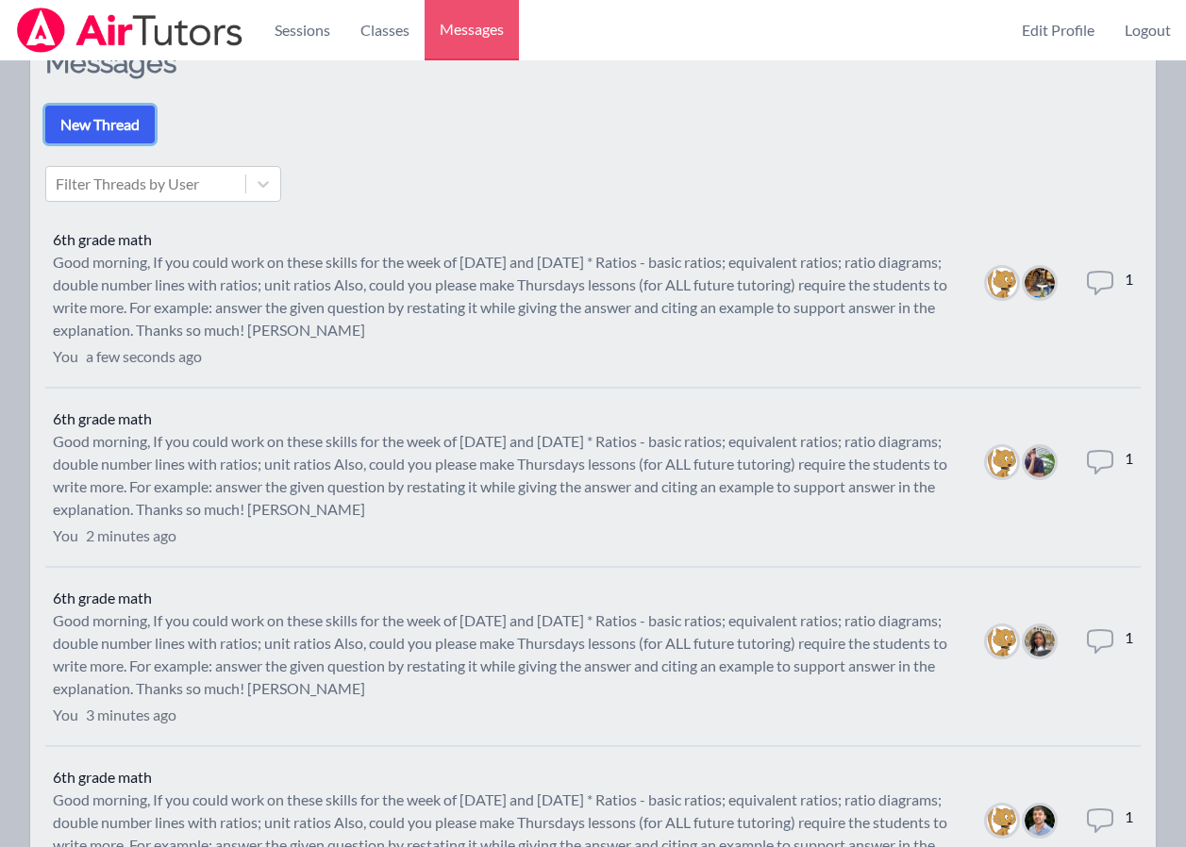
click at [77, 125] on button "New Thread" at bounding box center [99, 125] width 109 height 38
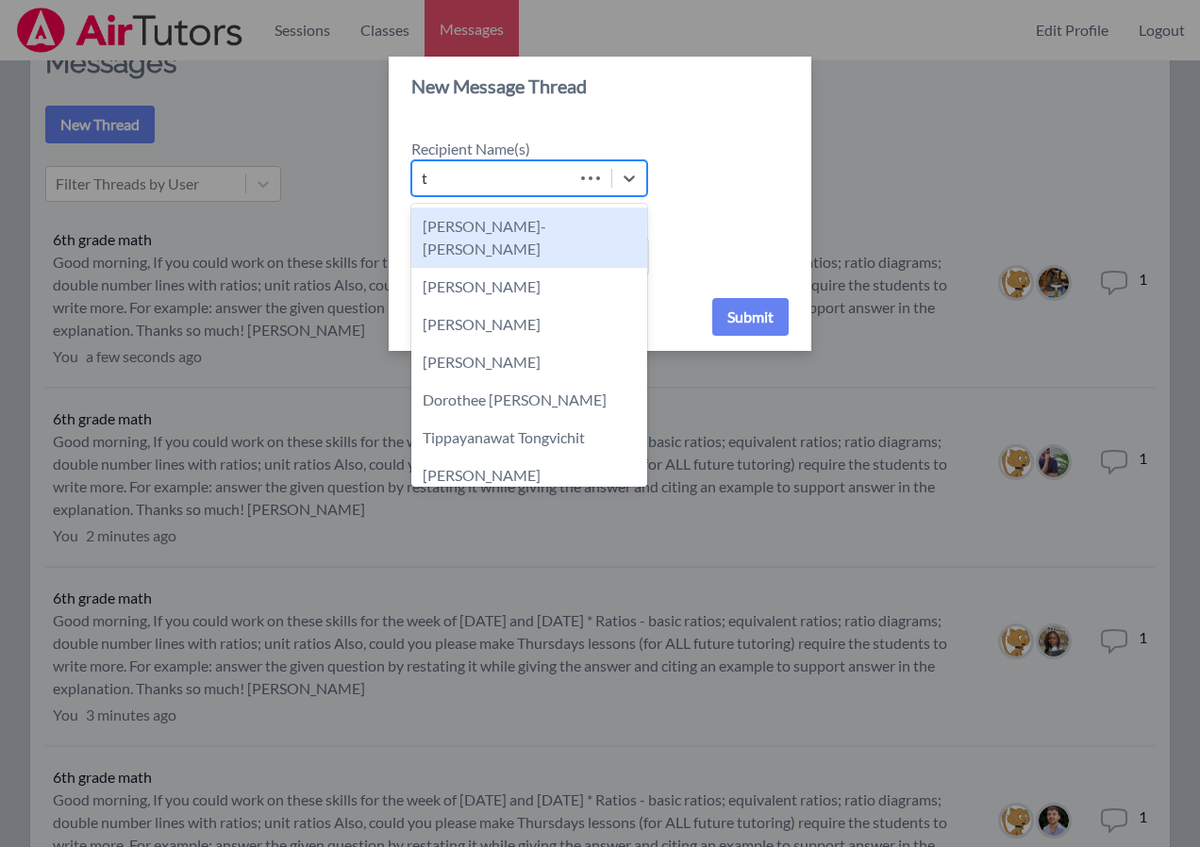
type input "ti"
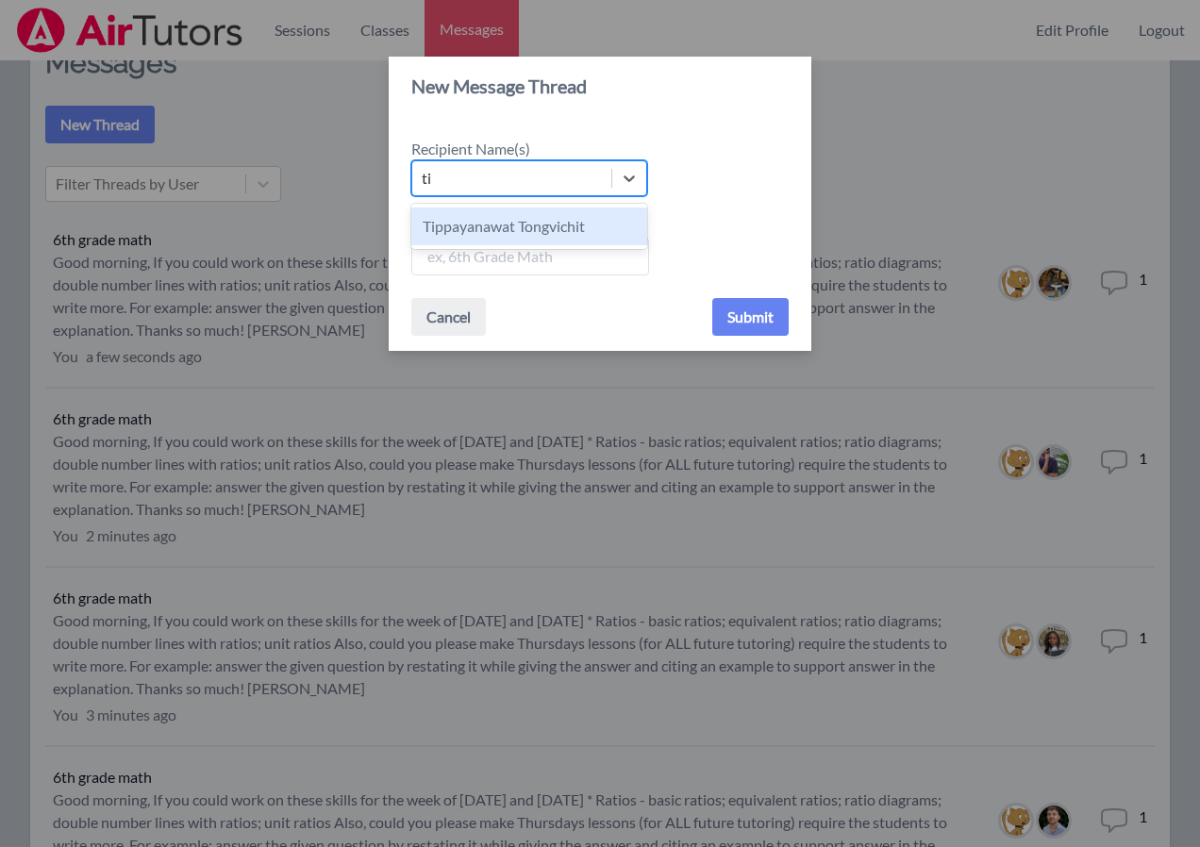
drag, startPoint x: 512, startPoint y: 226, endPoint x: 495, endPoint y: 258, distance: 36.3
click at [511, 226] on div "Tippayanawat Tongvichit" at bounding box center [529, 227] width 236 height 38
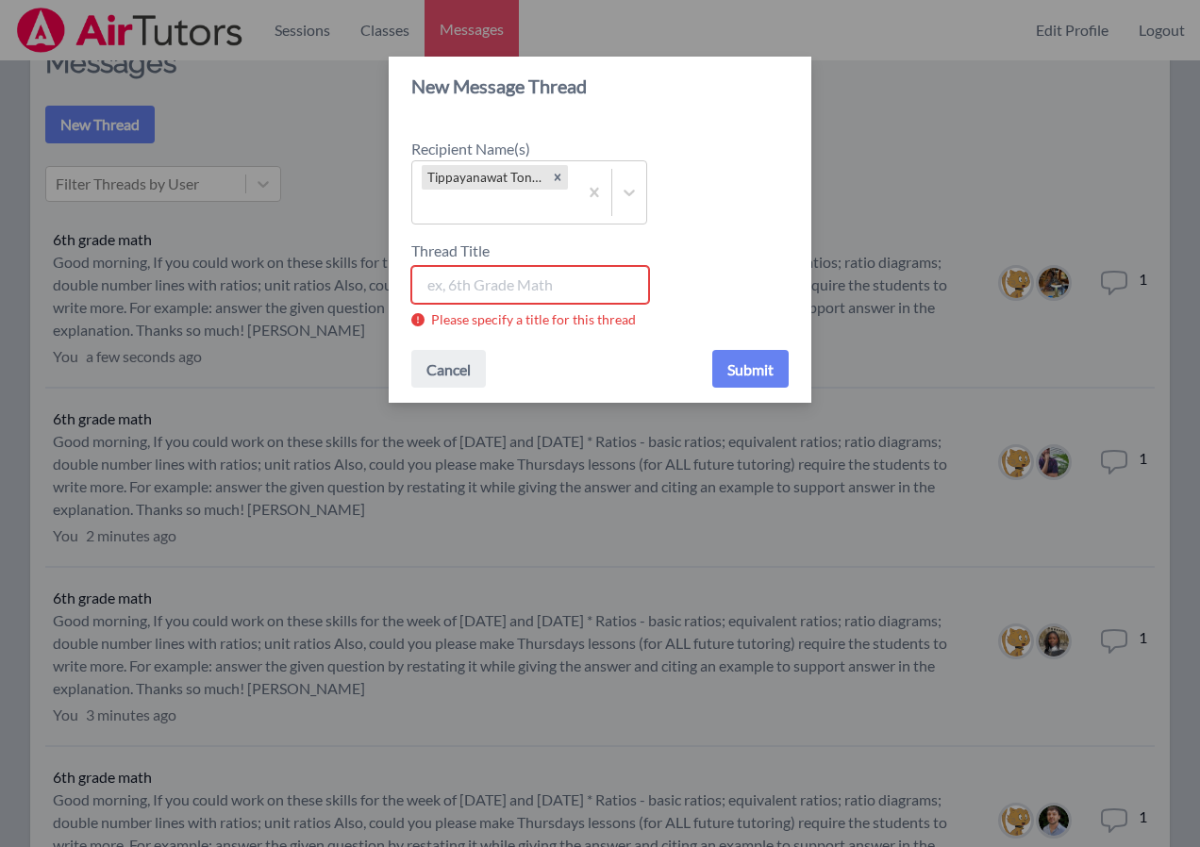
click at [502, 281] on input "Thread Title" at bounding box center [530, 285] width 238 height 38
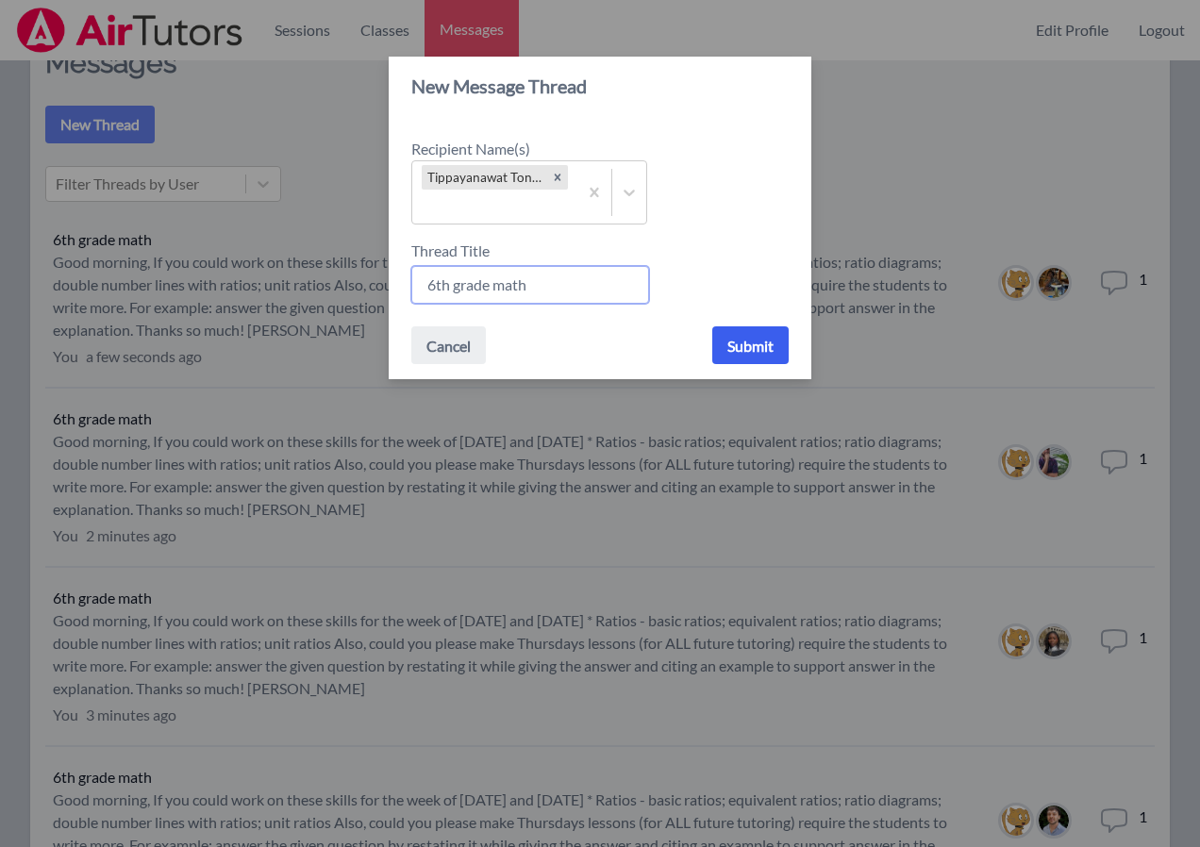
type input "6th grade math"
click at [743, 343] on button "Submit" at bounding box center [750, 345] width 76 height 38
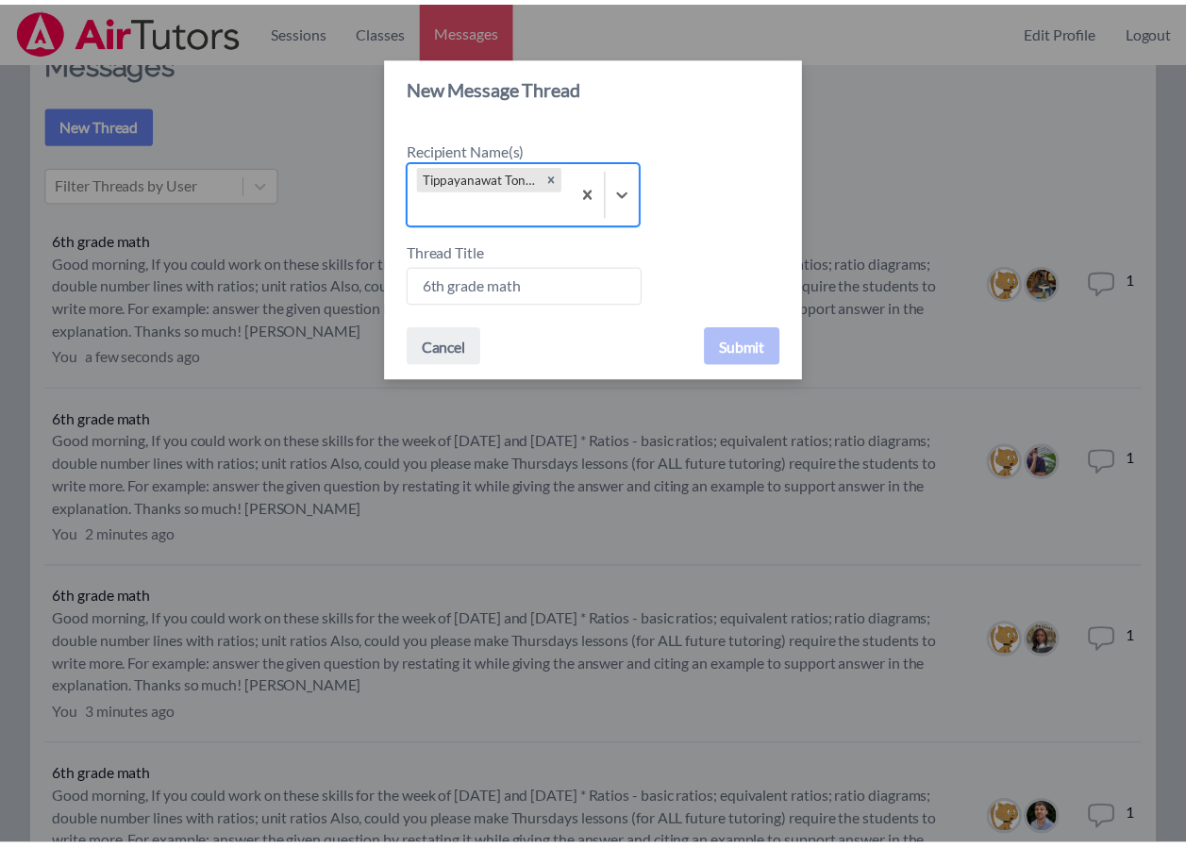
scroll to position [60, 0]
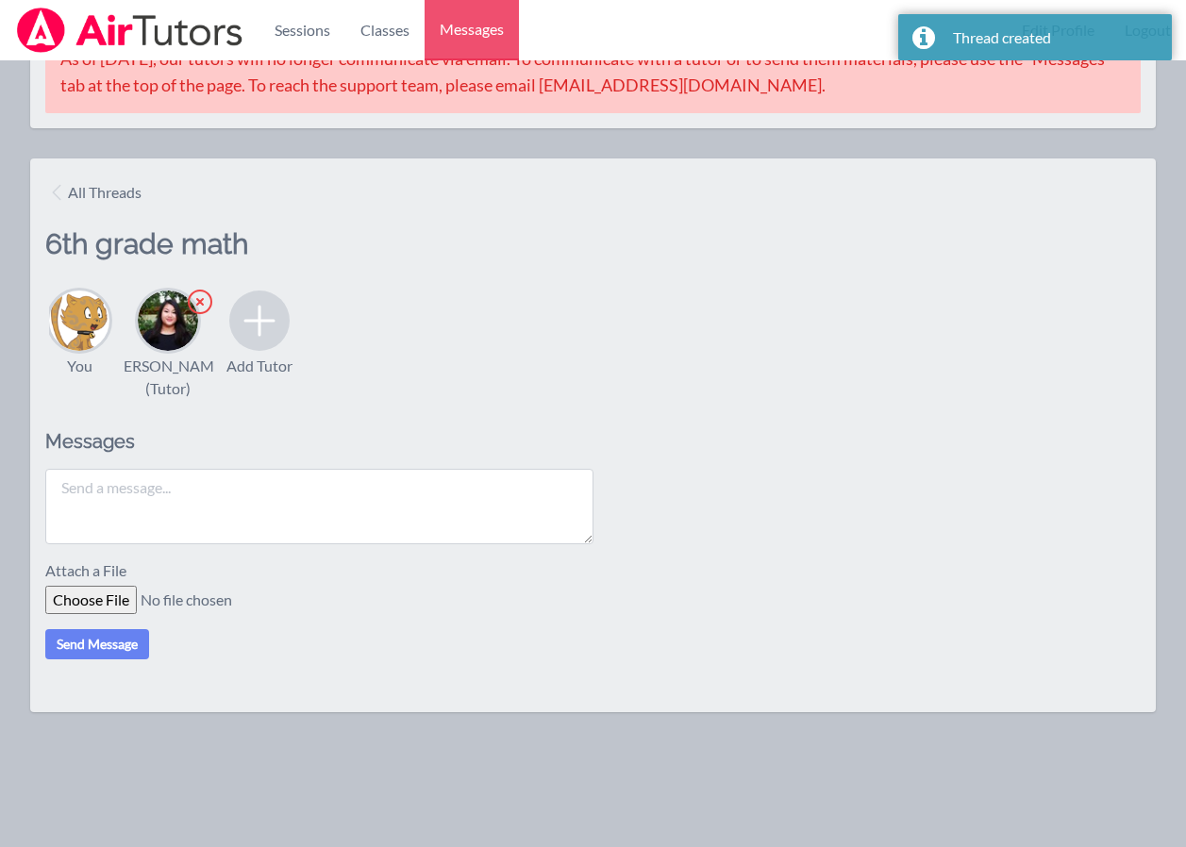
click at [293, 523] on textarea at bounding box center [319, 506] width 548 height 75
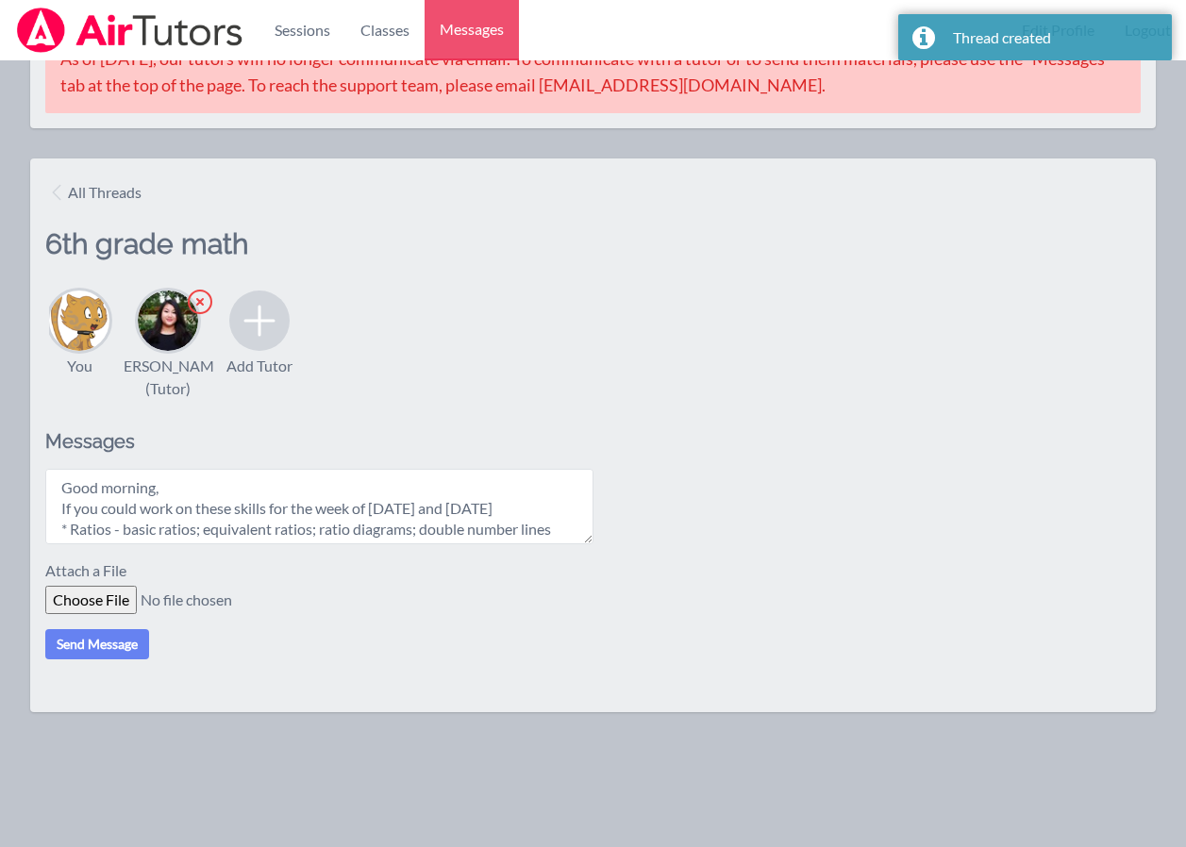
scroll to position [140, 0]
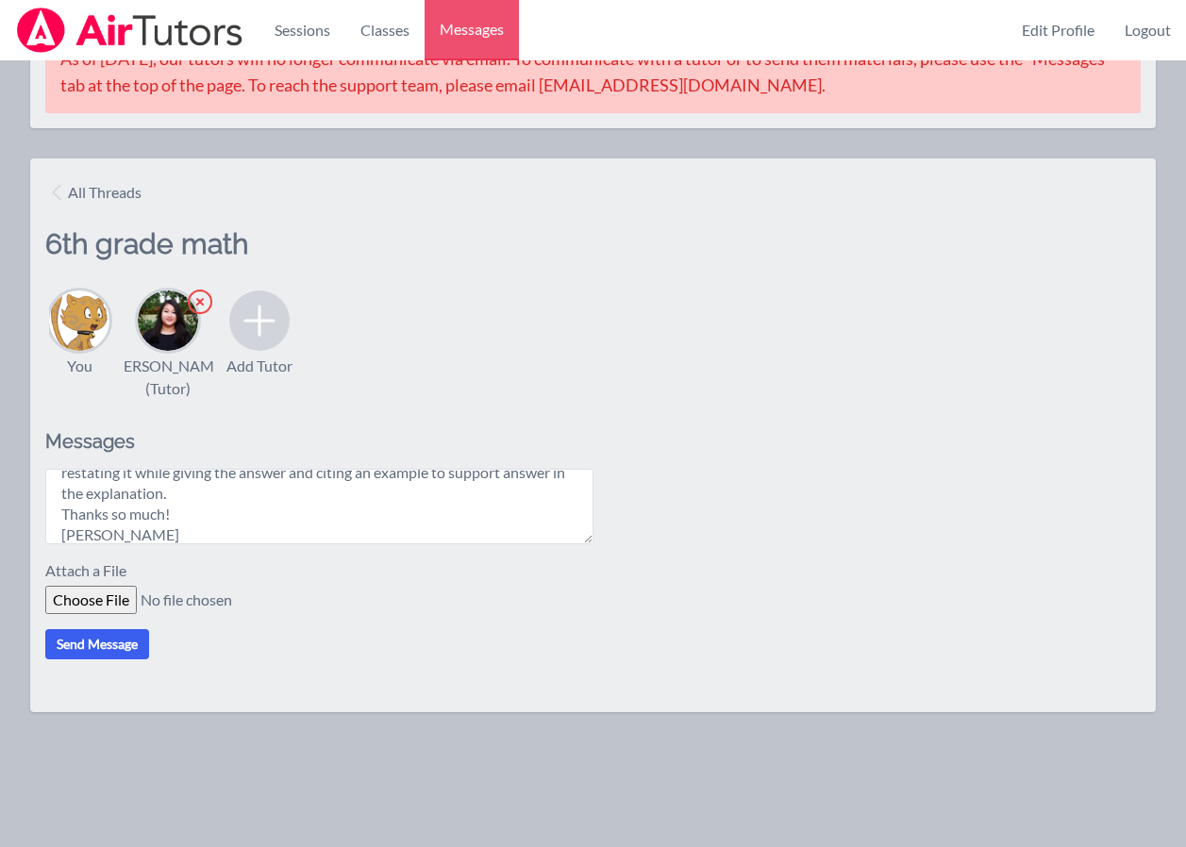
type textarea "Good morning, If you could work on these skills for the week of Oct. 20th and O…"
click at [106, 660] on button "Send Message" at bounding box center [97, 644] width 104 height 30
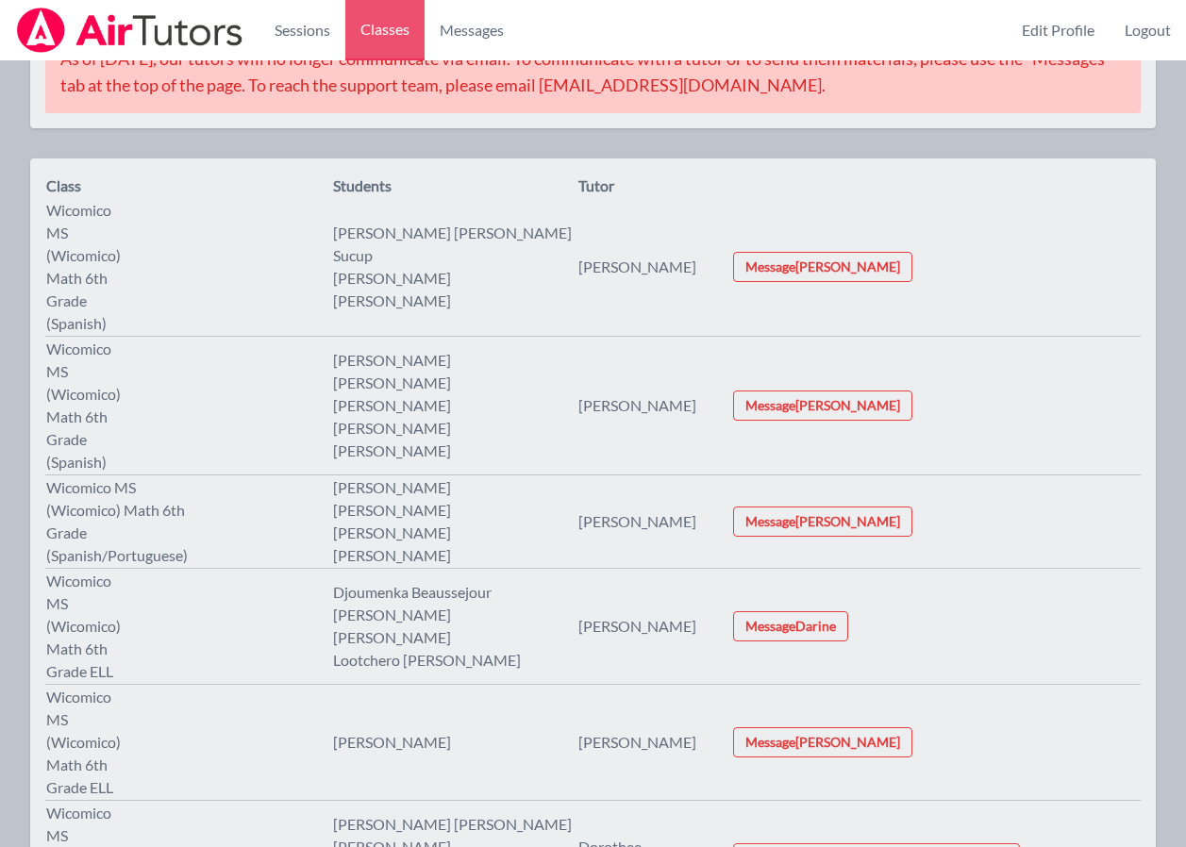
scroll to position [189, 0]
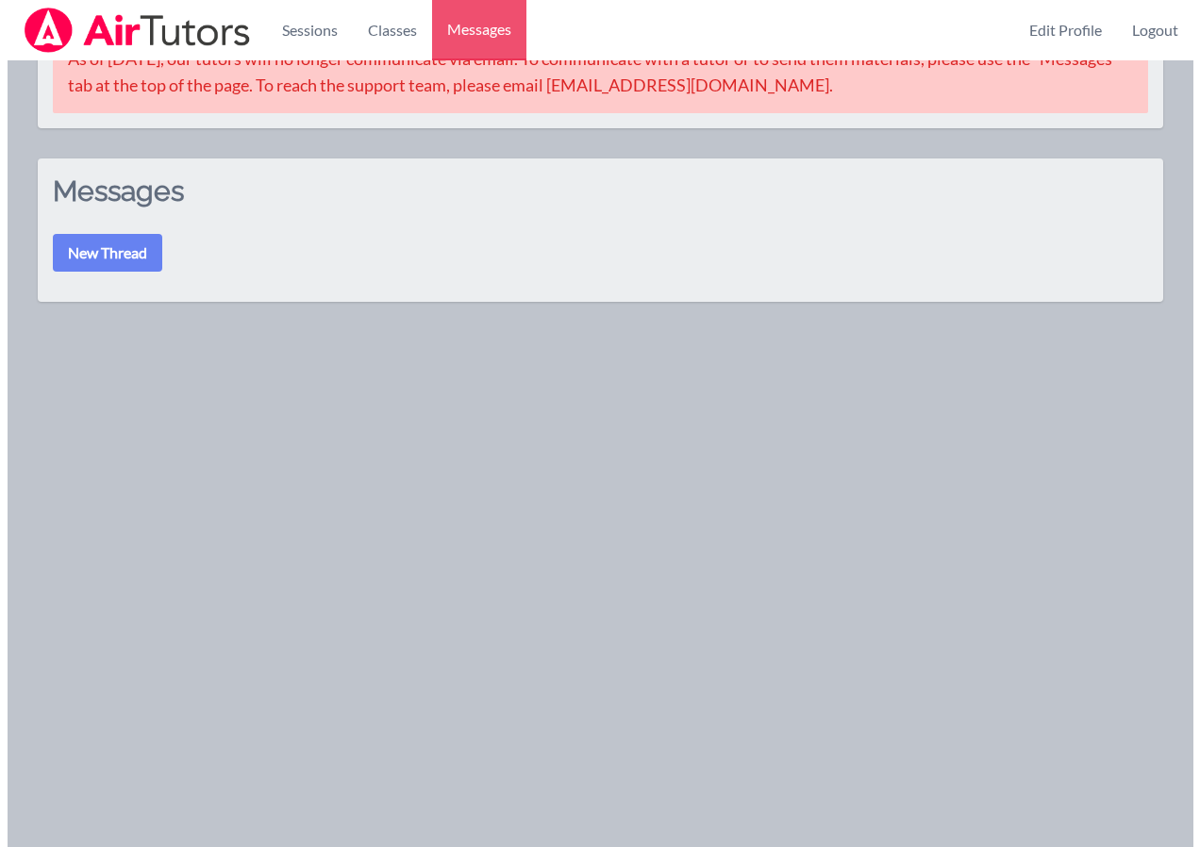
scroll to position [189, 0]
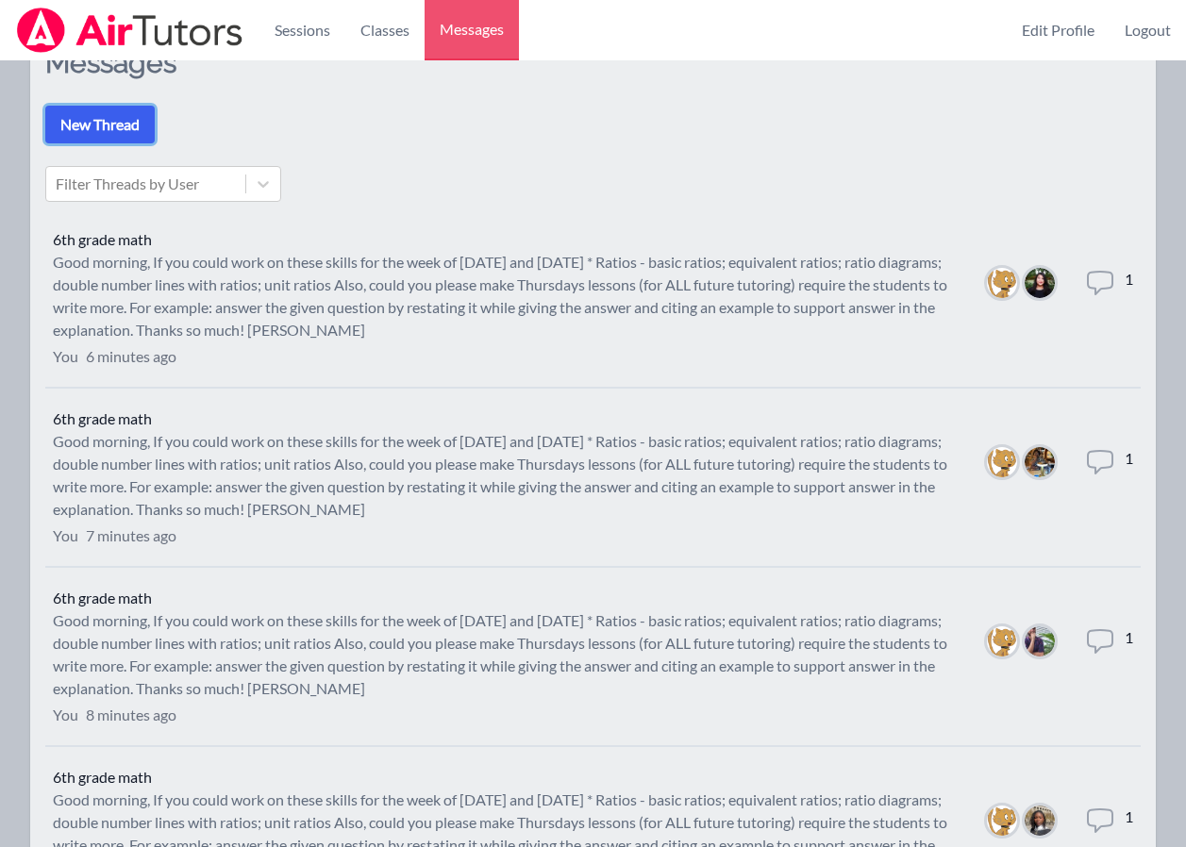
click at [69, 120] on button "New Thread" at bounding box center [99, 125] width 109 height 38
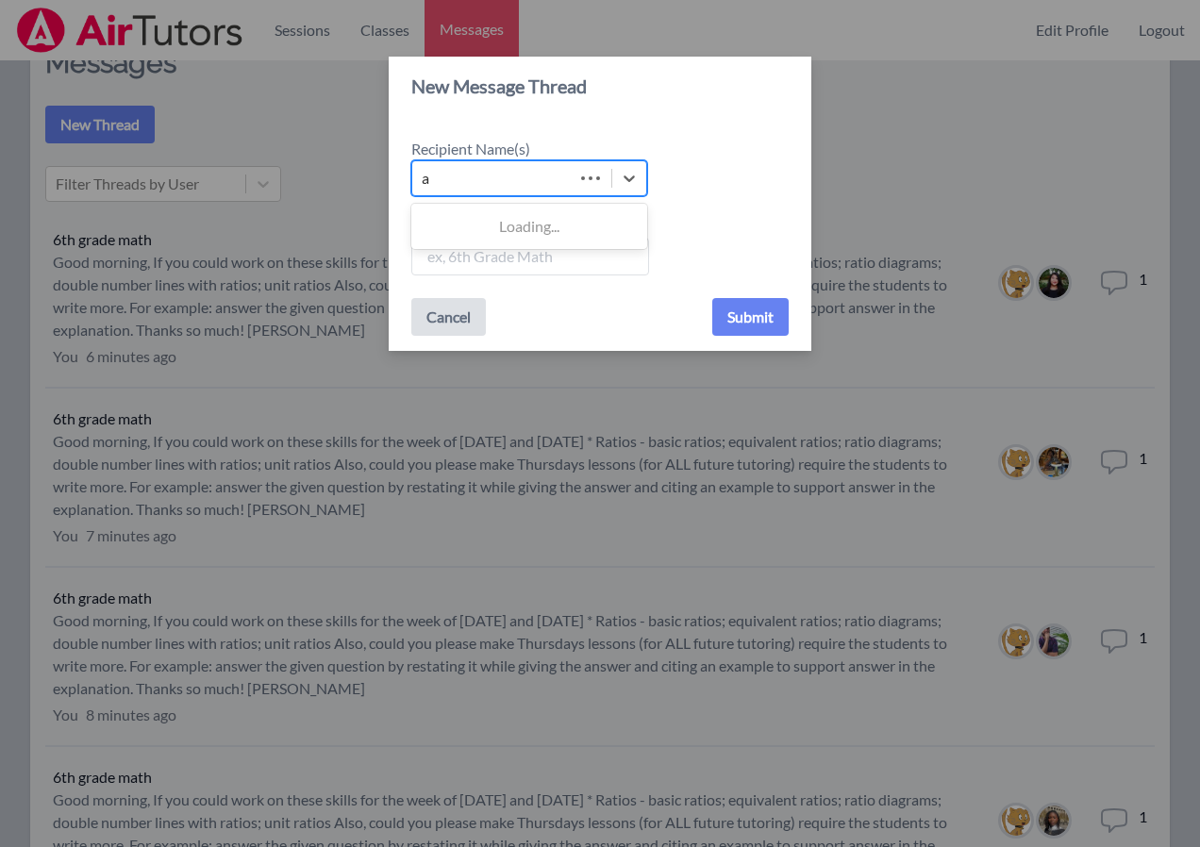
type input "ad"
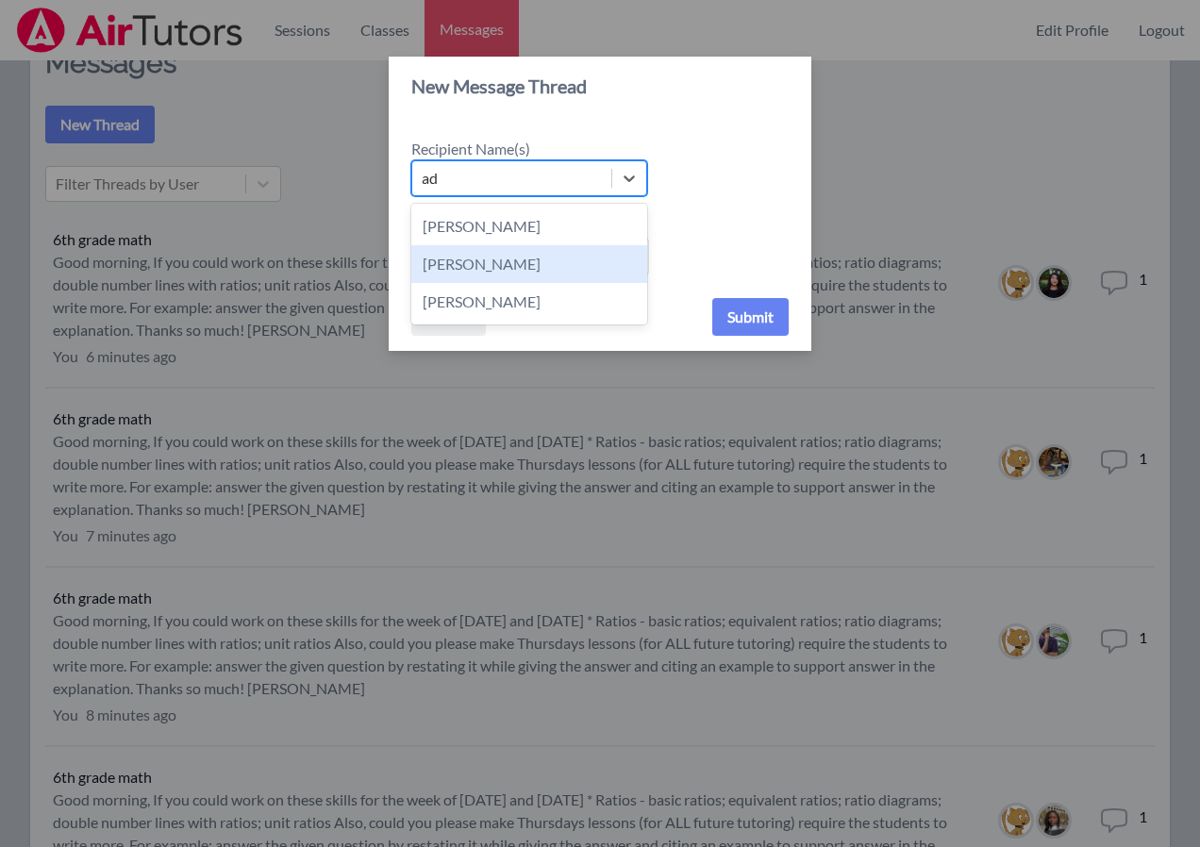
click at [468, 263] on div "Adrinna Beltre" at bounding box center [529, 264] width 236 height 38
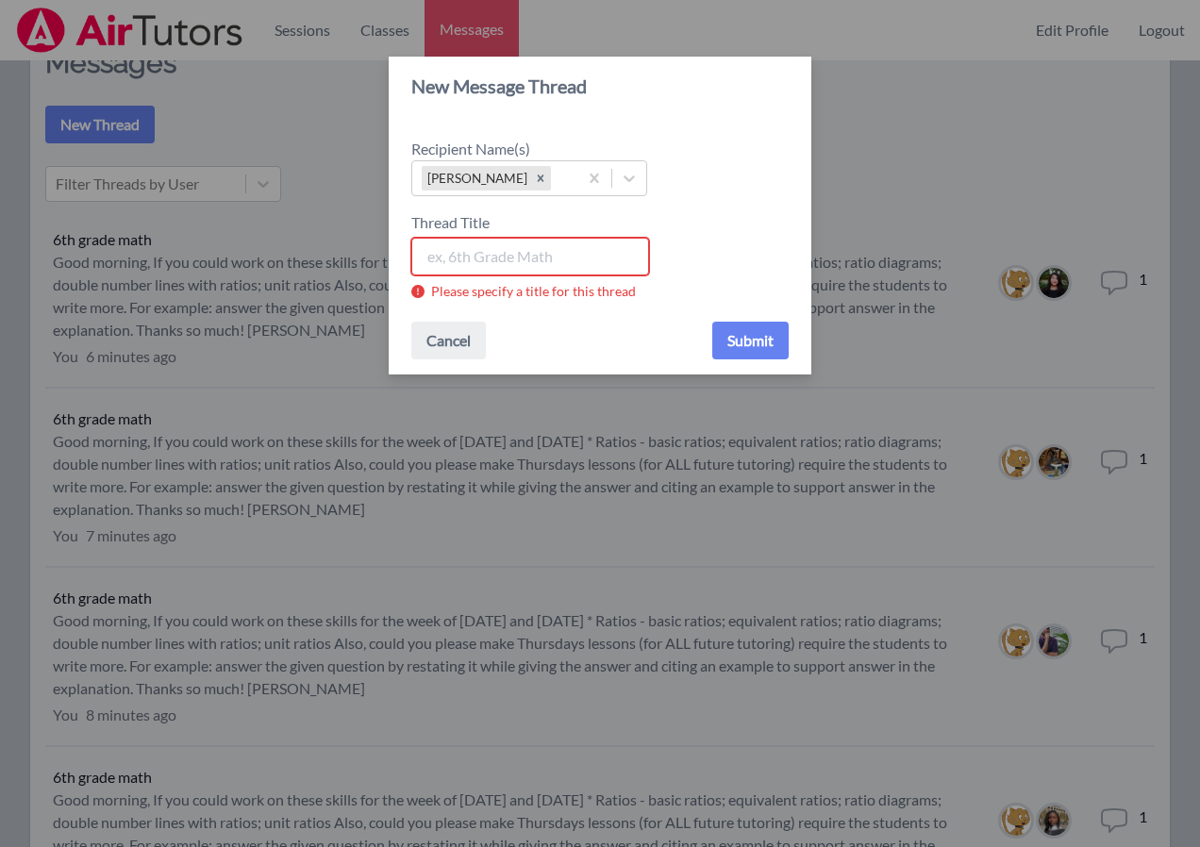
click at [469, 263] on input "Thread Title" at bounding box center [530, 257] width 238 height 38
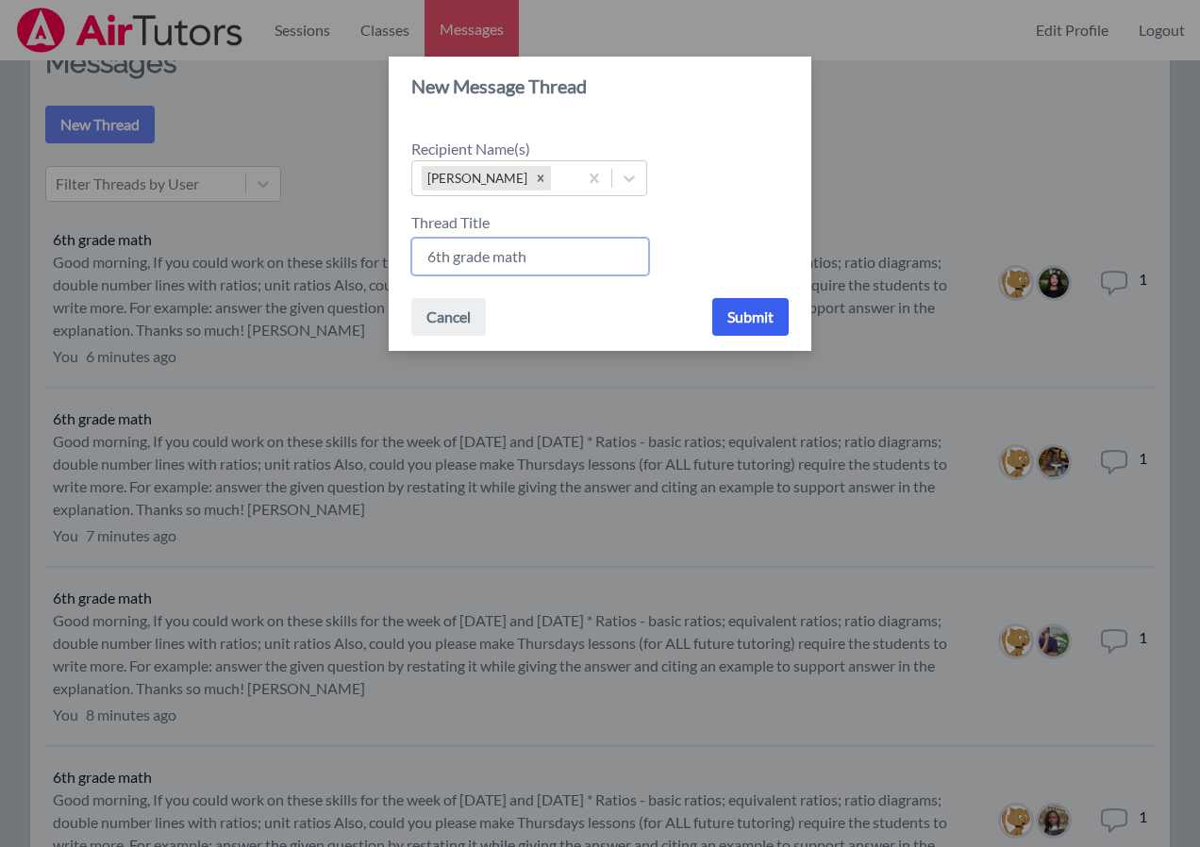
type input "6th grade math"
click at [754, 313] on button "Submit" at bounding box center [750, 317] width 76 height 38
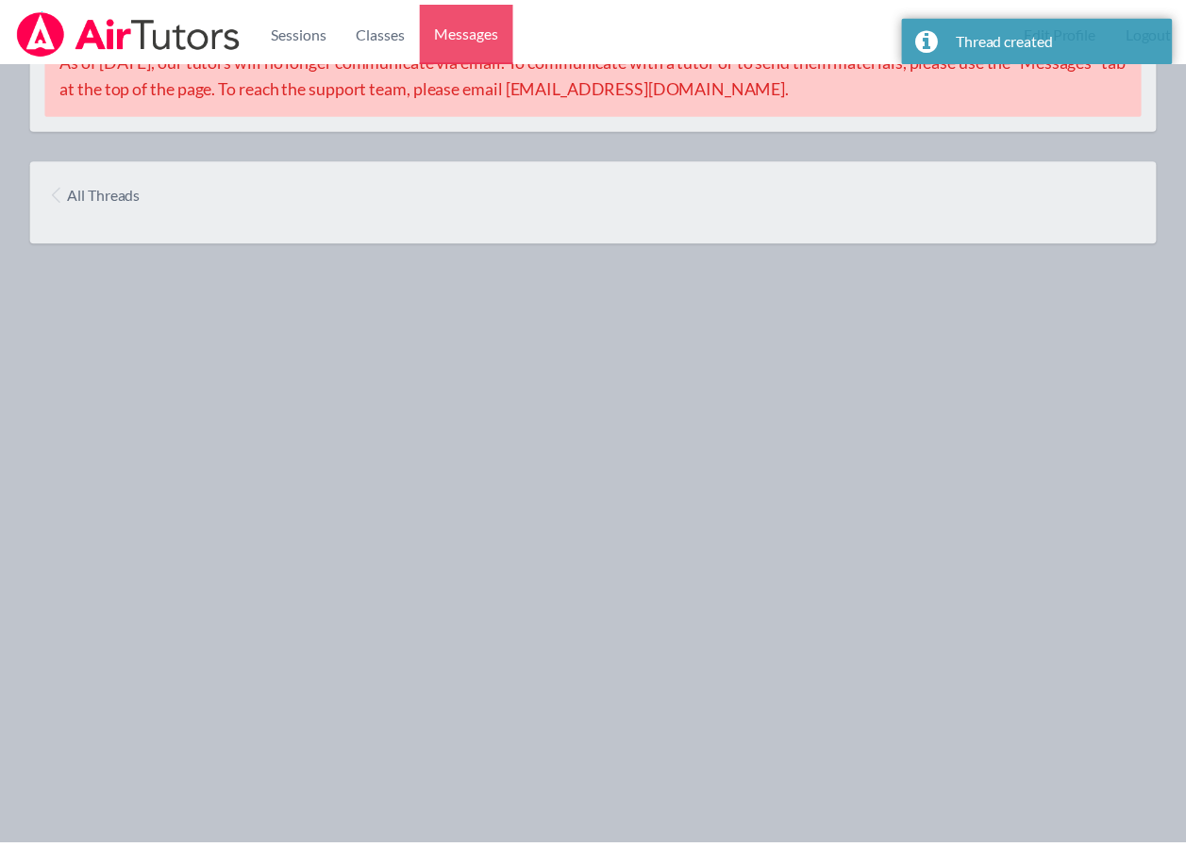
scroll to position [60, 0]
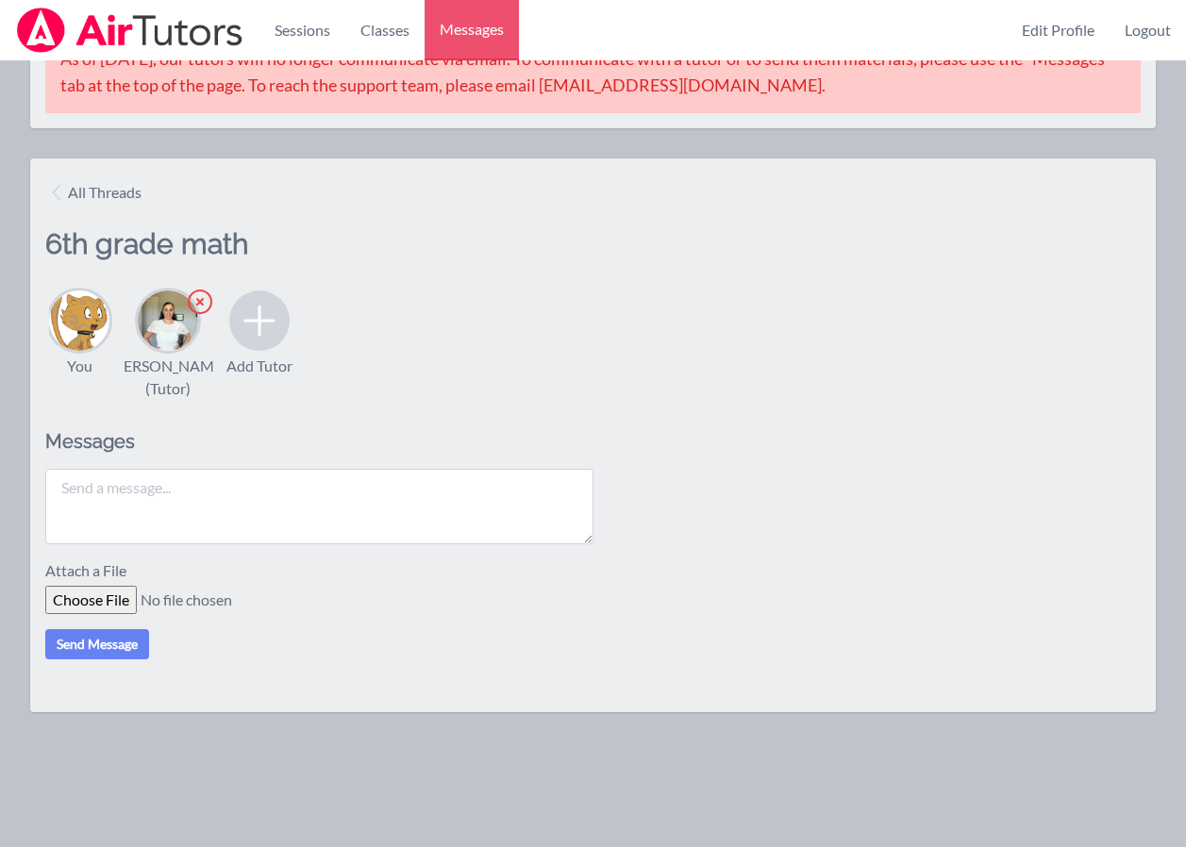
click at [155, 523] on textarea at bounding box center [319, 506] width 548 height 75
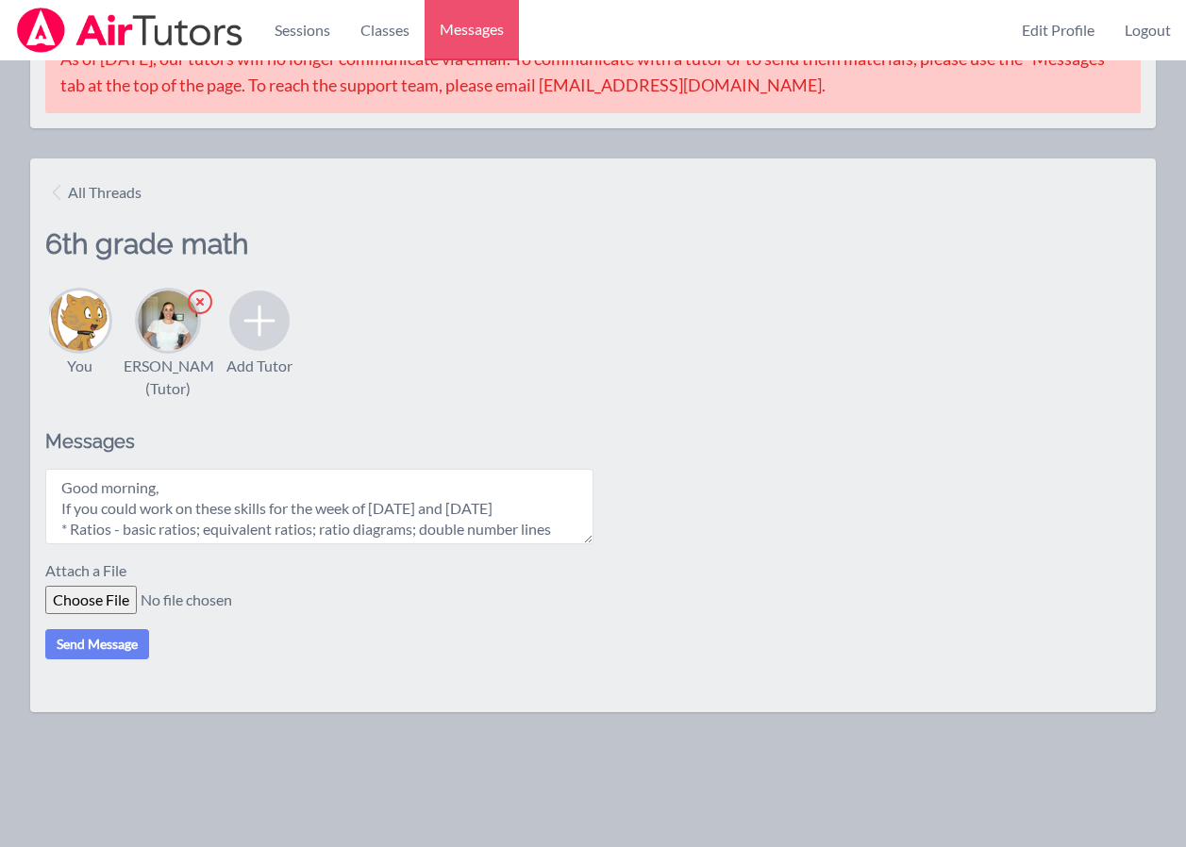
scroll to position [140, 0]
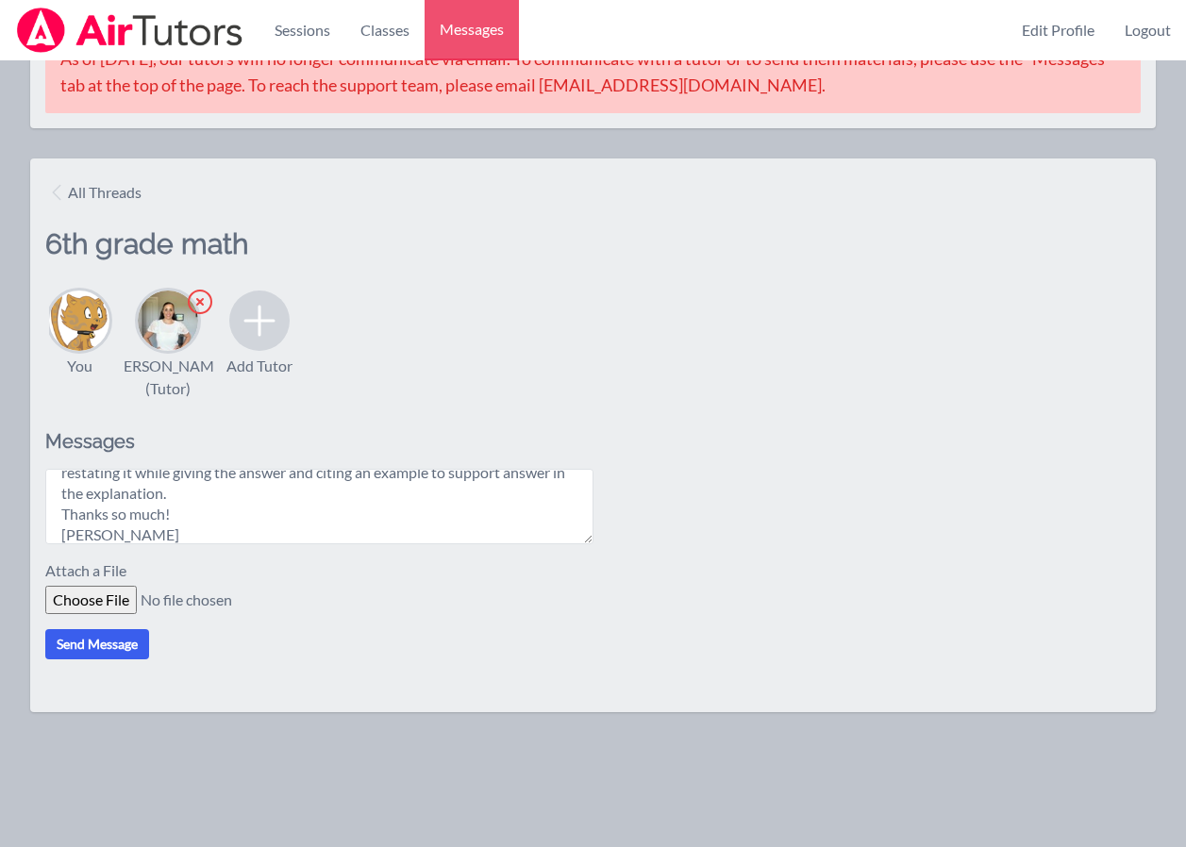
type textarea "Good morning, If you could work on these skills for the week of Oct. 20th and O…"
click at [80, 660] on button "Send Message" at bounding box center [97, 644] width 104 height 30
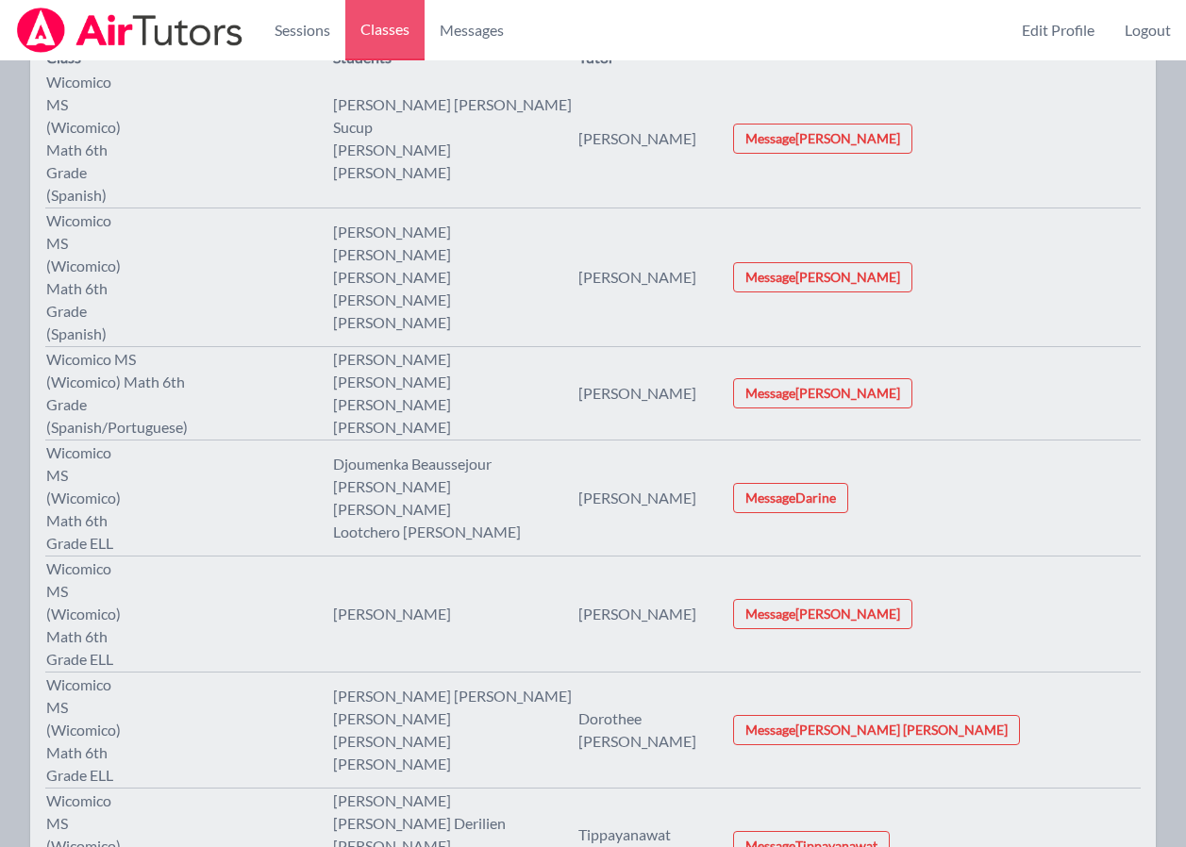
scroll to position [377, 0]
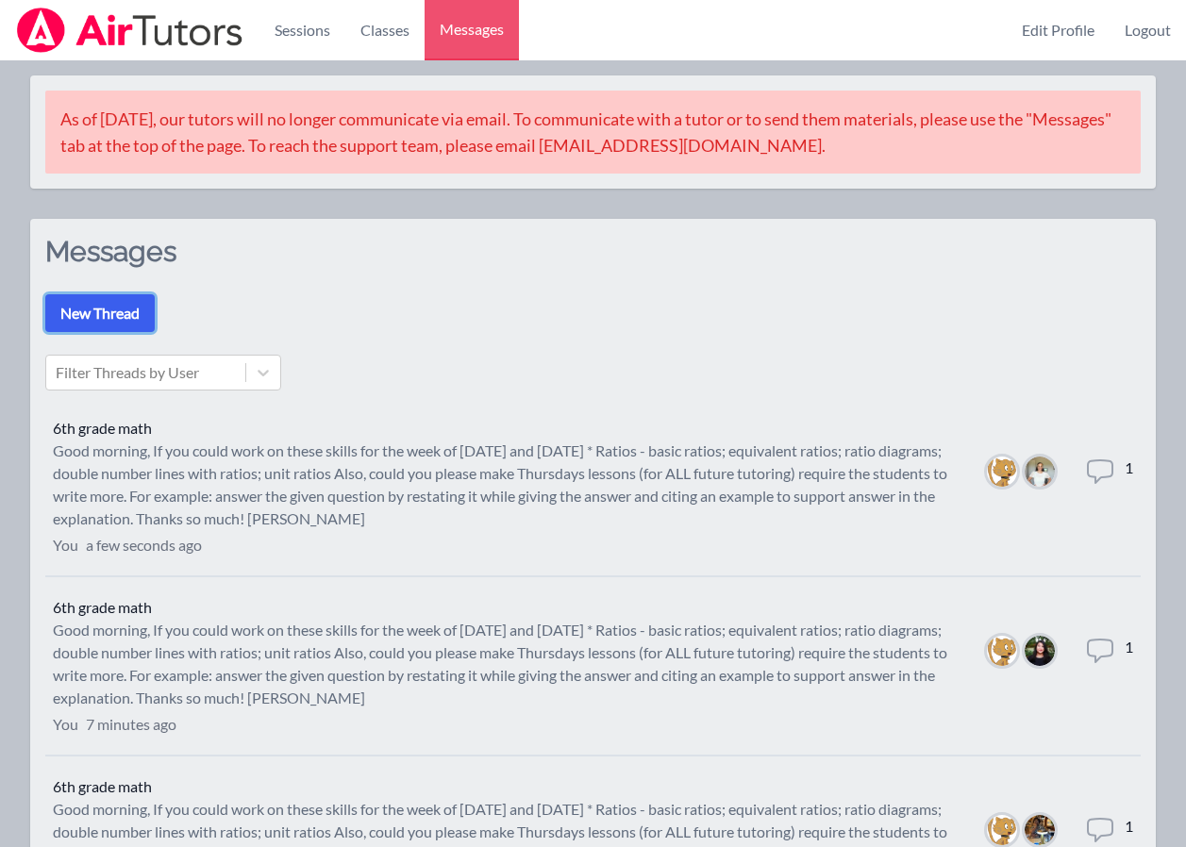
click at [97, 310] on button "New Thread" at bounding box center [99, 313] width 109 height 38
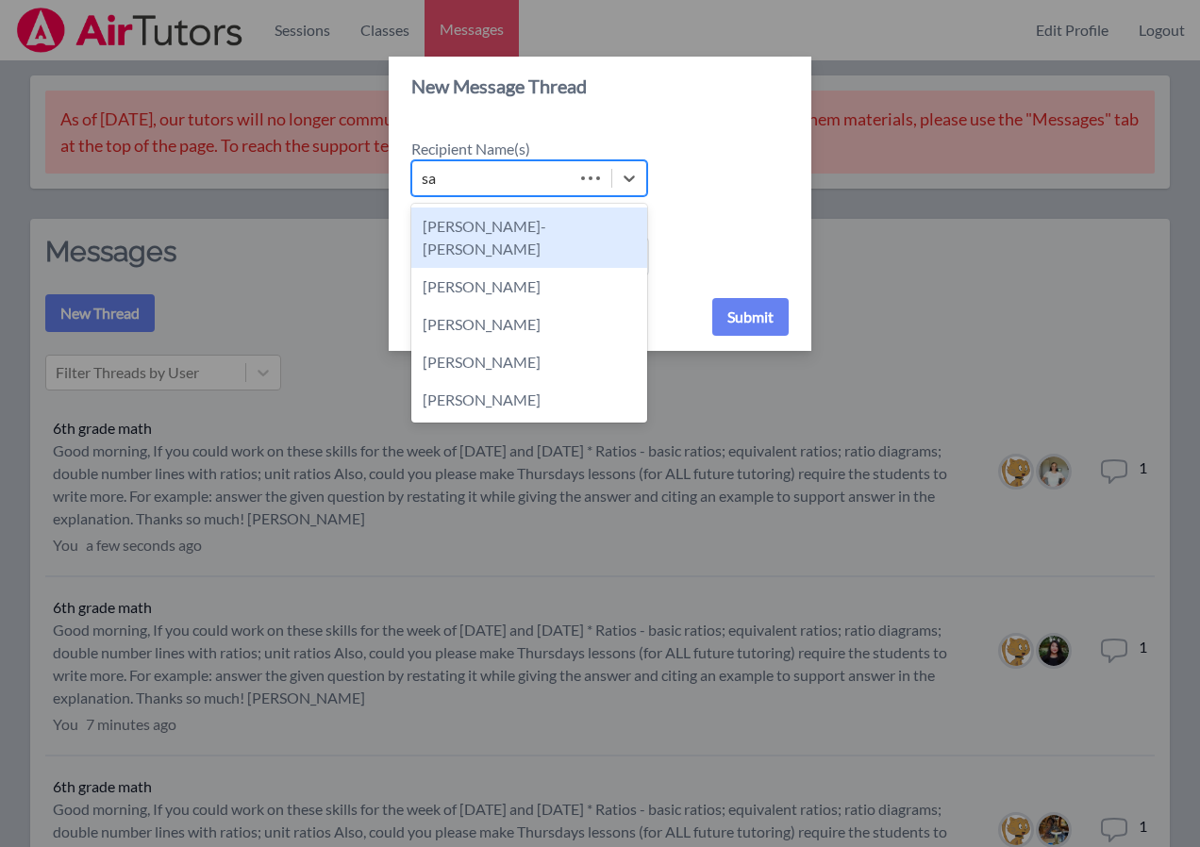
type input "san"
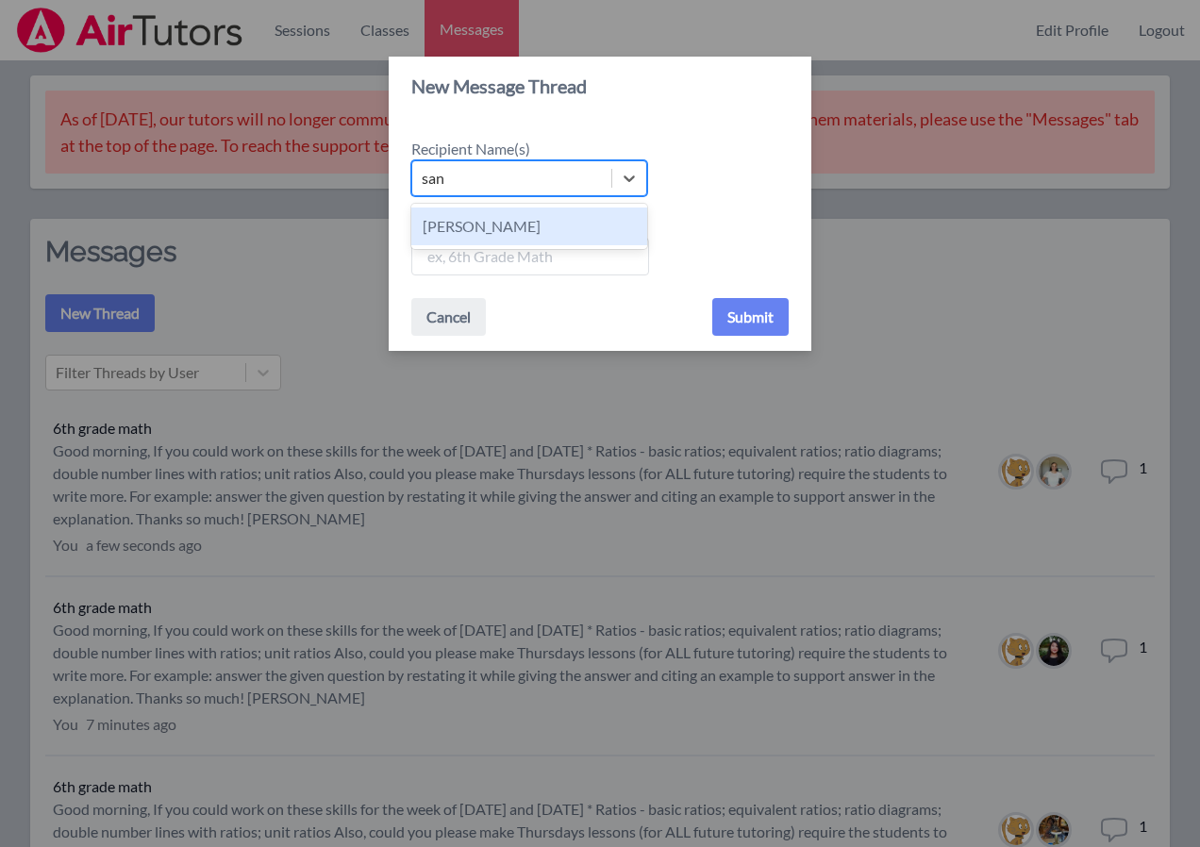
click at [489, 228] on div "Sandra Davis" at bounding box center [529, 227] width 236 height 38
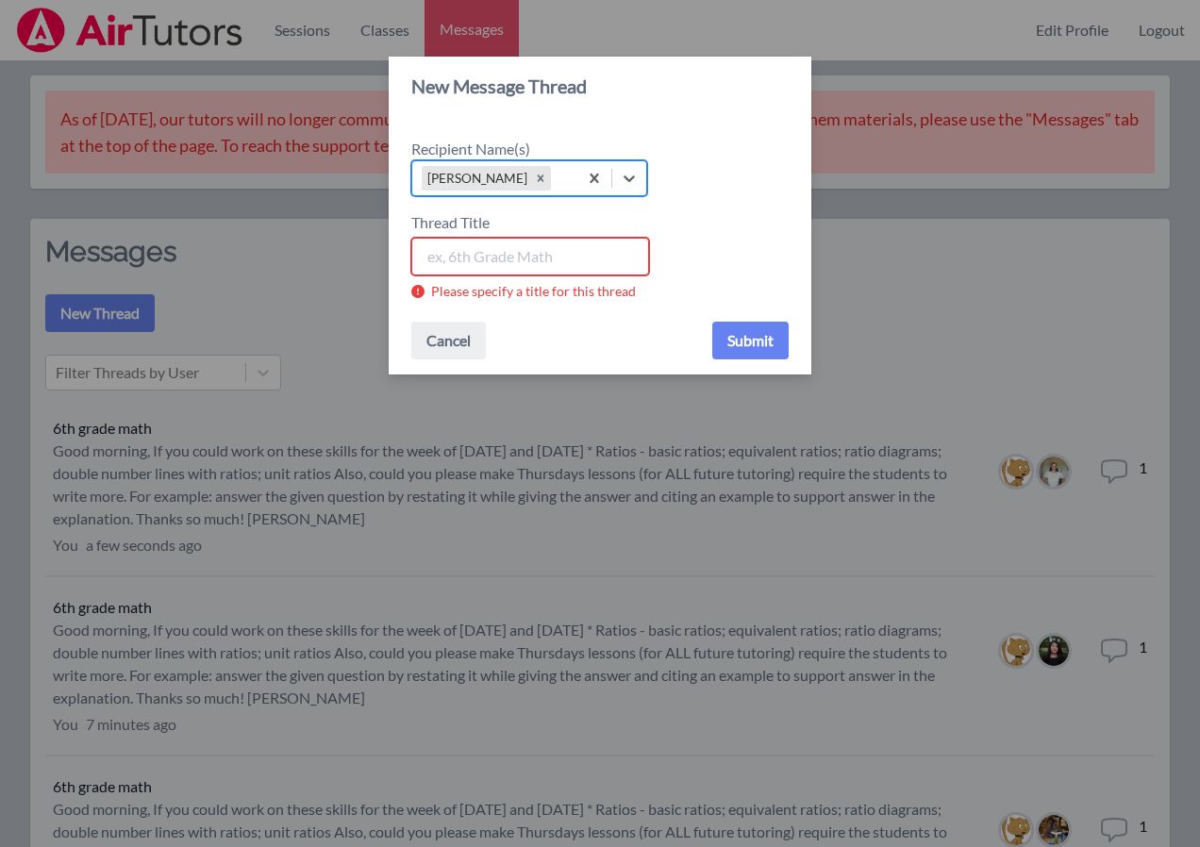
click at [492, 257] on input "Thread Title" at bounding box center [530, 257] width 238 height 38
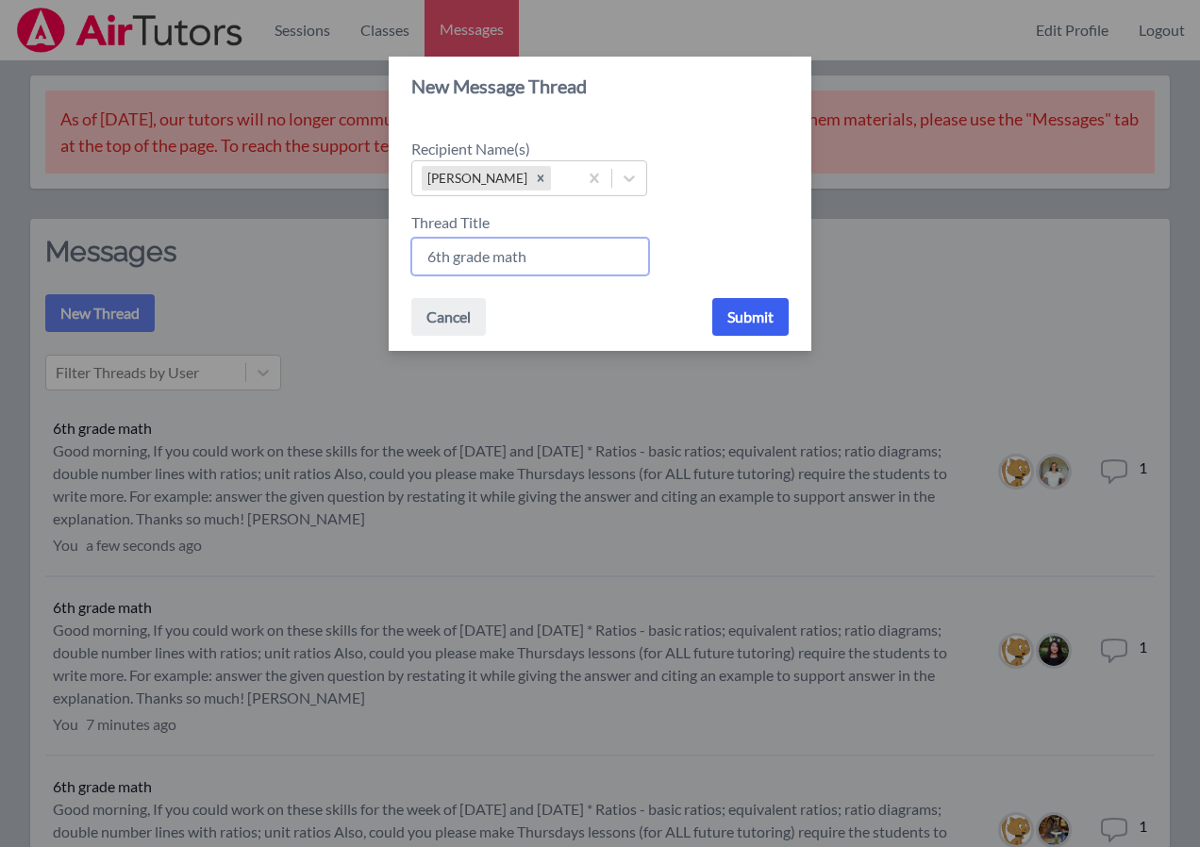
type input "6th grade math"
click at [759, 318] on button "Submit" at bounding box center [750, 317] width 76 height 38
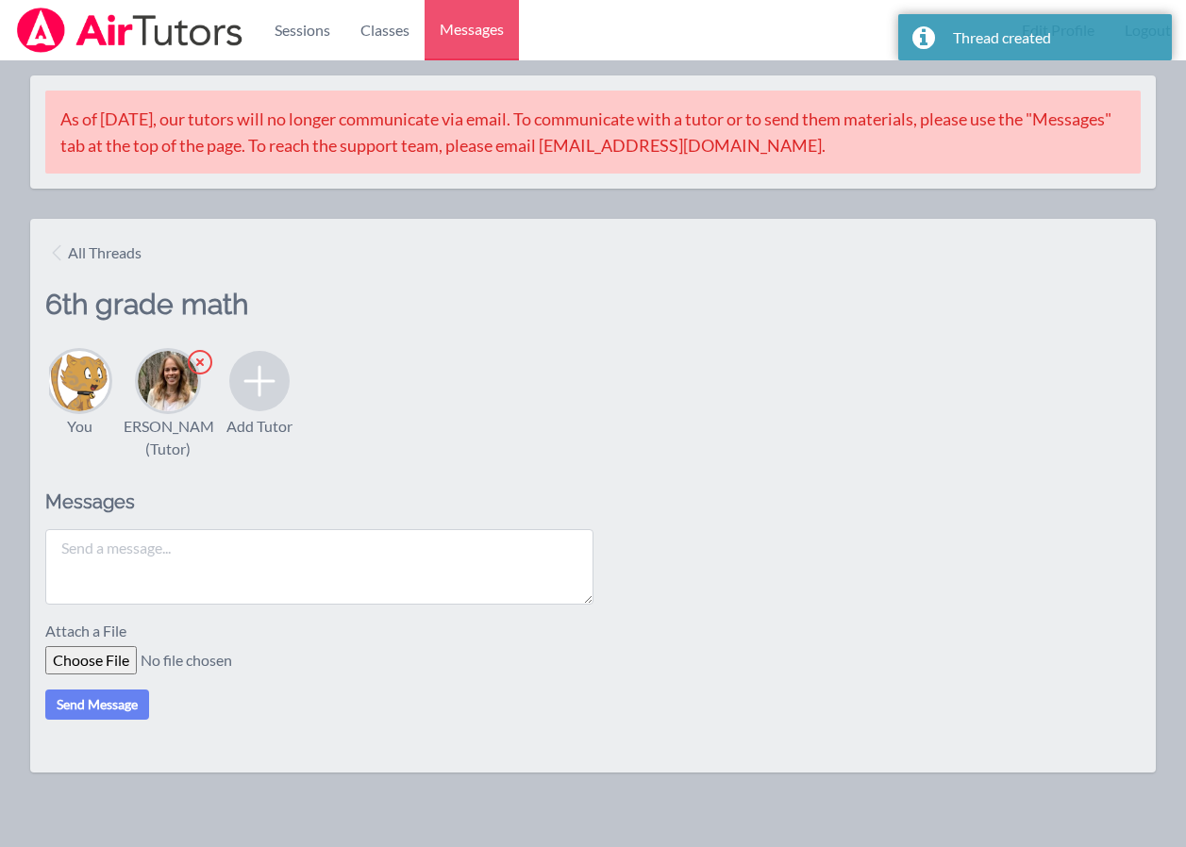
click at [223, 560] on textarea at bounding box center [319, 566] width 548 height 75
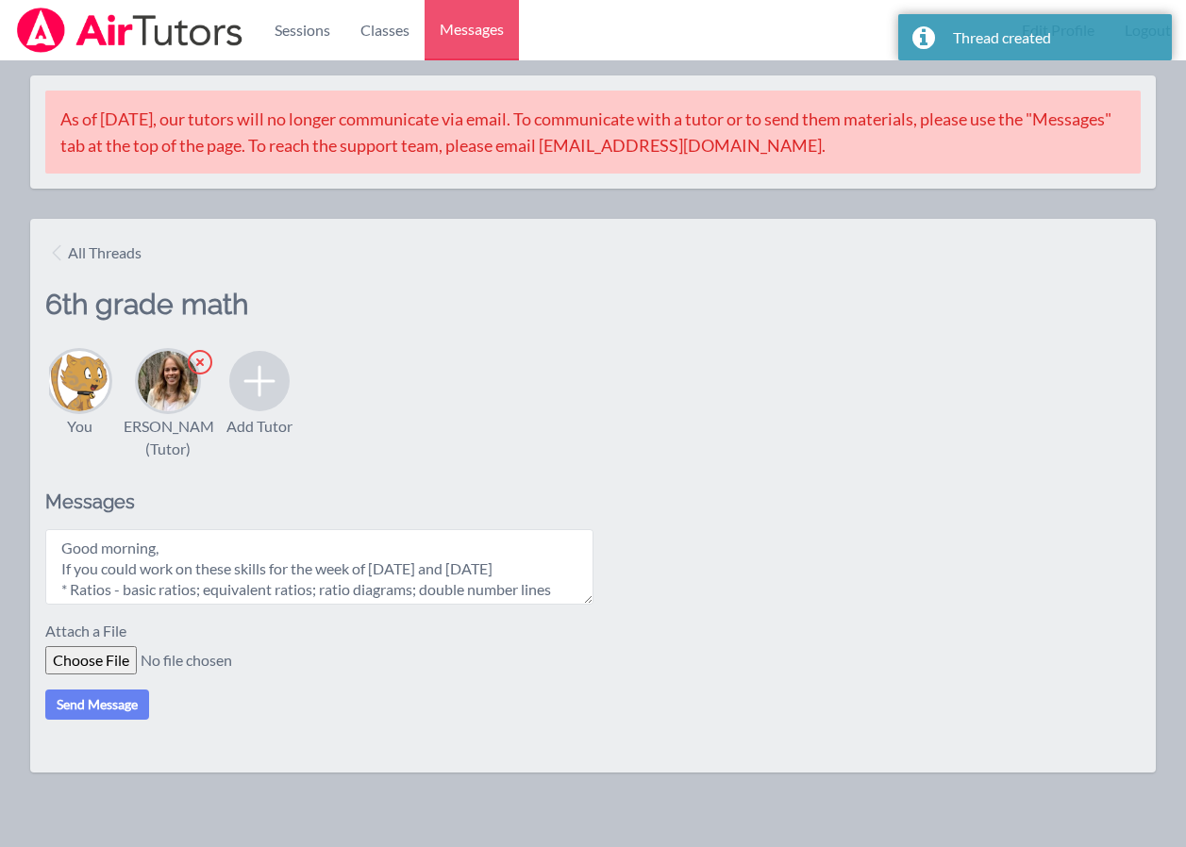
scroll to position [140, 0]
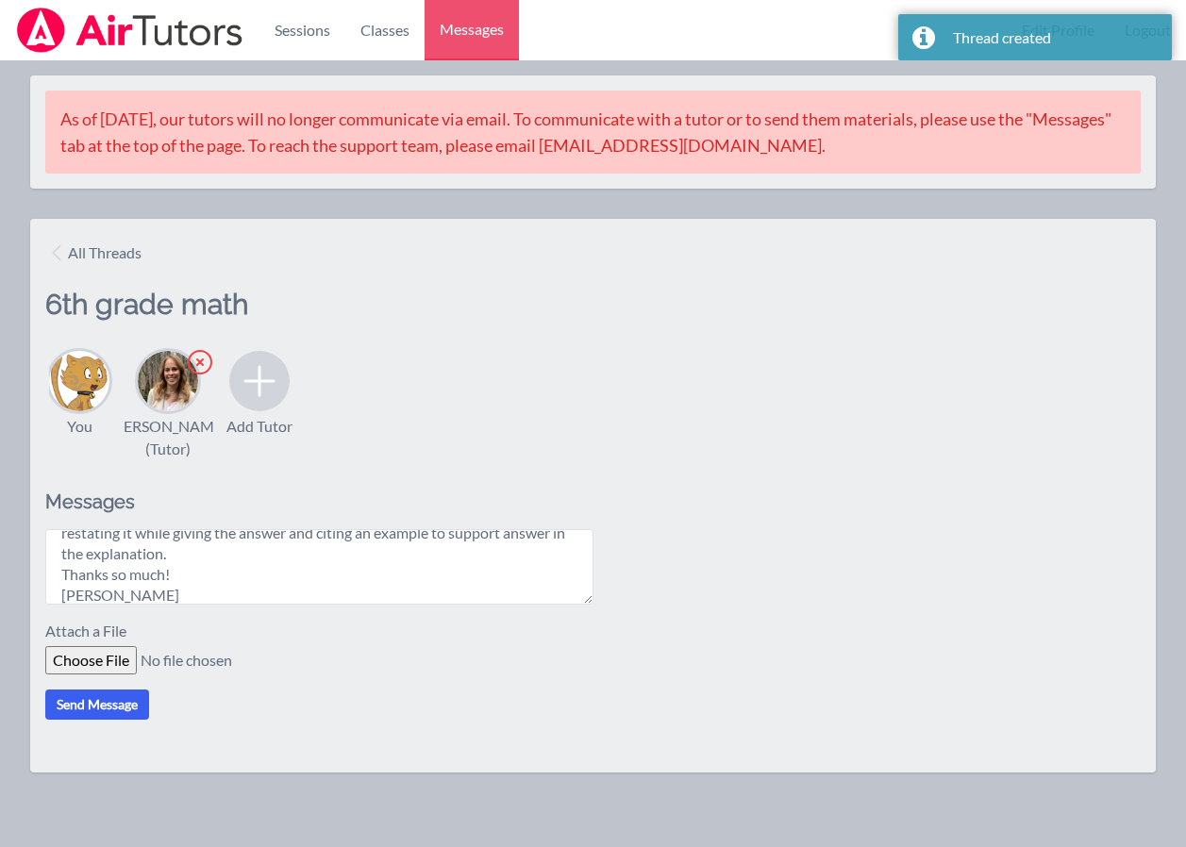
type textarea "Good morning, If you could work on these skills for the week of Oct. 20th and O…"
click at [90, 702] on button "Send Message" at bounding box center [97, 705] width 104 height 30
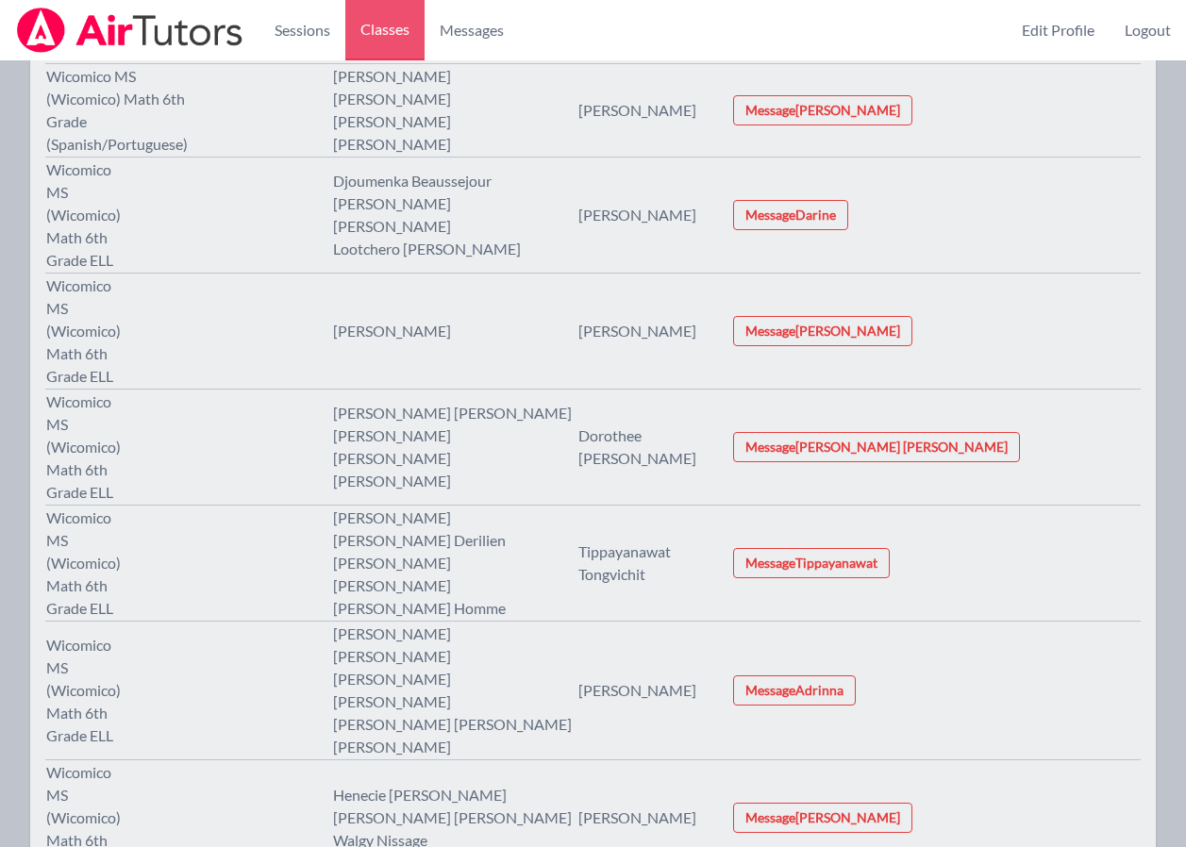
scroll to position [566, 0]
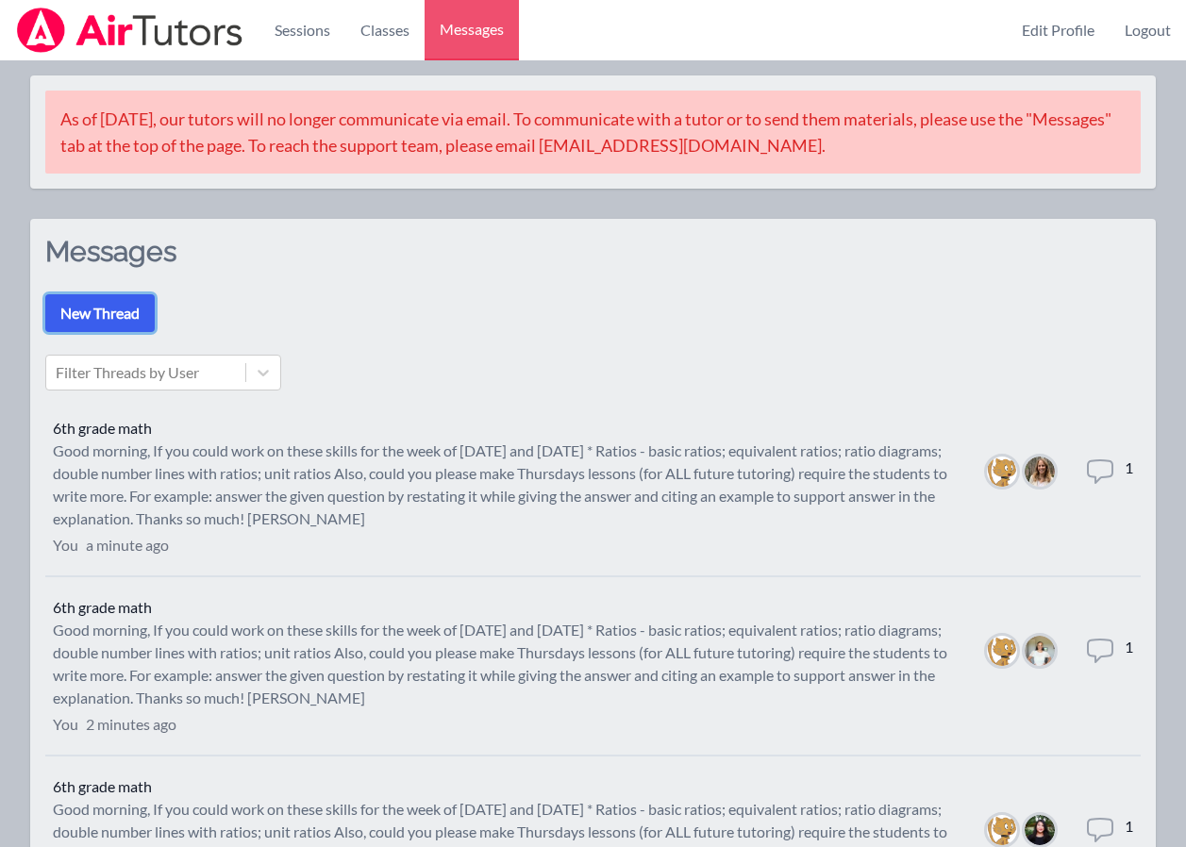
click at [98, 314] on button "New Thread" at bounding box center [99, 313] width 109 height 38
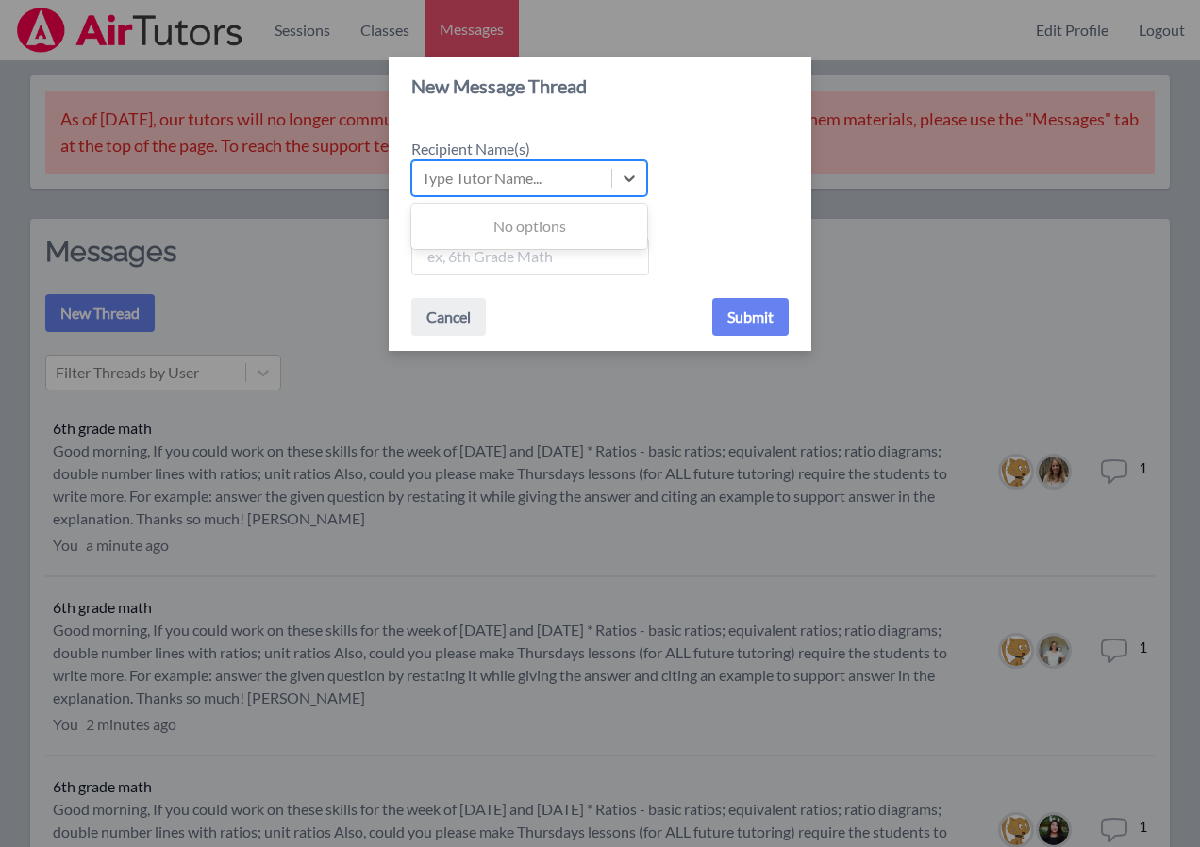
click at [505, 179] on div "Type Tutor Name..." at bounding box center [482, 178] width 120 height 23
click at [424, 179] on input "Recipient Name(s) Use Up and Down to choose options, press Enter to select the …" at bounding box center [423, 178] width 2 height 23
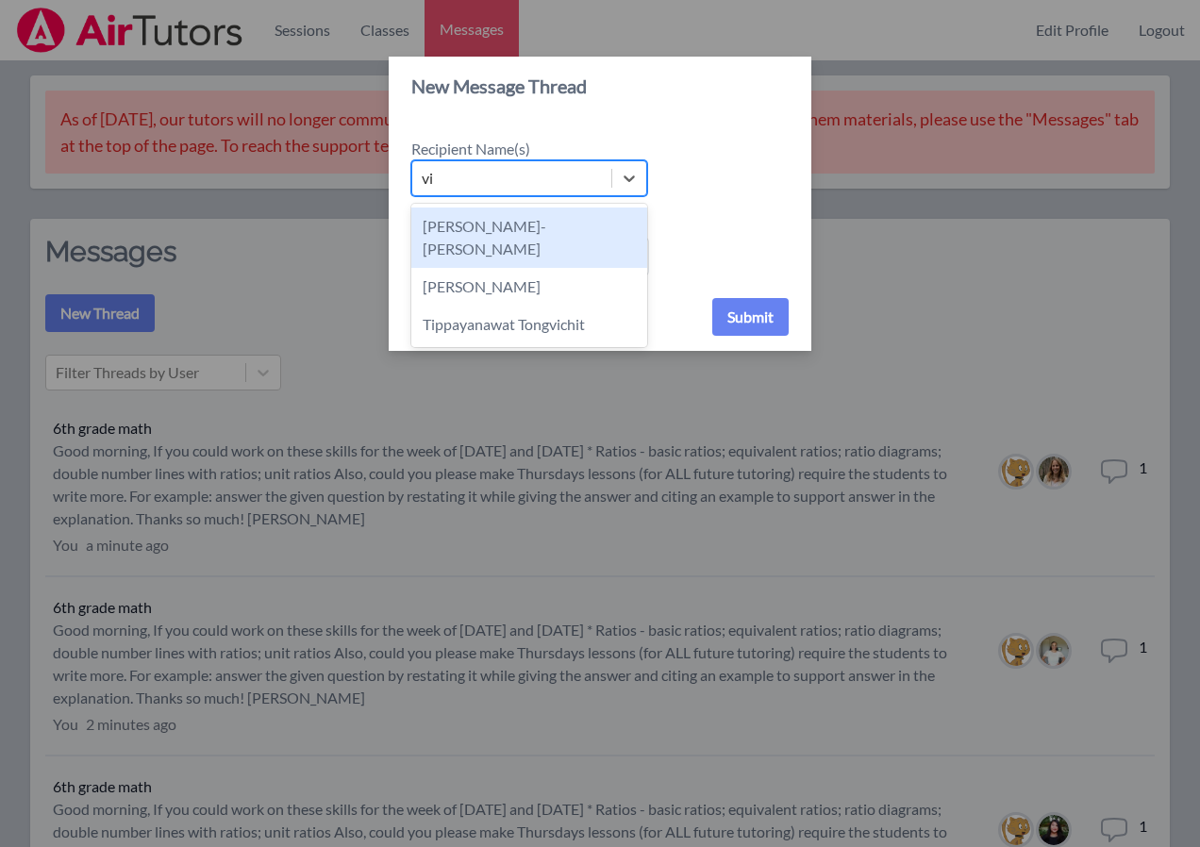
type input "vin"
click at [529, 226] on div "Vincent Astray-Caneda" at bounding box center [529, 238] width 236 height 60
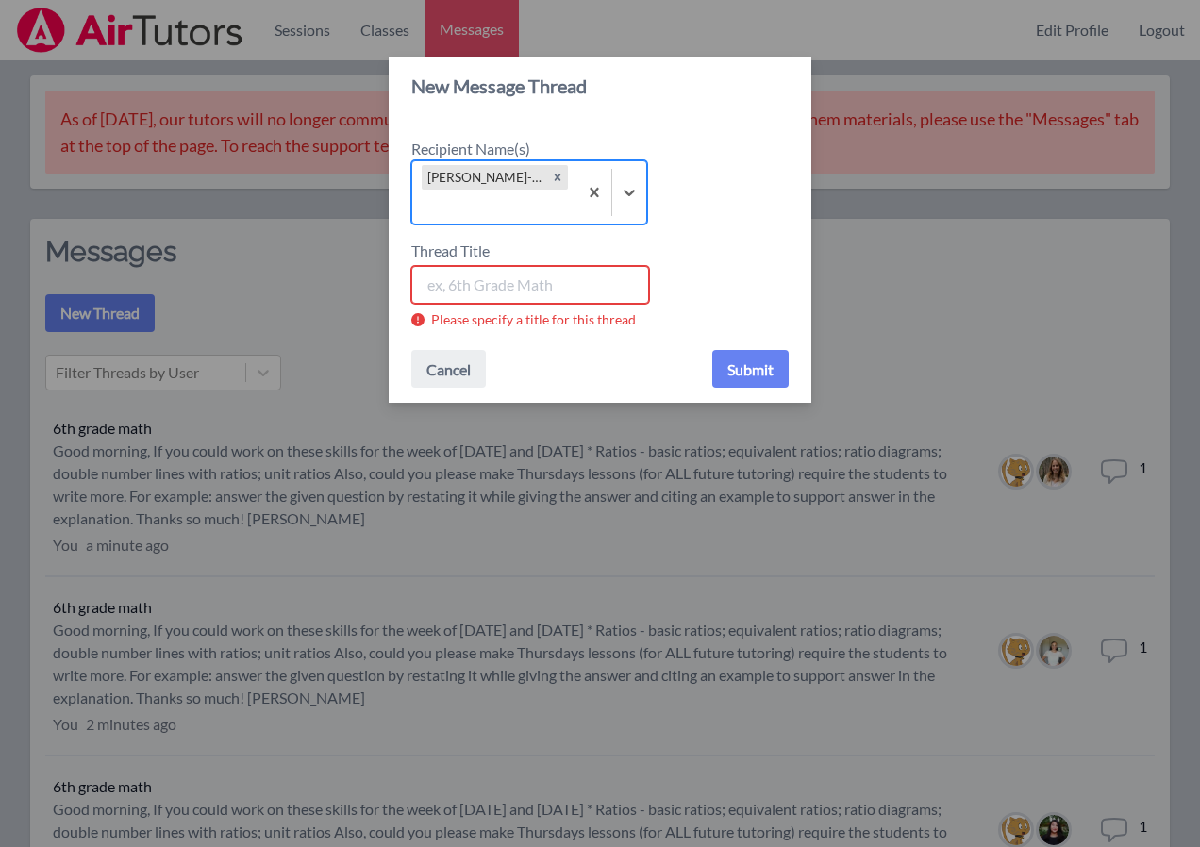
click at [510, 287] on input "Thread Title" at bounding box center [530, 285] width 238 height 38
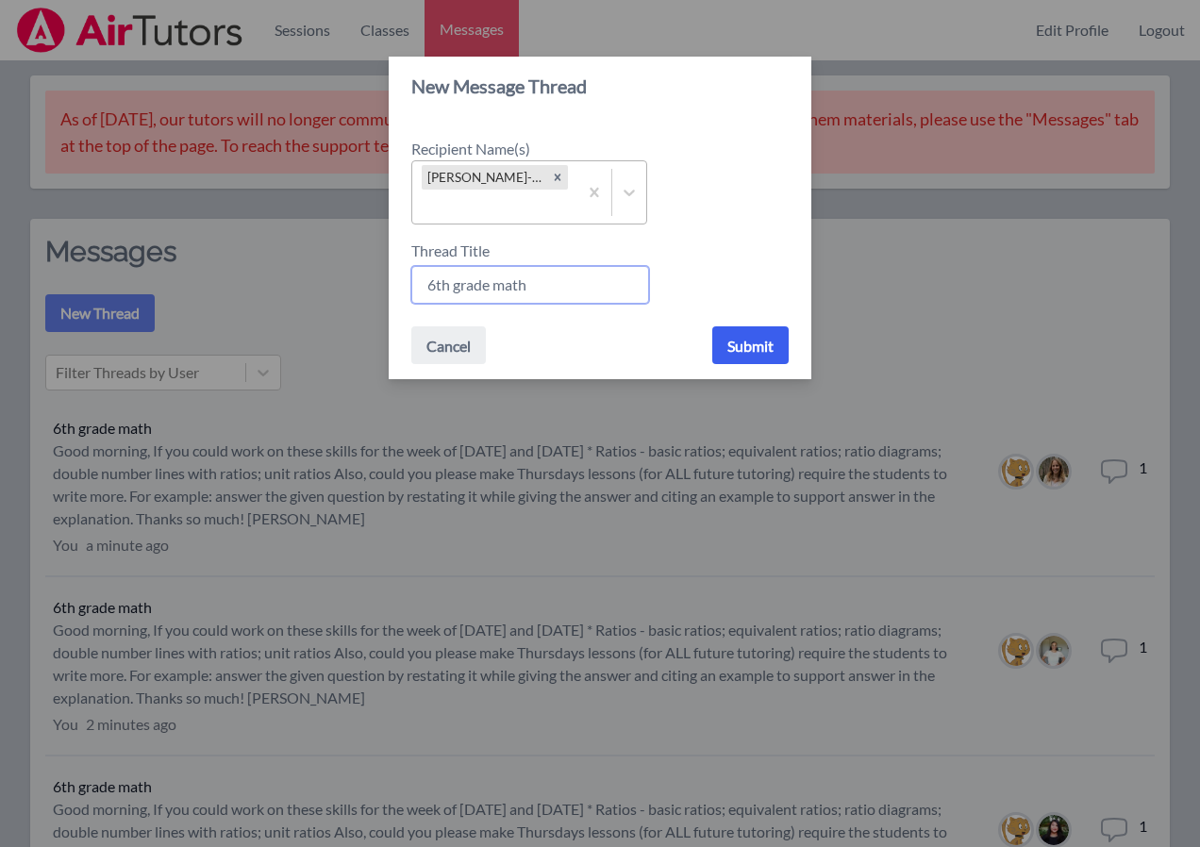
type input "6th grade math"
click at [741, 344] on button "Submit" at bounding box center [750, 345] width 76 height 38
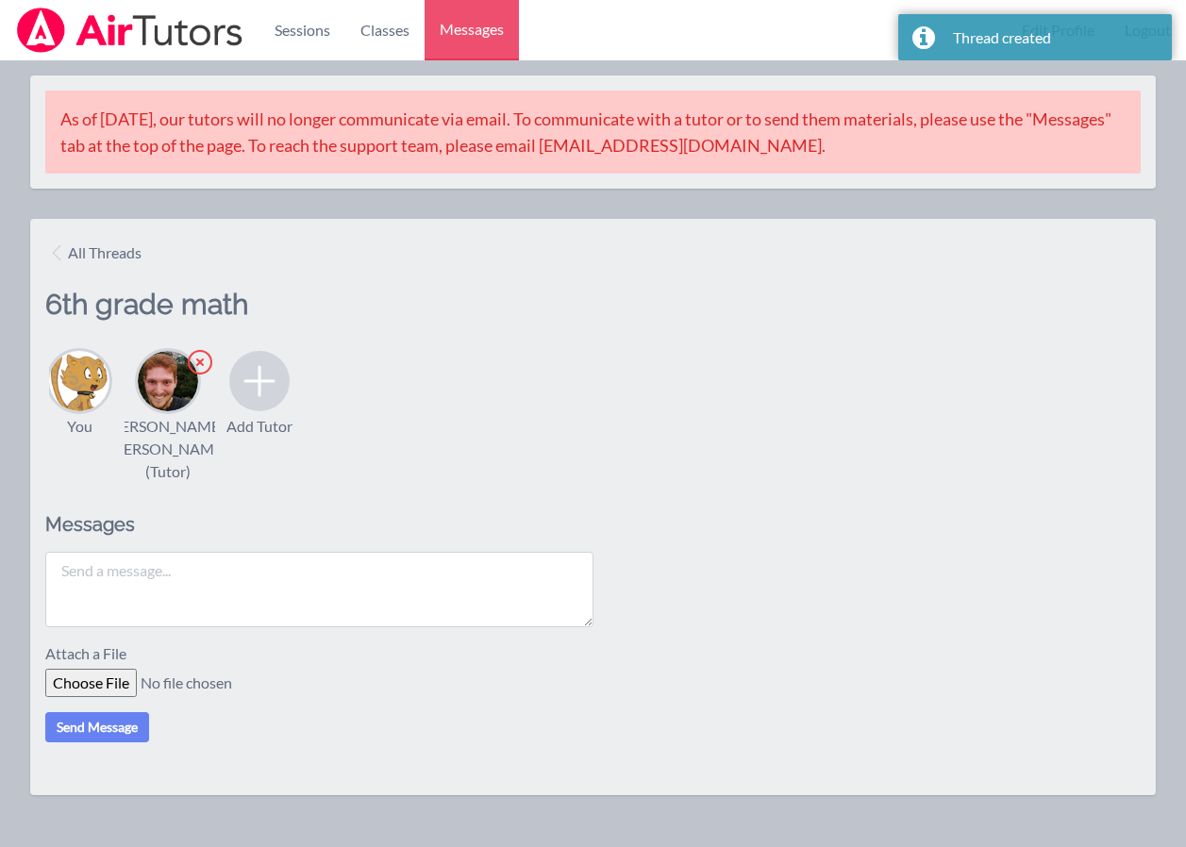
click at [226, 611] on textarea at bounding box center [319, 589] width 548 height 75
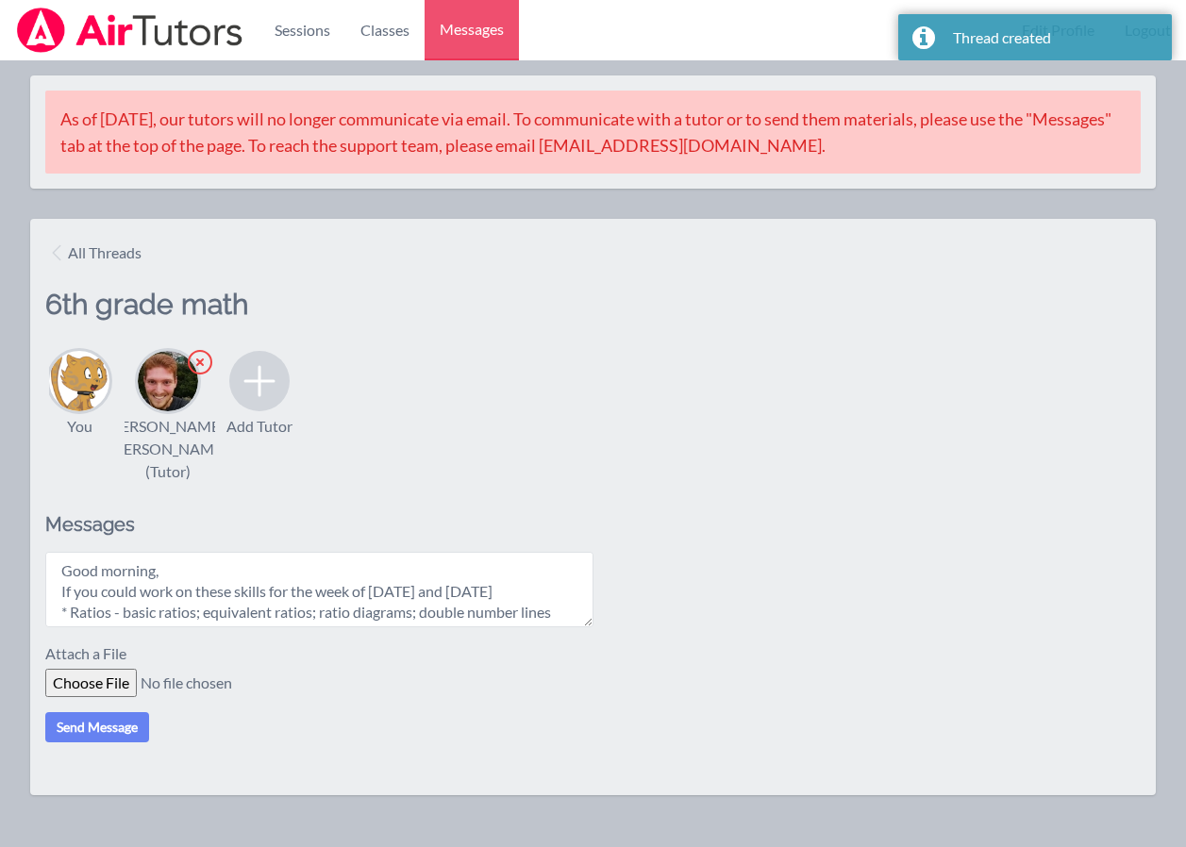
scroll to position [140, 0]
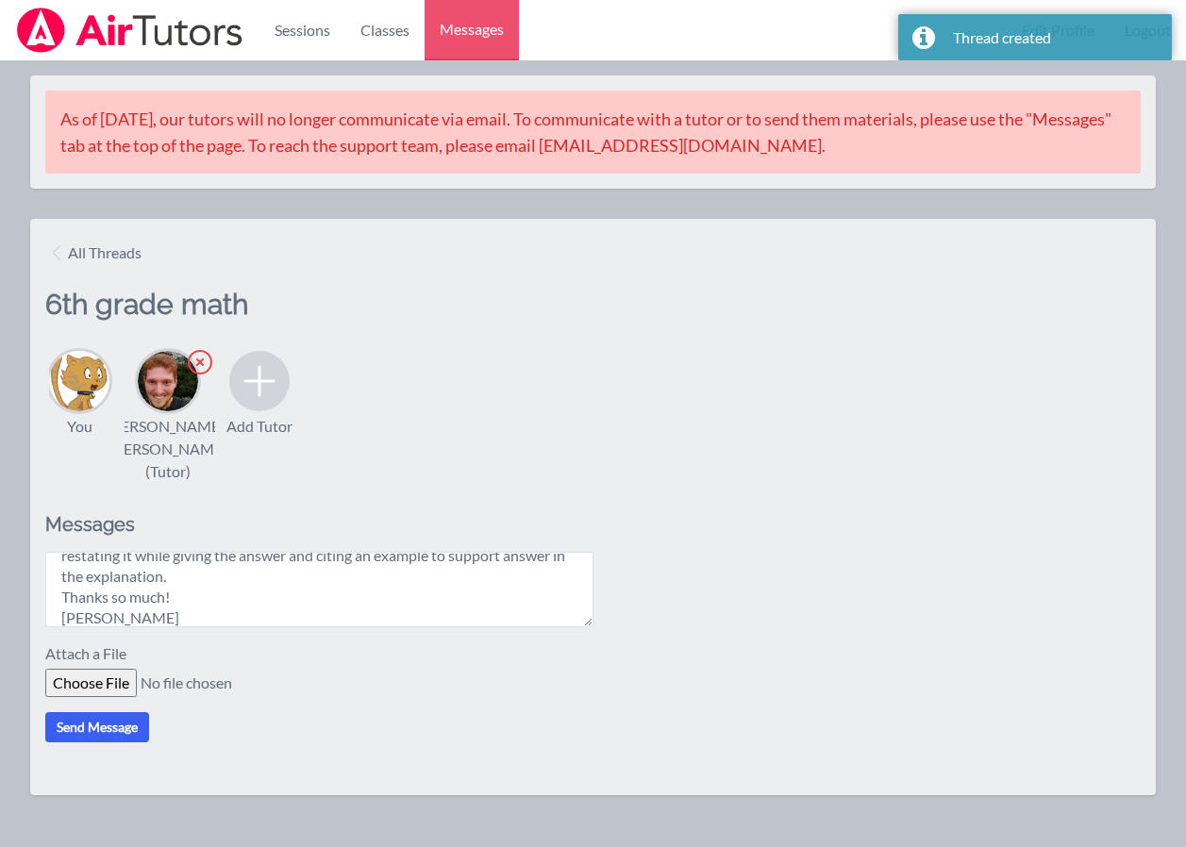
type textarea "Good morning, If you could work on these skills for the week of Oct. 20th and O…"
click at [126, 743] on button "Send Message" at bounding box center [97, 727] width 104 height 30
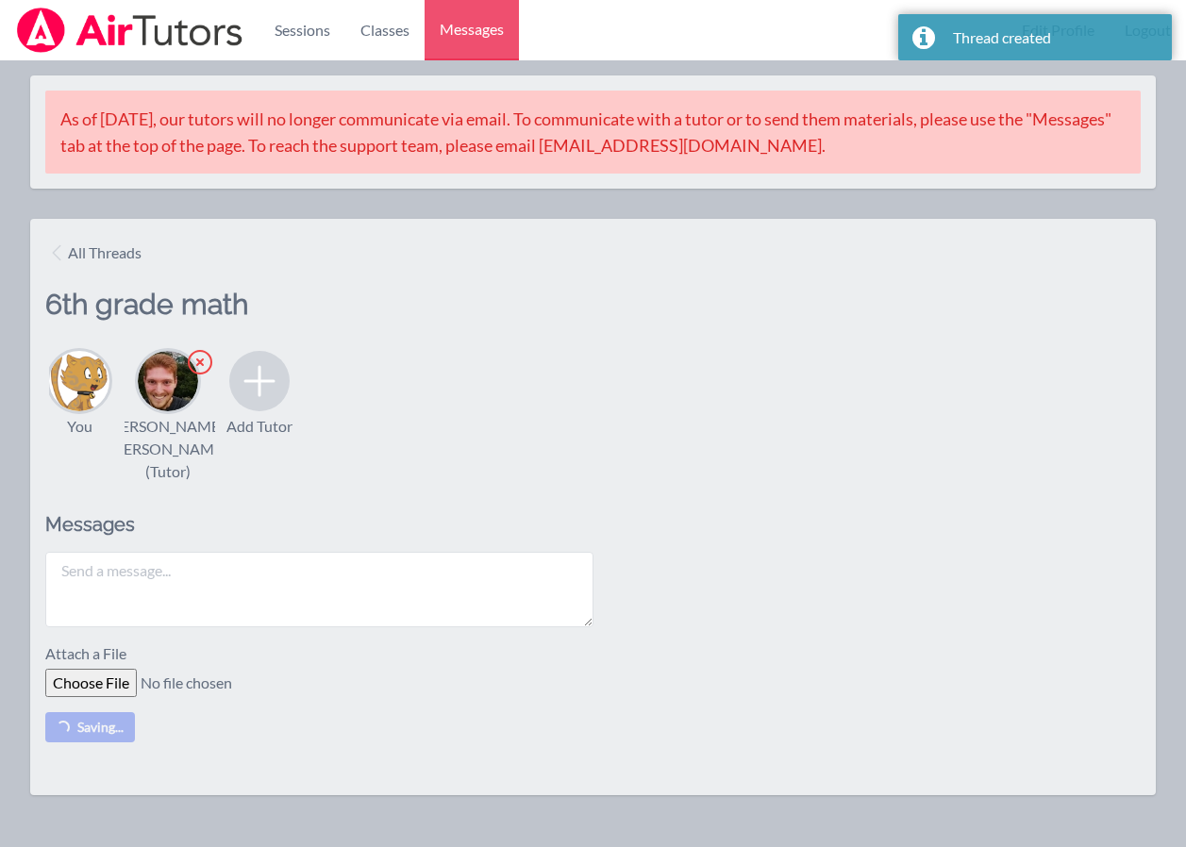
scroll to position [0, 0]
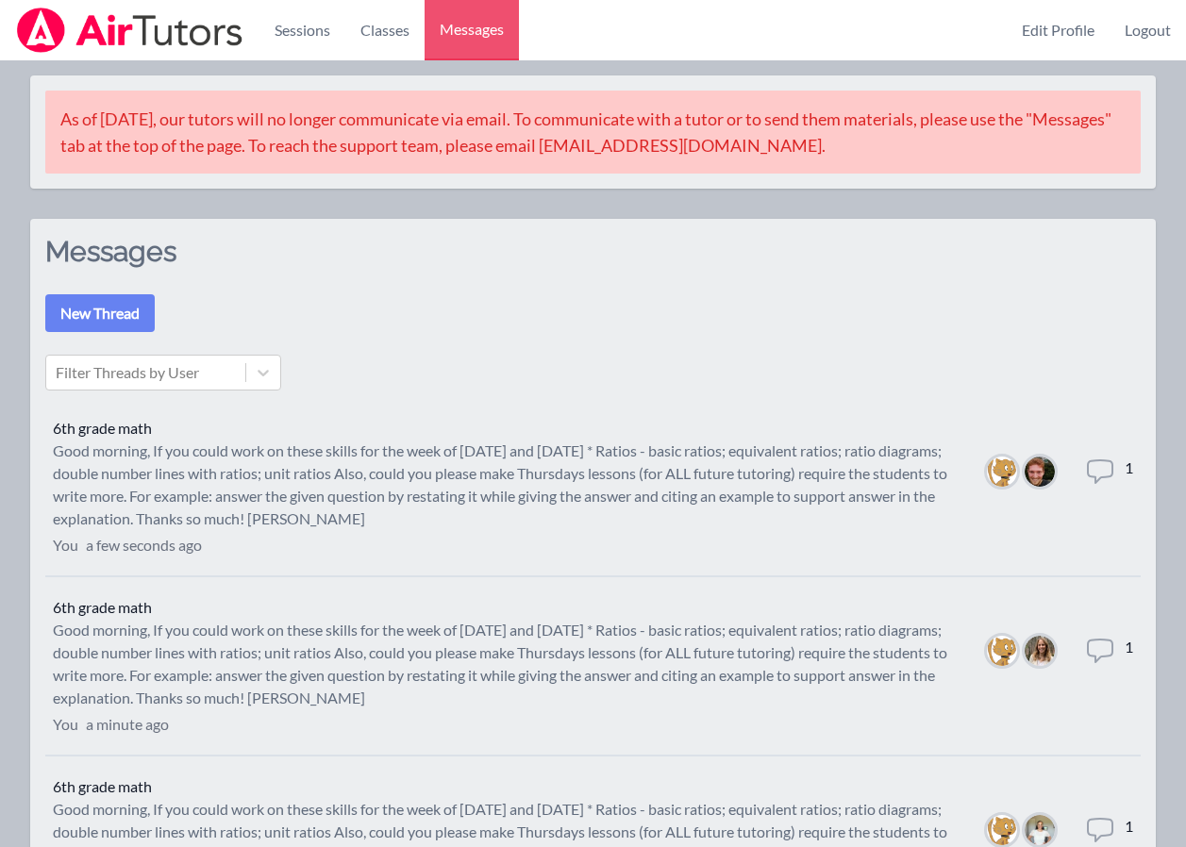
scroll to position [566, 0]
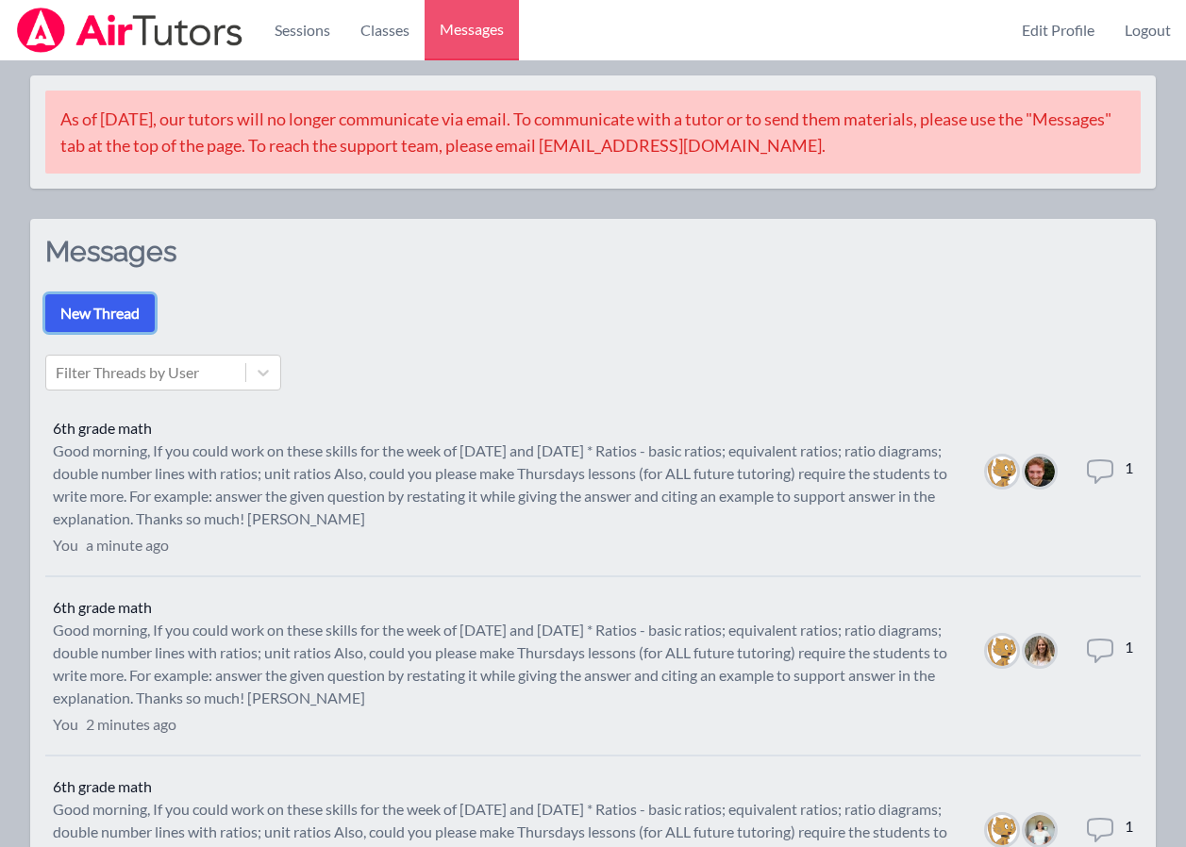
click at [69, 316] on button "New Thread" at bounding box center [99, 313] width 109 height 38
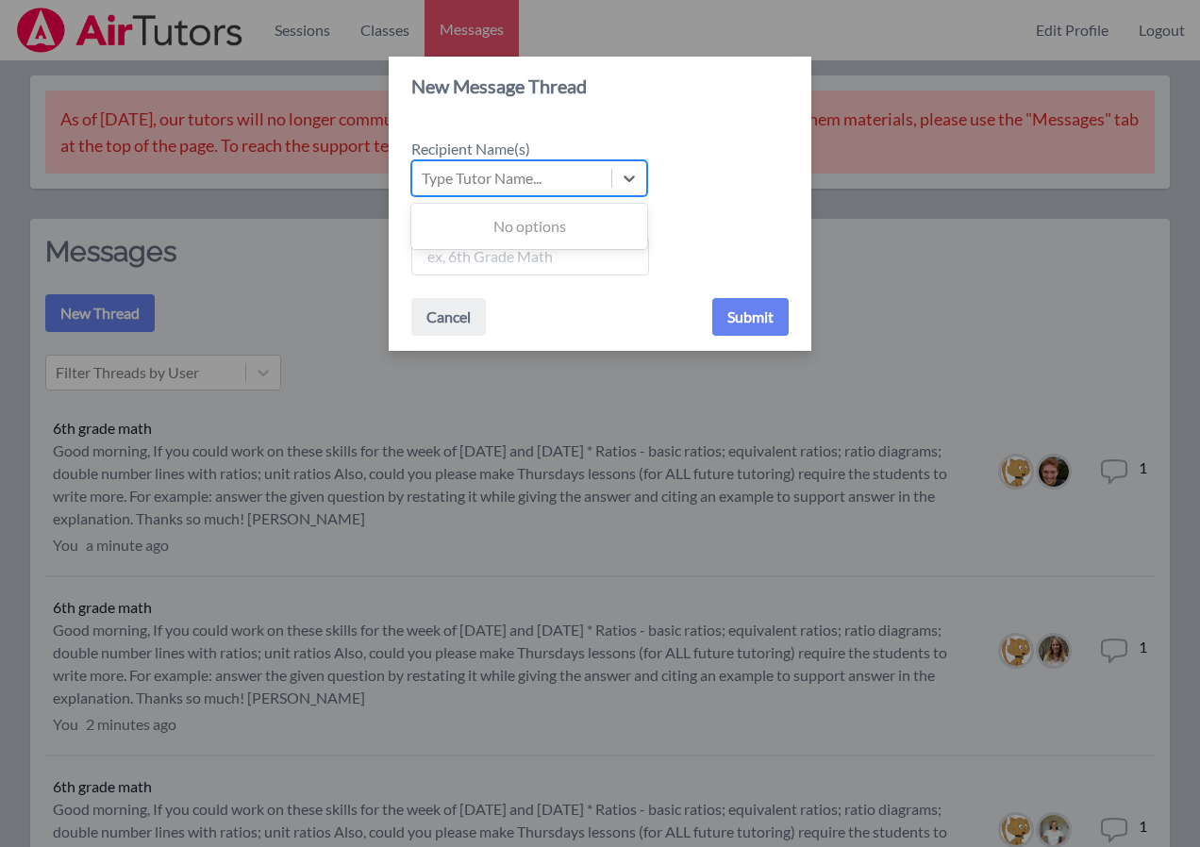
click at [518, 182] on div "Type Tutor Name..." at bounding box center [482, 178] width 120 height 23
click at [424, 182] on input "Recipient Name(s) Use Up and Down to choose options, press Enter to select the …" at bounding box center [423, 178] width 2 height 23
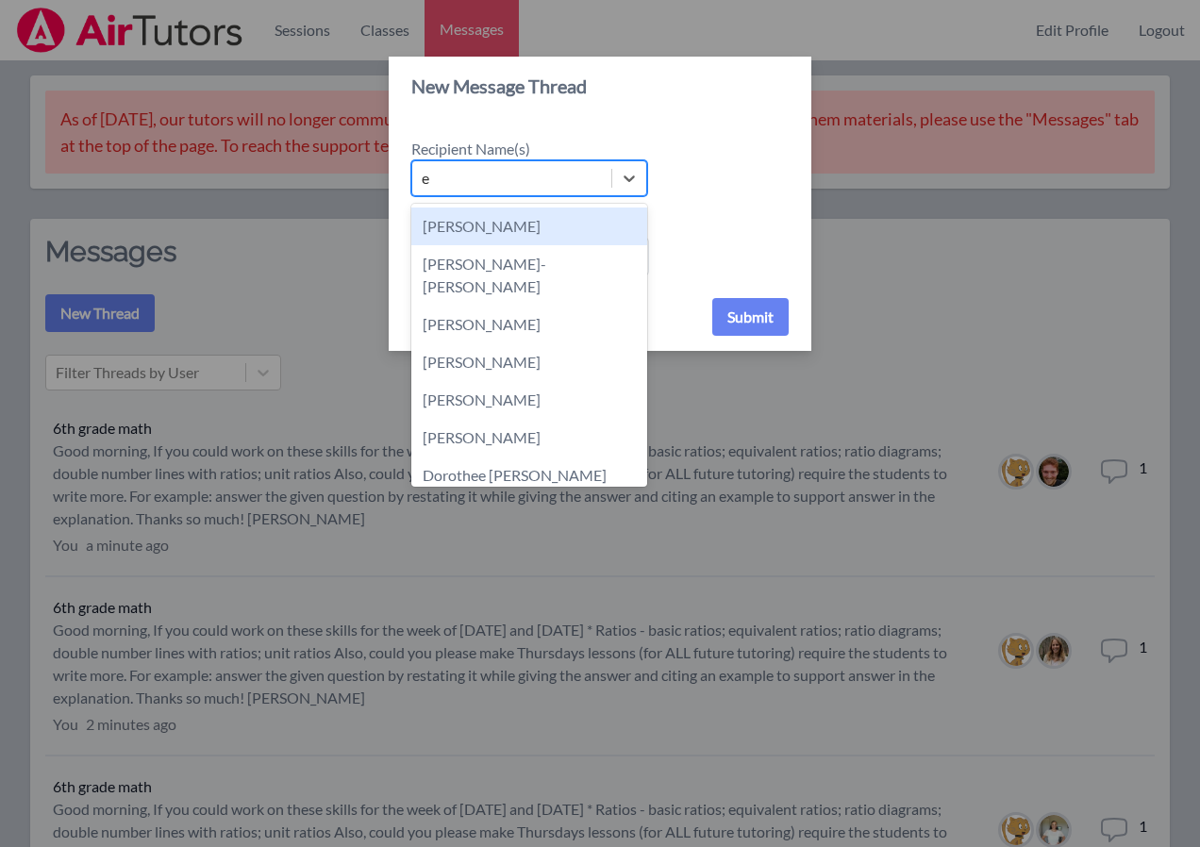
type input "el"
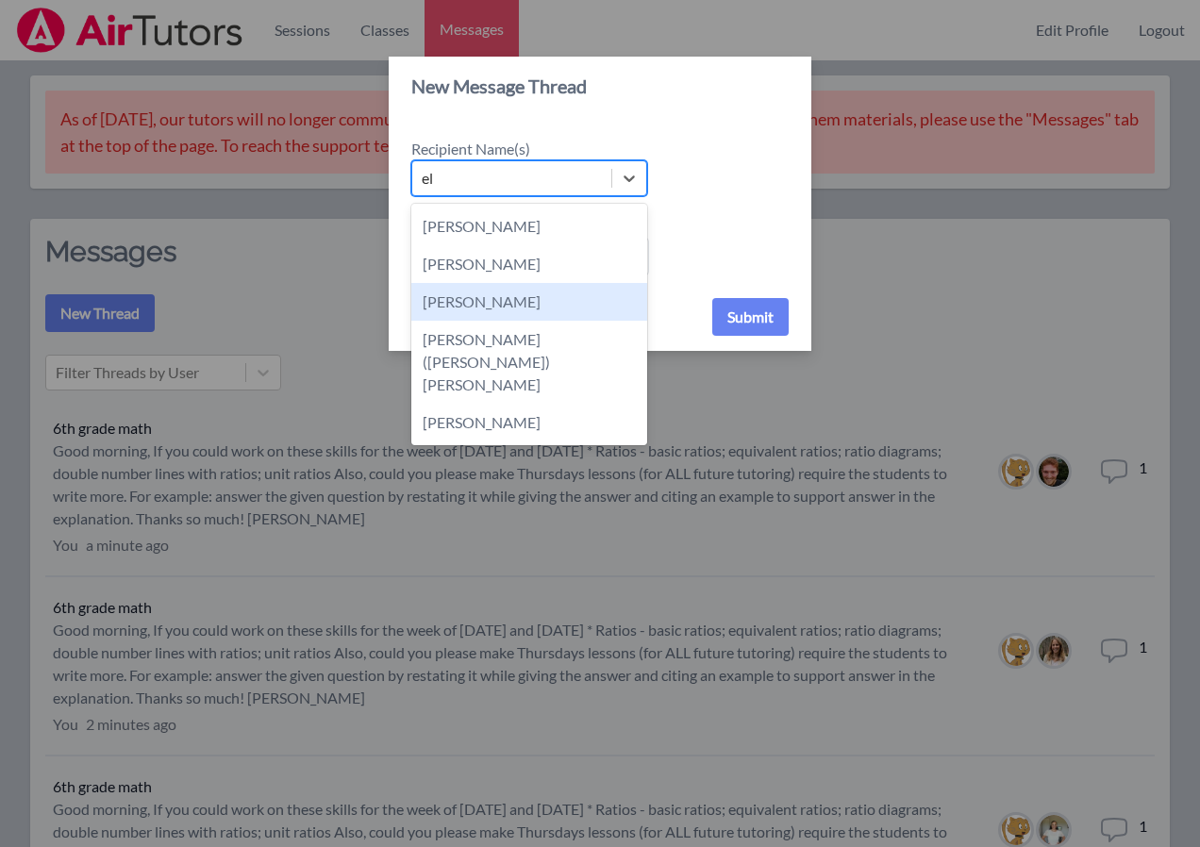
click at [505, 302] on div "Elizabeth Hays" at bounding box center [529, 302] width 236 height 38
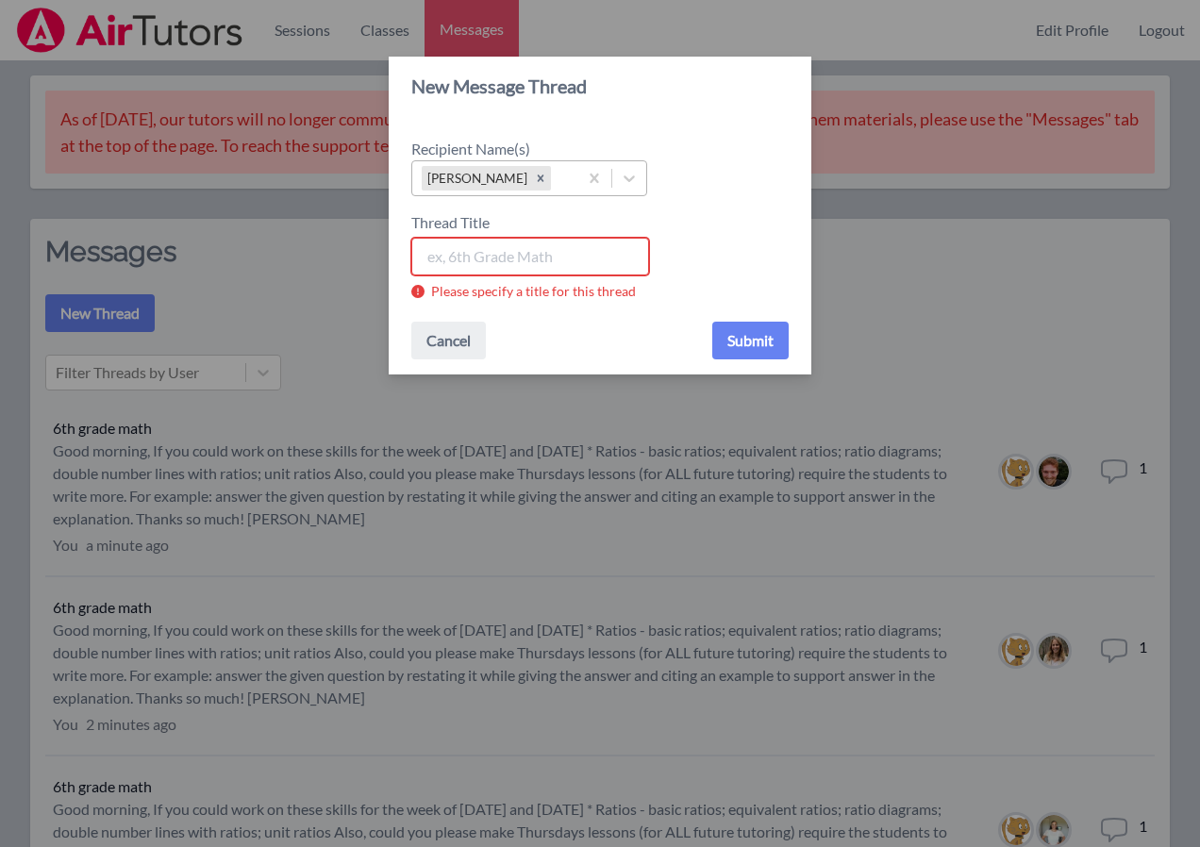
click at [492, 262] on input "Thread Title" at bounding box center [530, 257] width 238 height 38
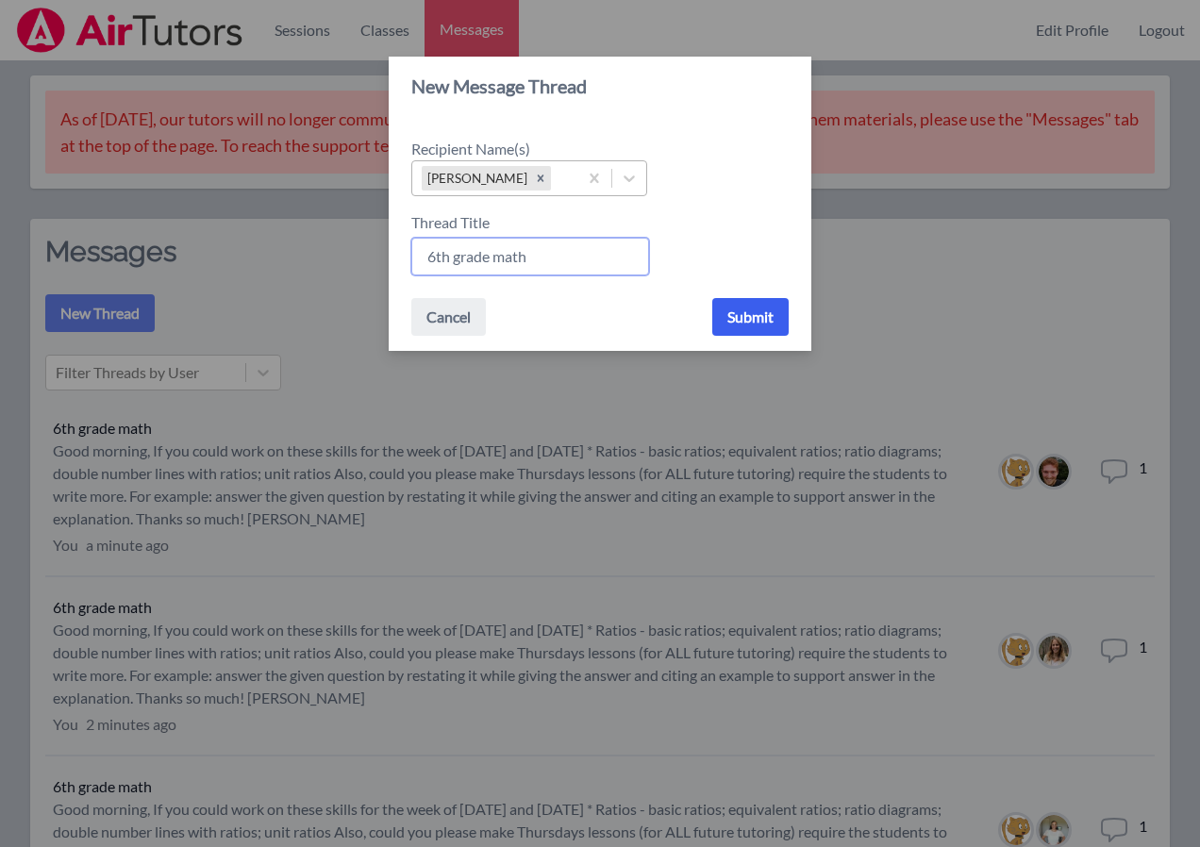
type input "6th grade math"
click at [735, 313] on button "Submit" at bounding box center [750, 317] width 76 height 38
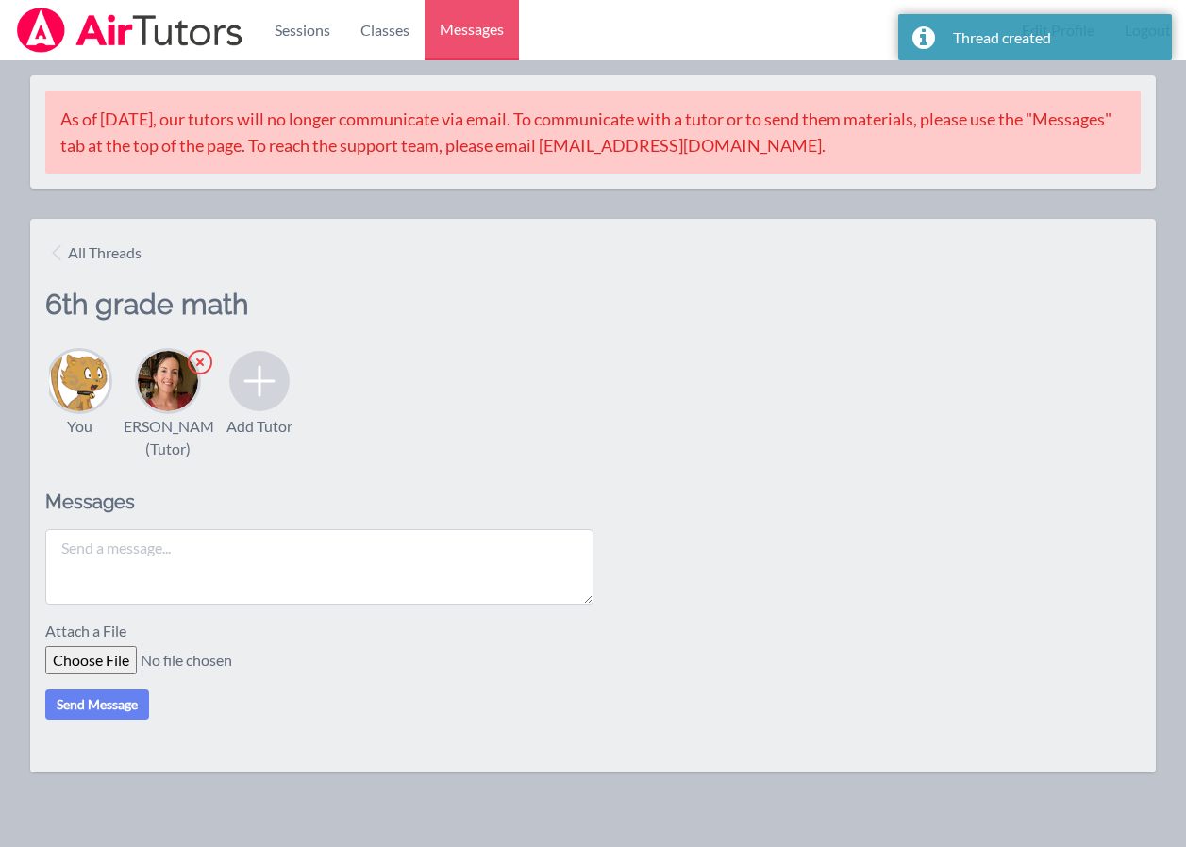
click at [247, 575] on textarea at bounding box center [319, 566] width 548 height 75
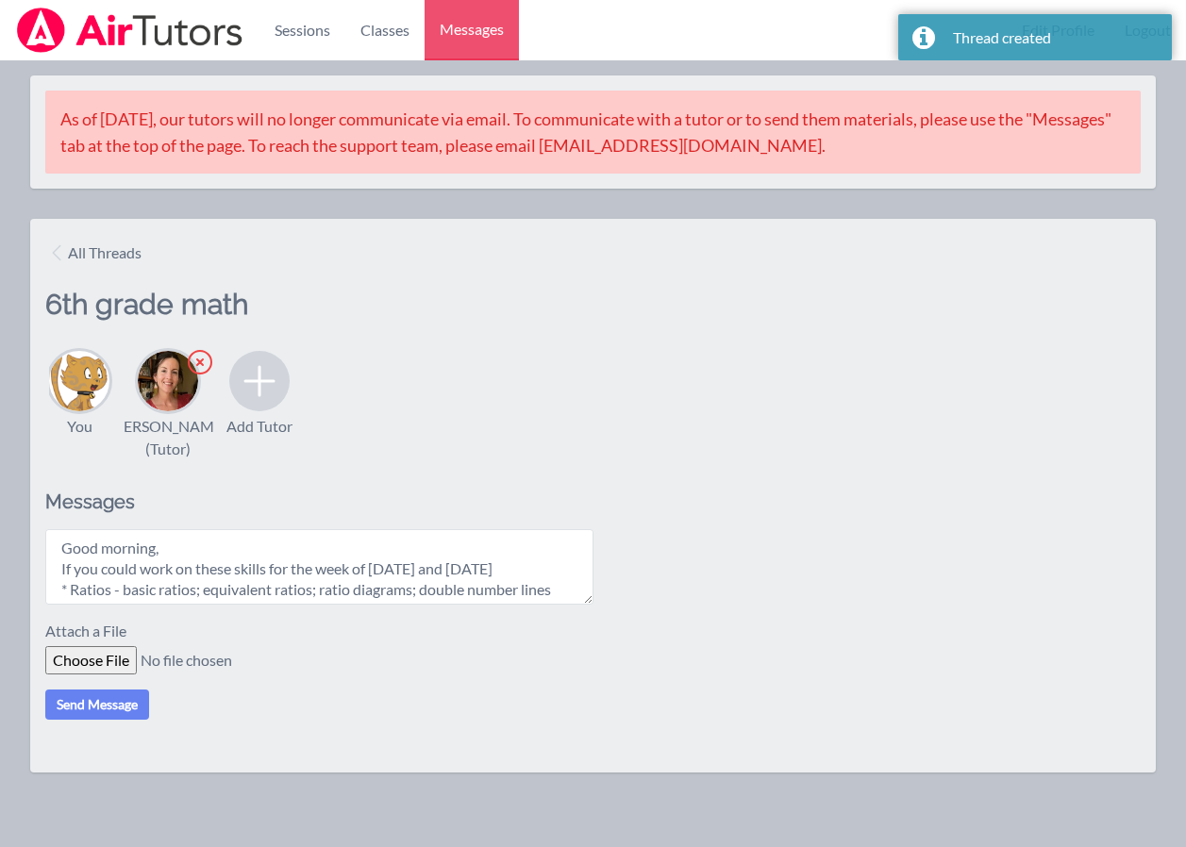
scroll to position [140, 0]
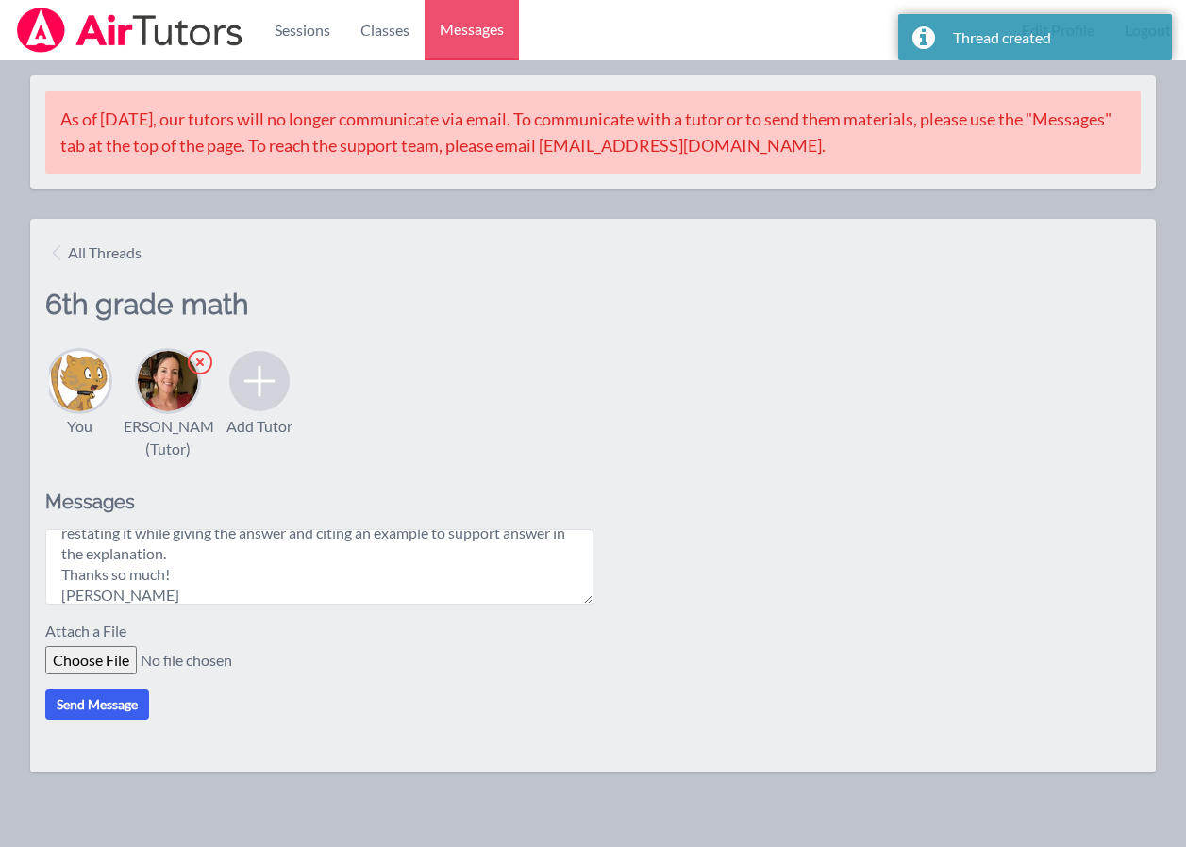
type textarea "Good morning, If you could work on these skills for the week of Oct. 20th and O…"
click at [91, 705] on button "Send Message" at bounding box center [97, 705] width 104 height 30
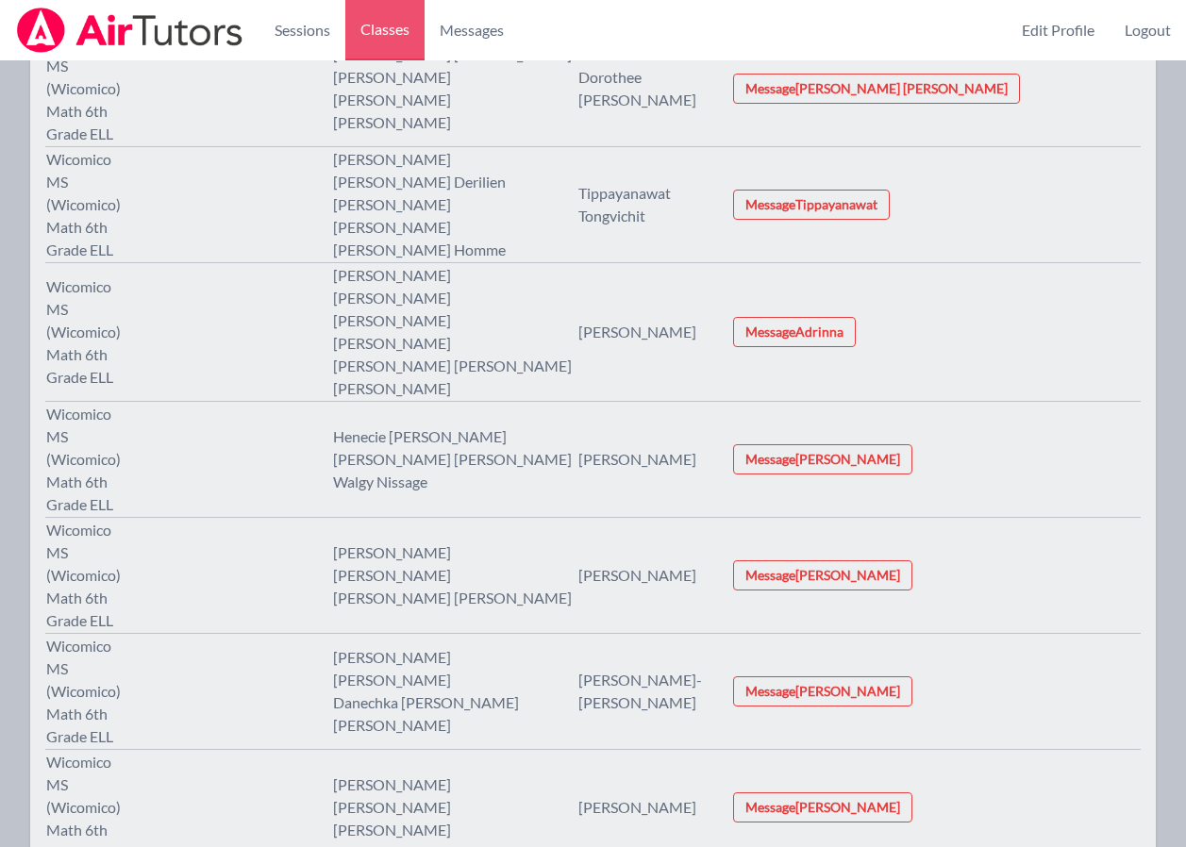
scroll to position [895, 0]
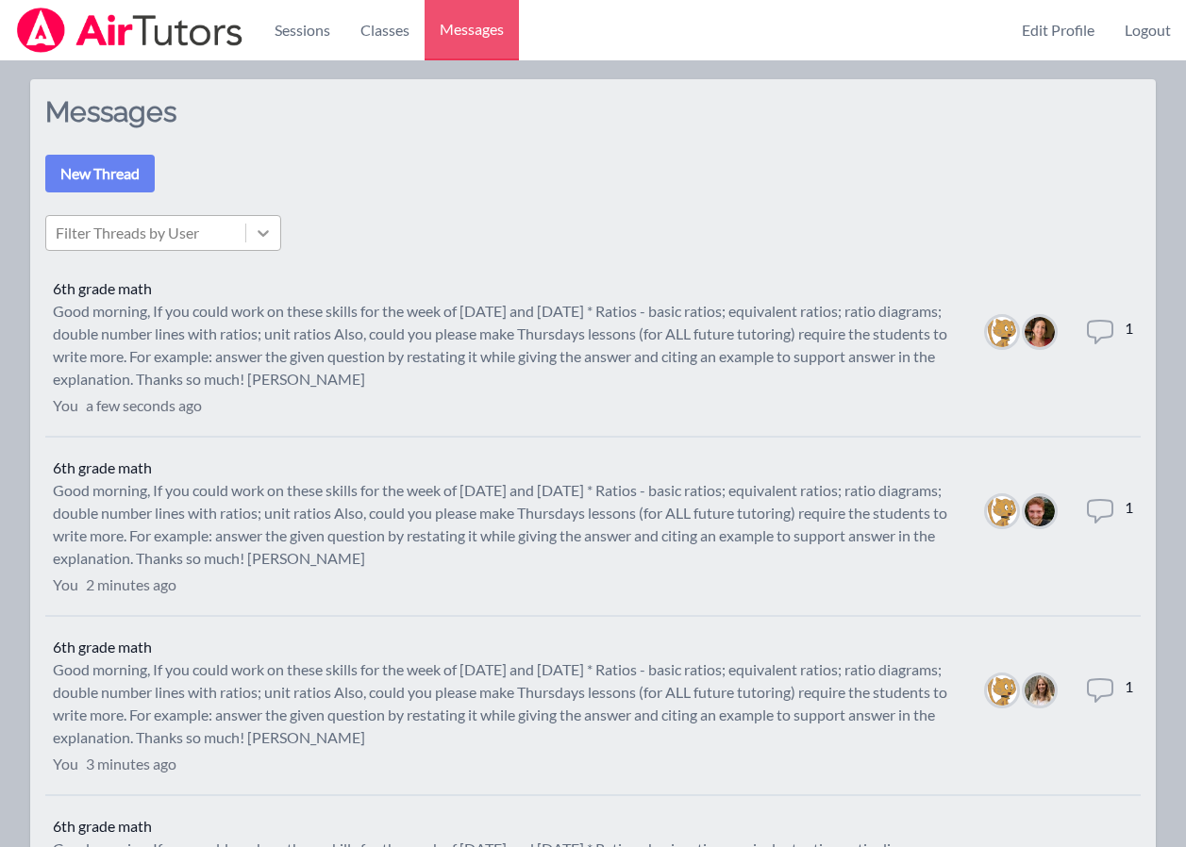
scroll to position [45, 0]
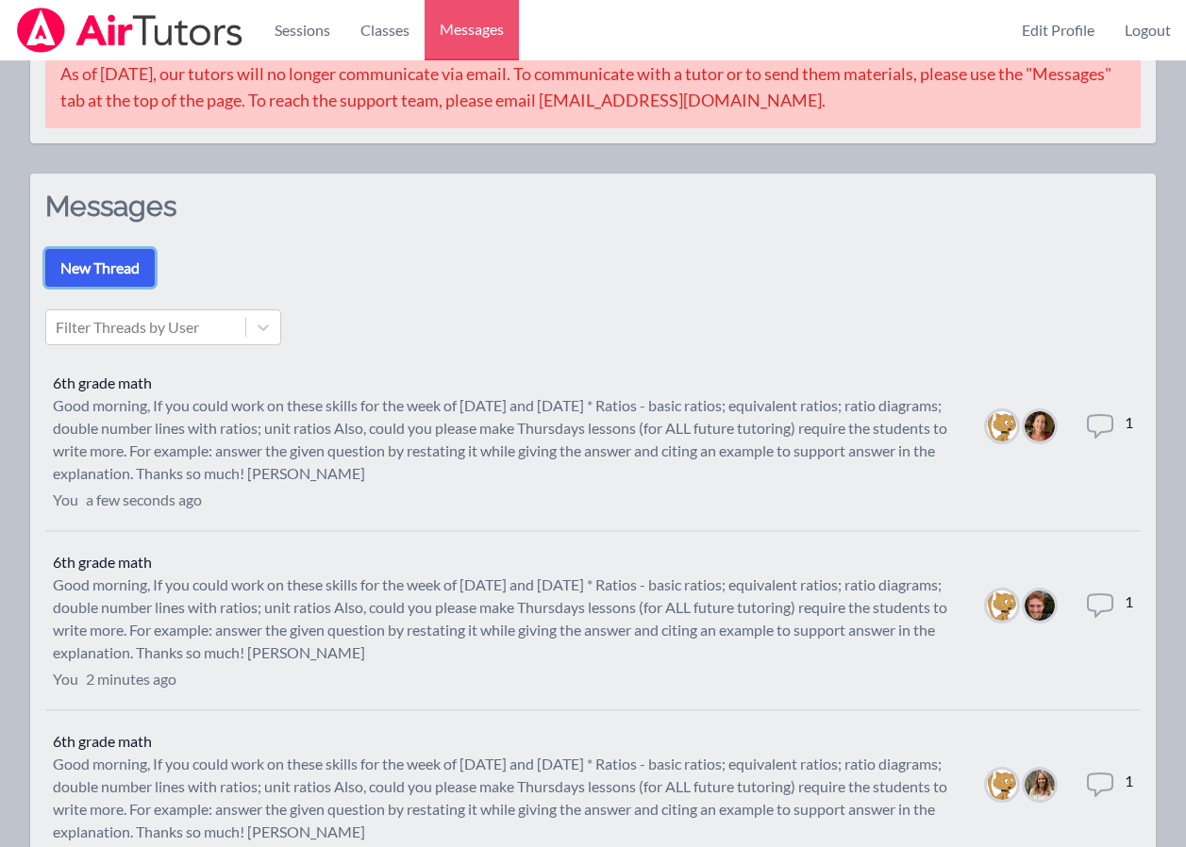
click at [85, 268] on button "New Thread" at bounding box center [99, 268] width 109 height 38
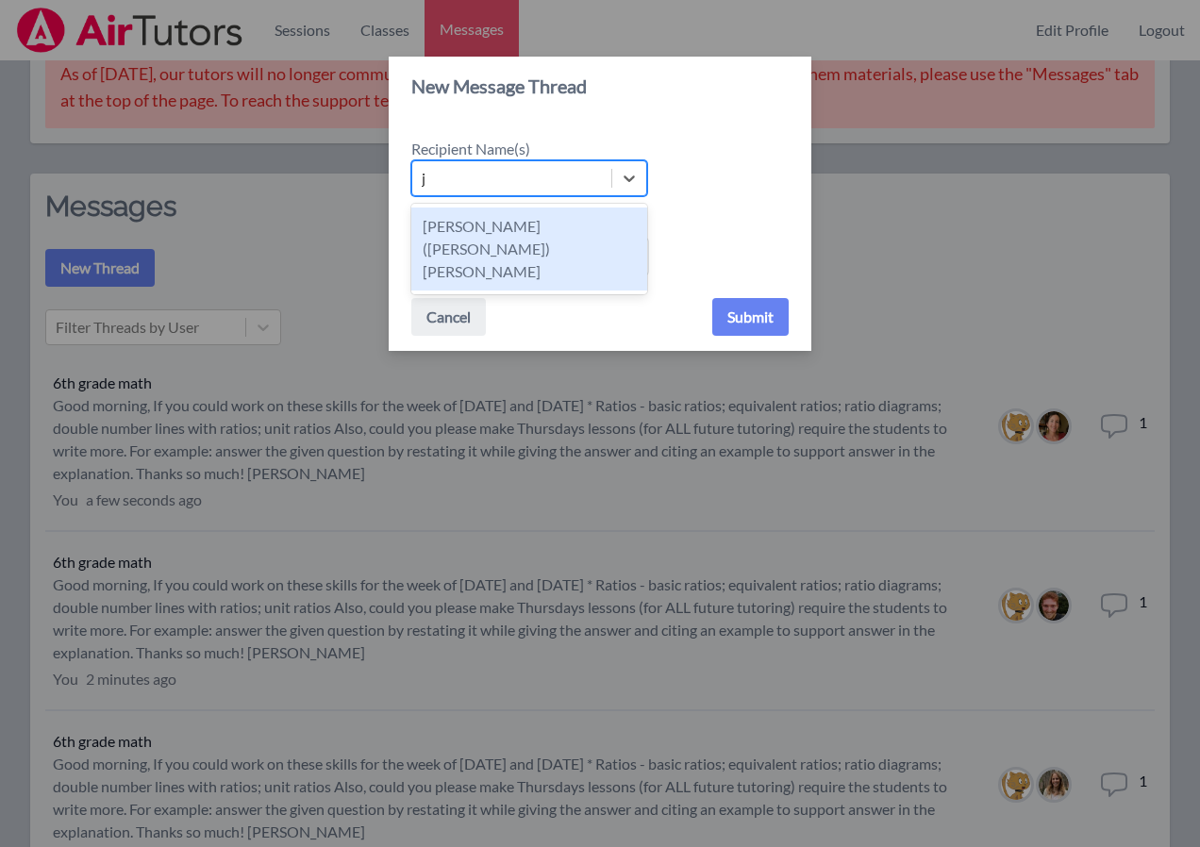
type input "ja"
click at [492, 225] on div "Jacqueline (Jackie) Reynoza" at bounding box center [529, 249] width 236 height 83
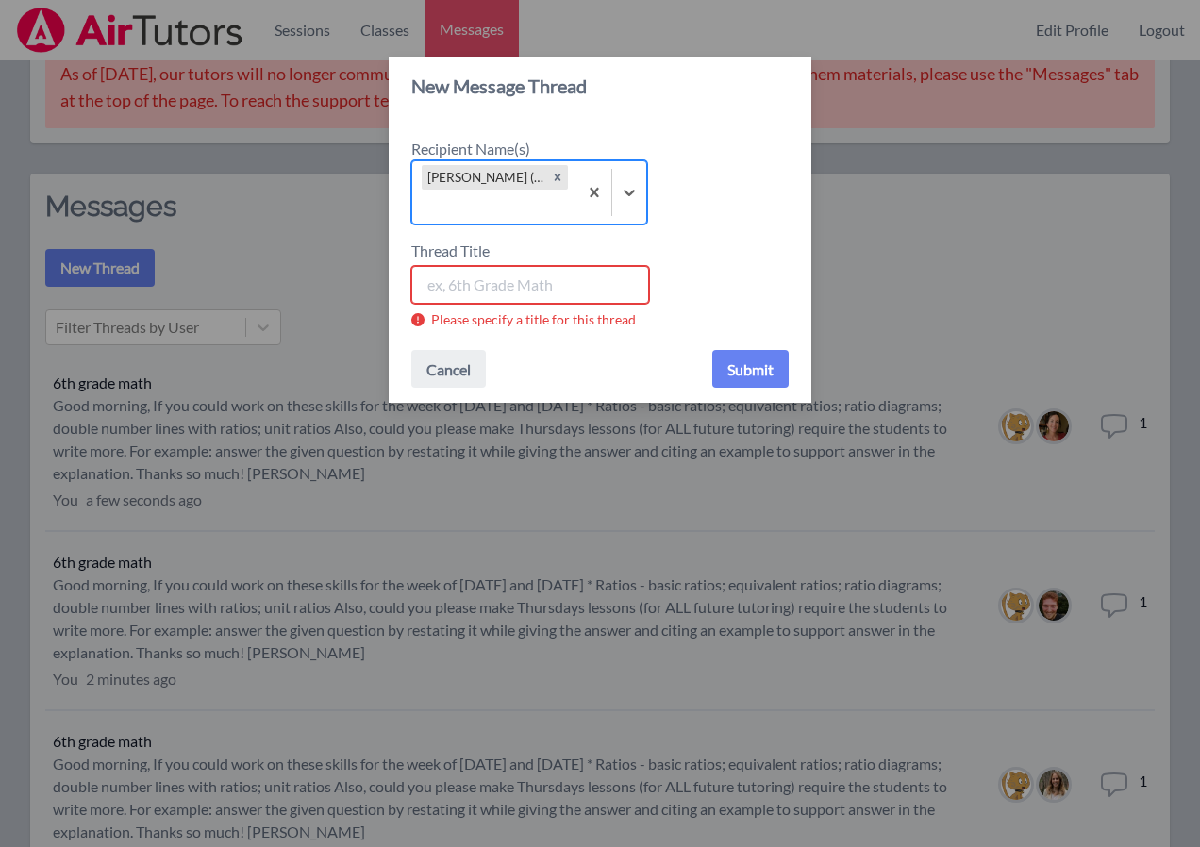
click at [488, 283] on input "Thread Title" at bounding box center [530, 285] width 238 height 38
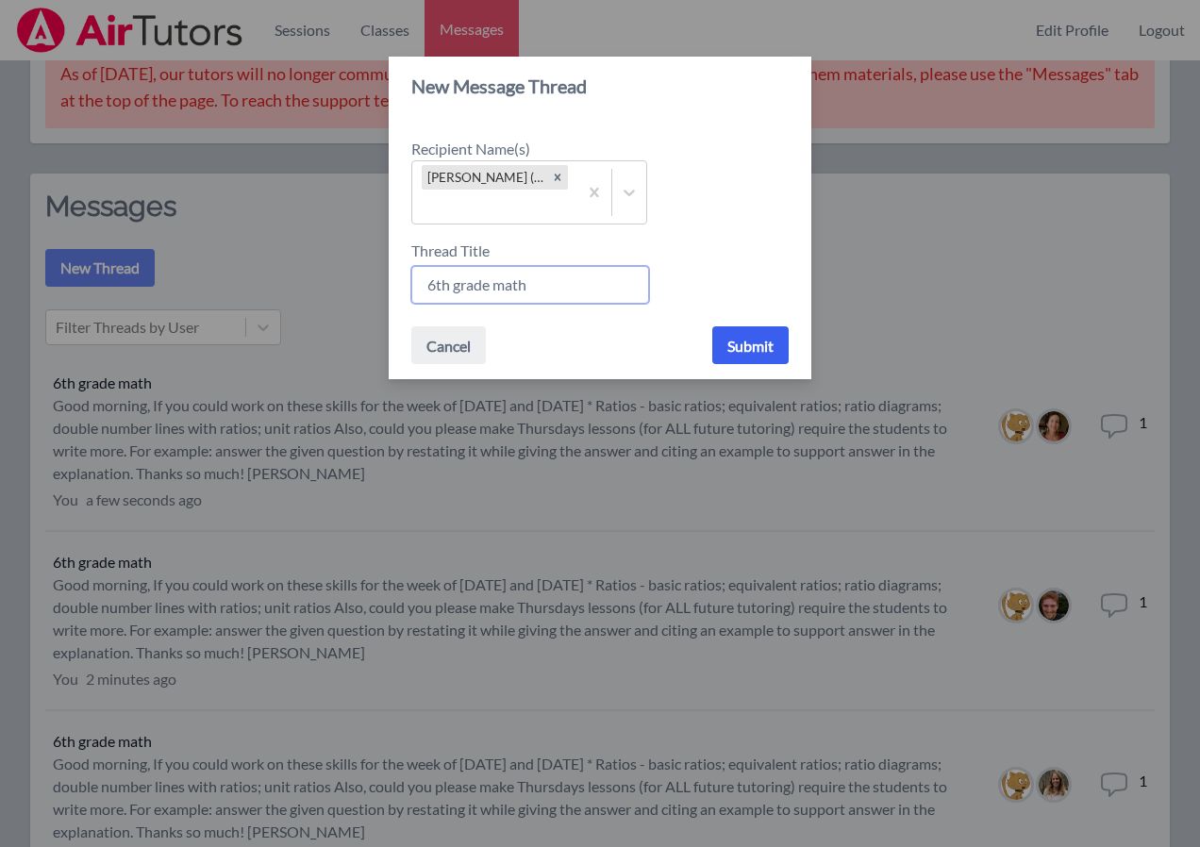
type input "6th grade math"
click at [759, 346] on button "Submit" at bounding box center [750, 345] width 76 height 38
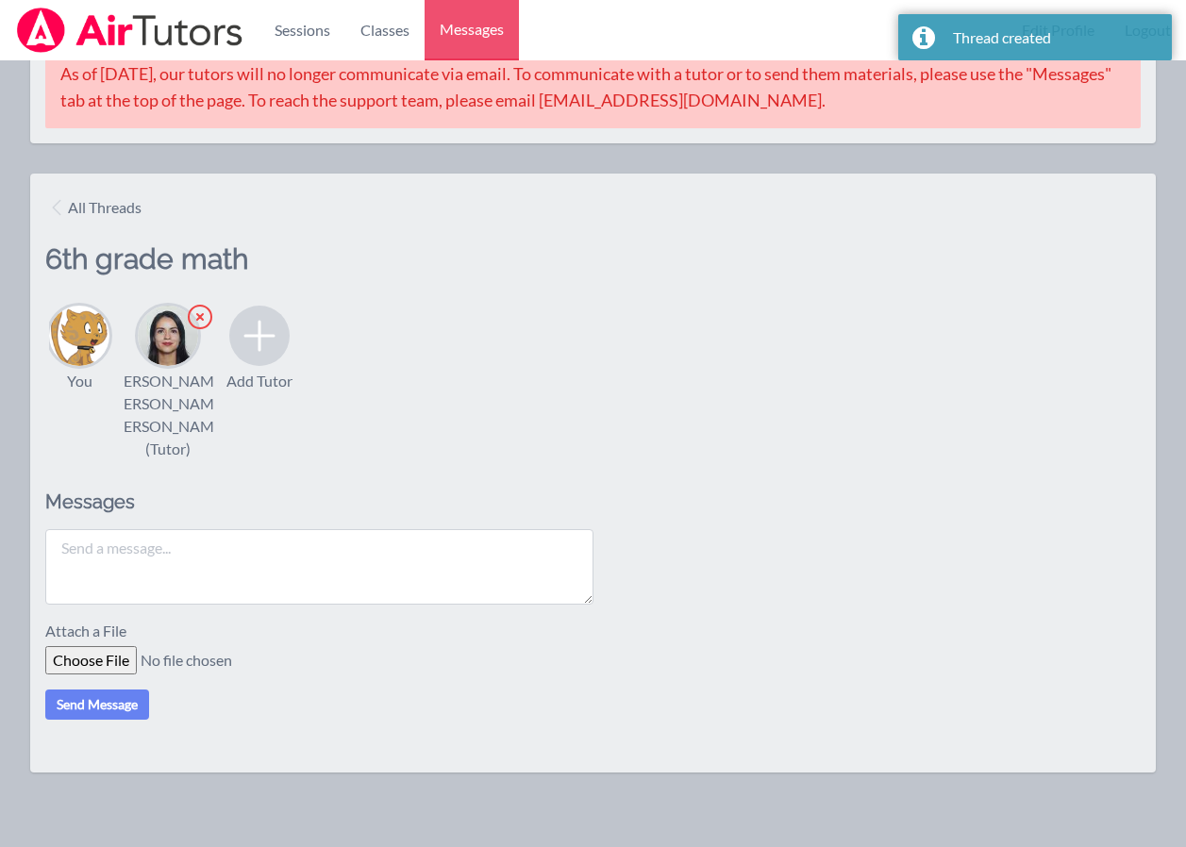
click at [173, 568] on textarea at bounding box center [319, 566] width 548 height 75
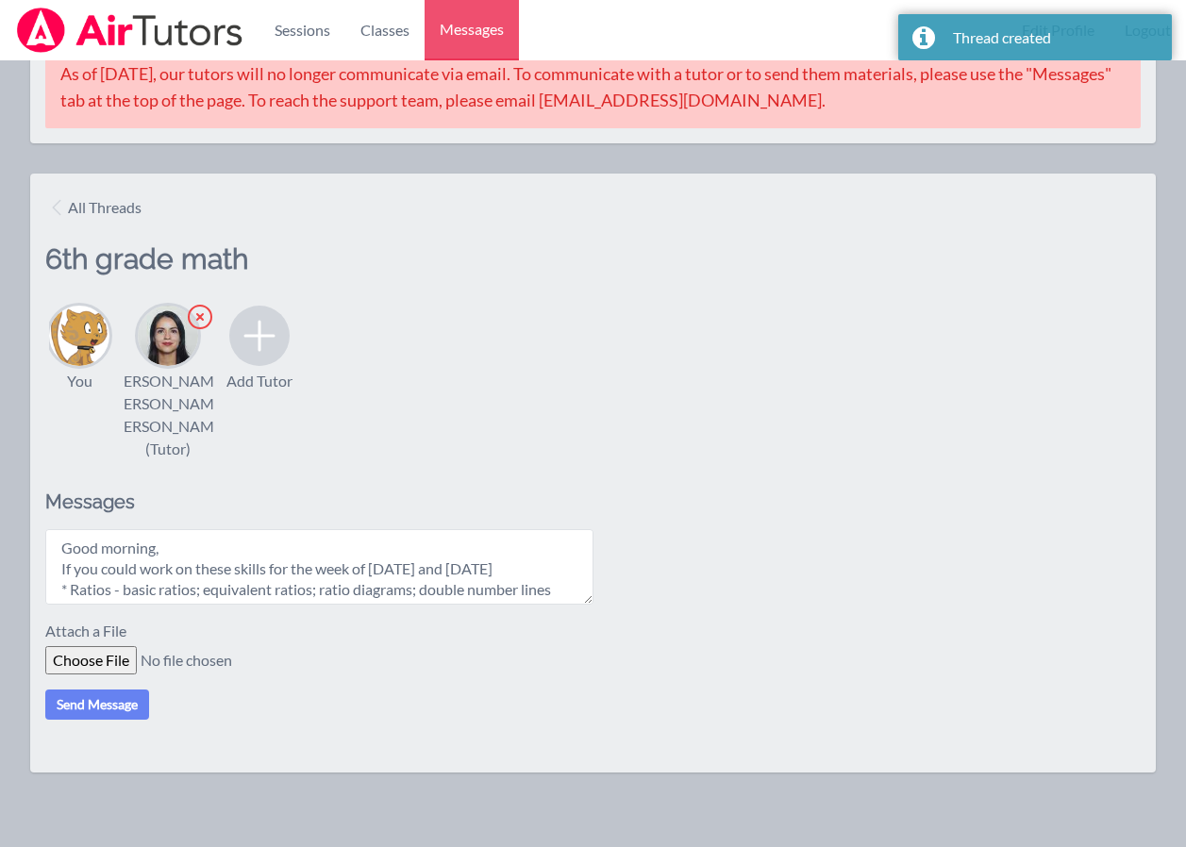
scroll to position [140, 0]
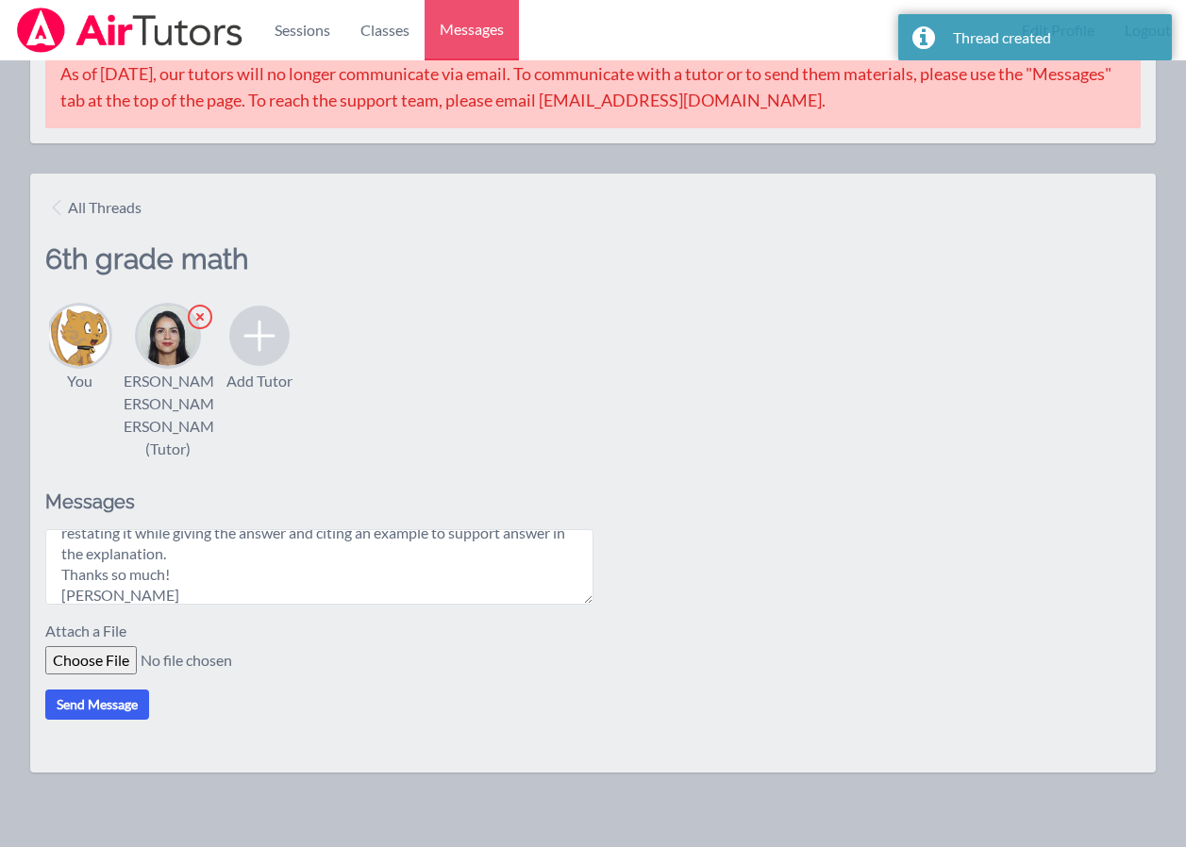
type textarea "Good morning, If you could work on these skills for the week of Oct. 20th and O…"
click at [119, 706] on button "Send Message" at bounding box center [97, 705] width 104 height 30
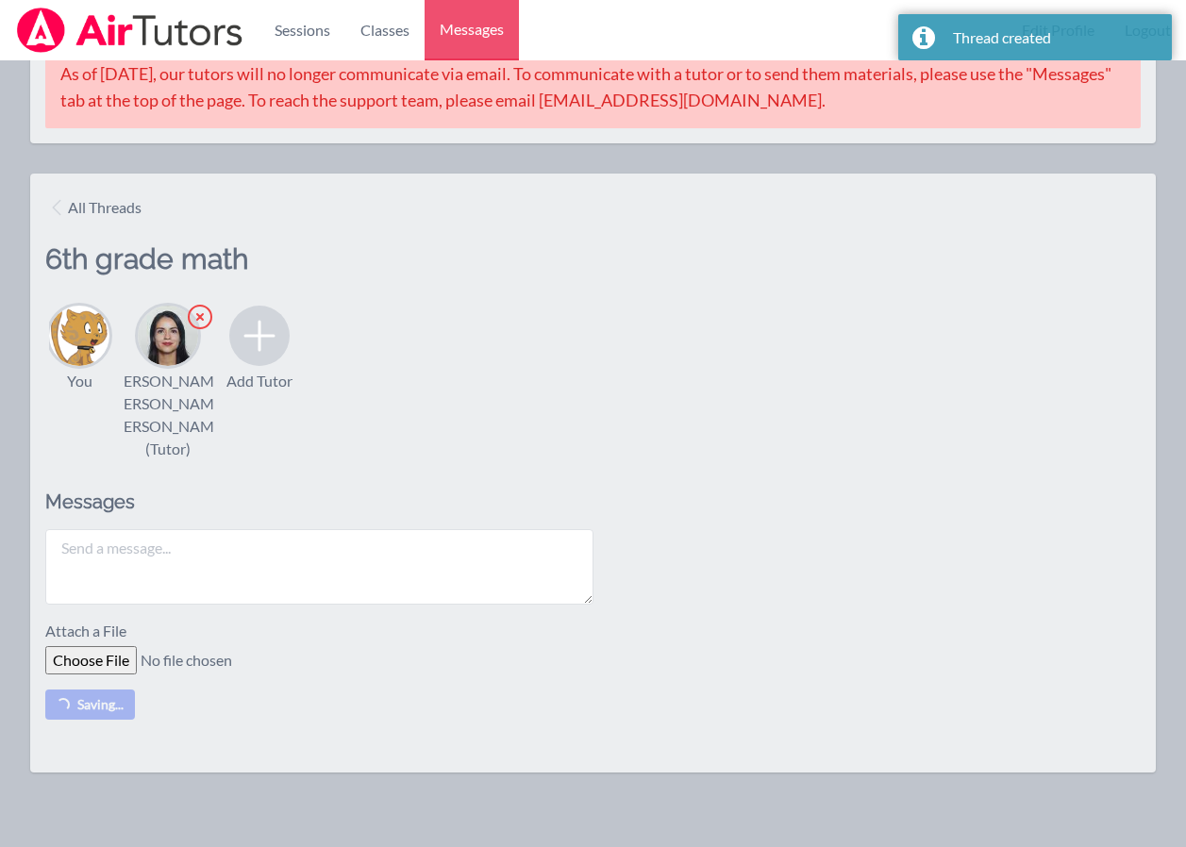
scroll to position [0, 0]
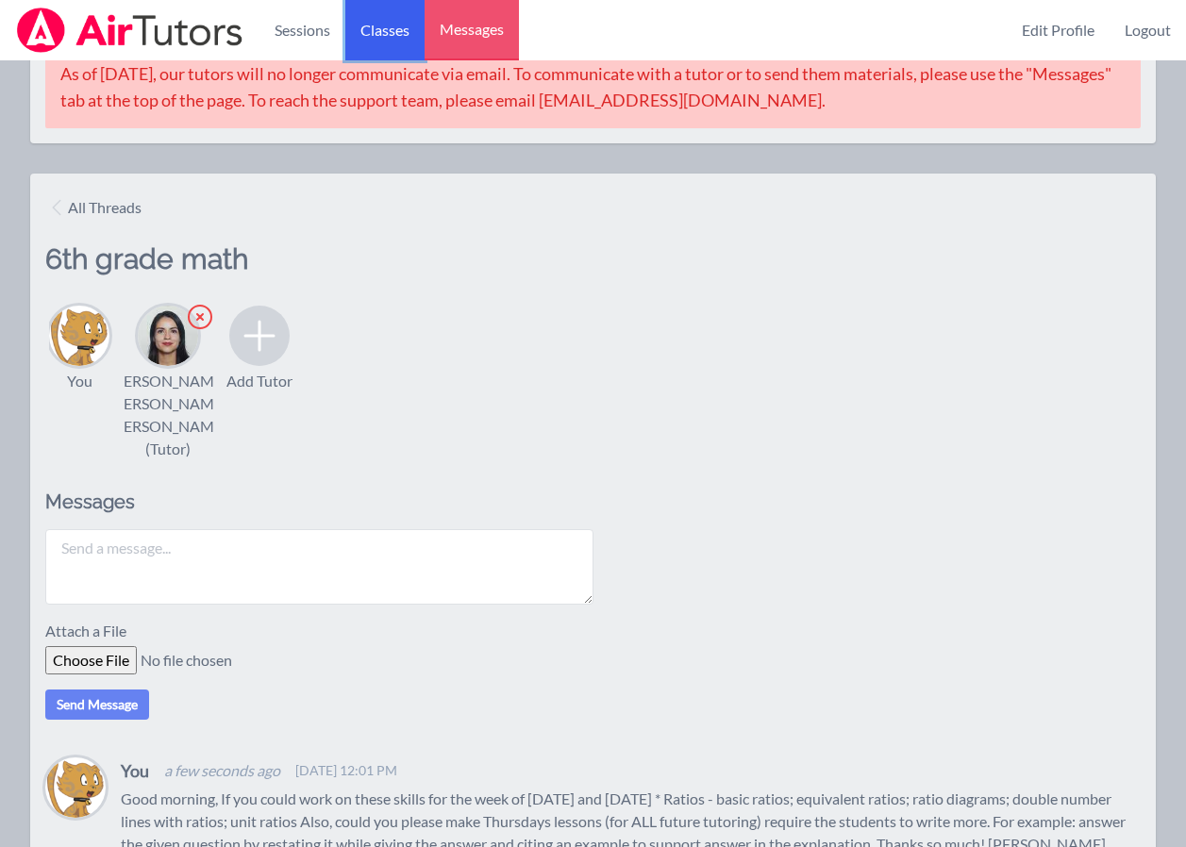
click at [383, 36] on link "Classes" at bounding box center [384, 30] width 79 height 60
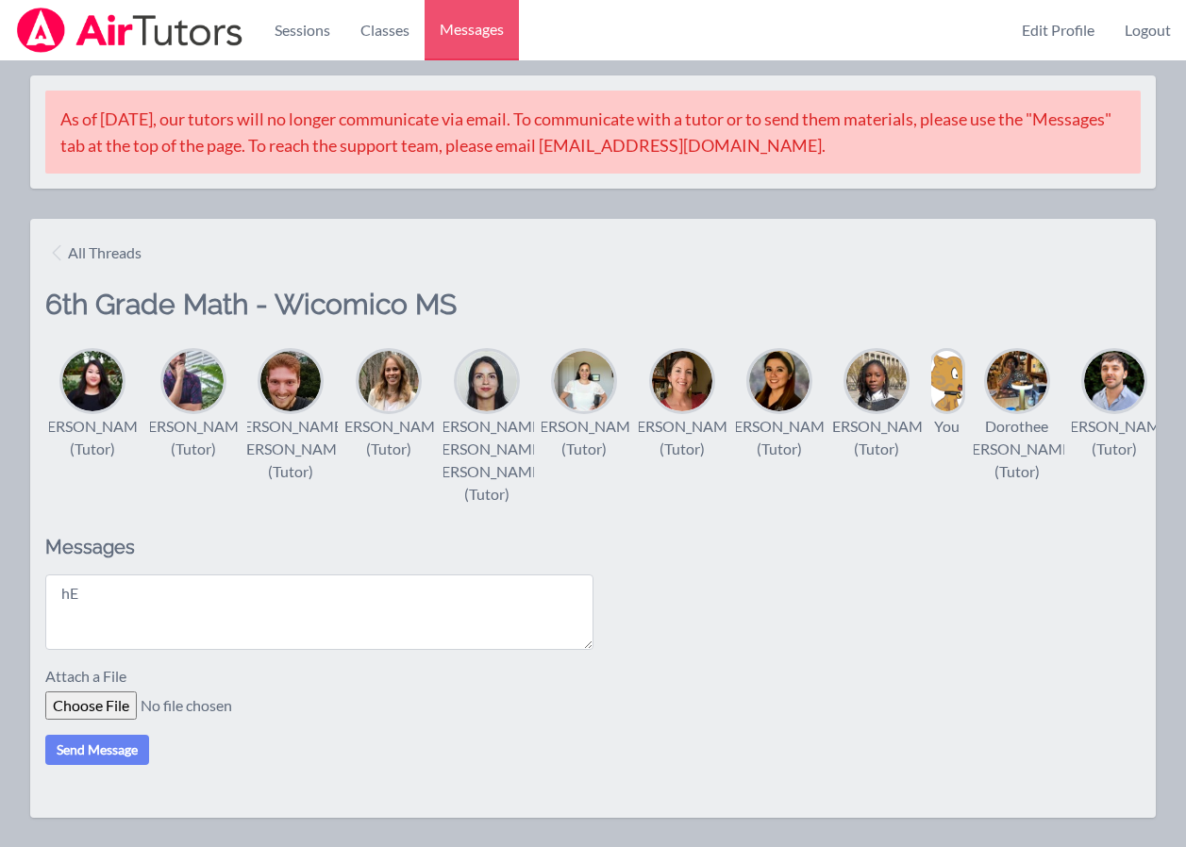
type textarea "h"
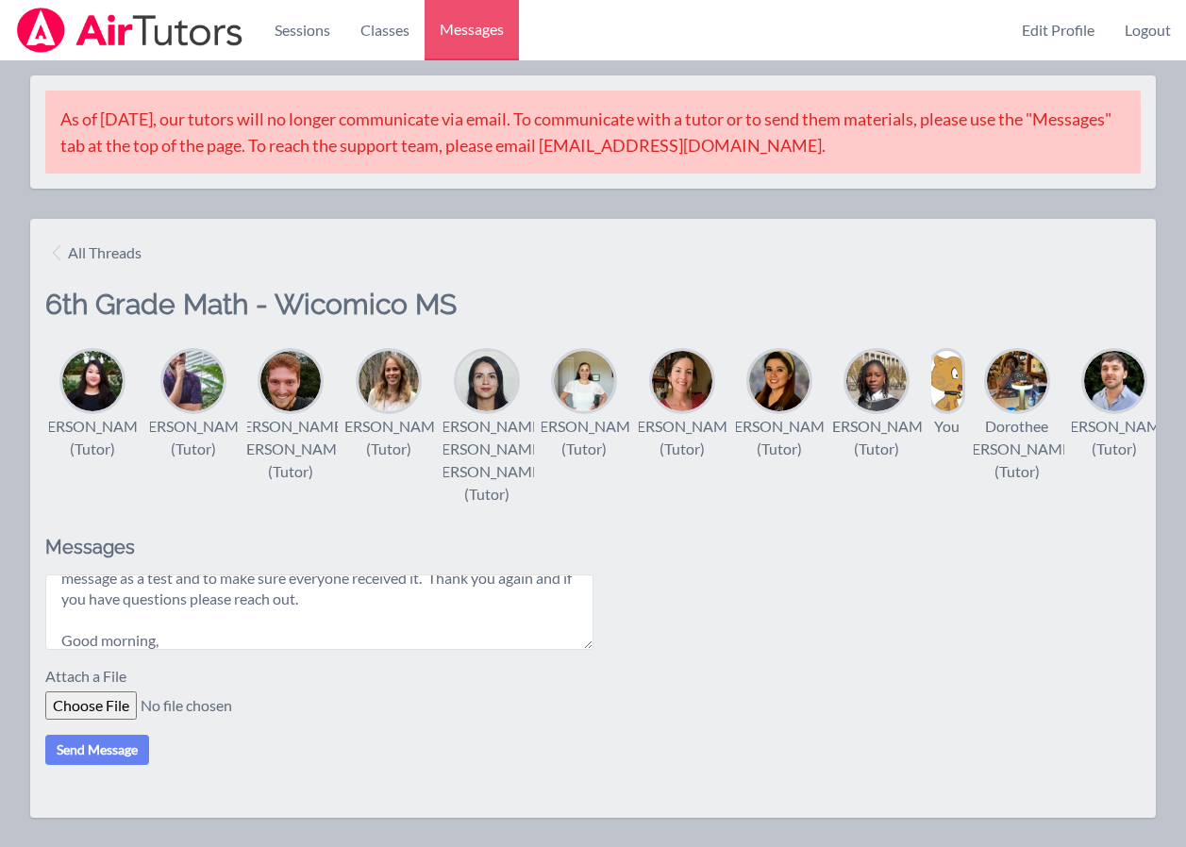
scroll to position [264, 0]
type textarea "Hello everyone! First I want to thank you for your time and for tutoring my stu…"
click at [96, 747] on button "Send Message" at bounding box center [97, 750] width 104 height 30
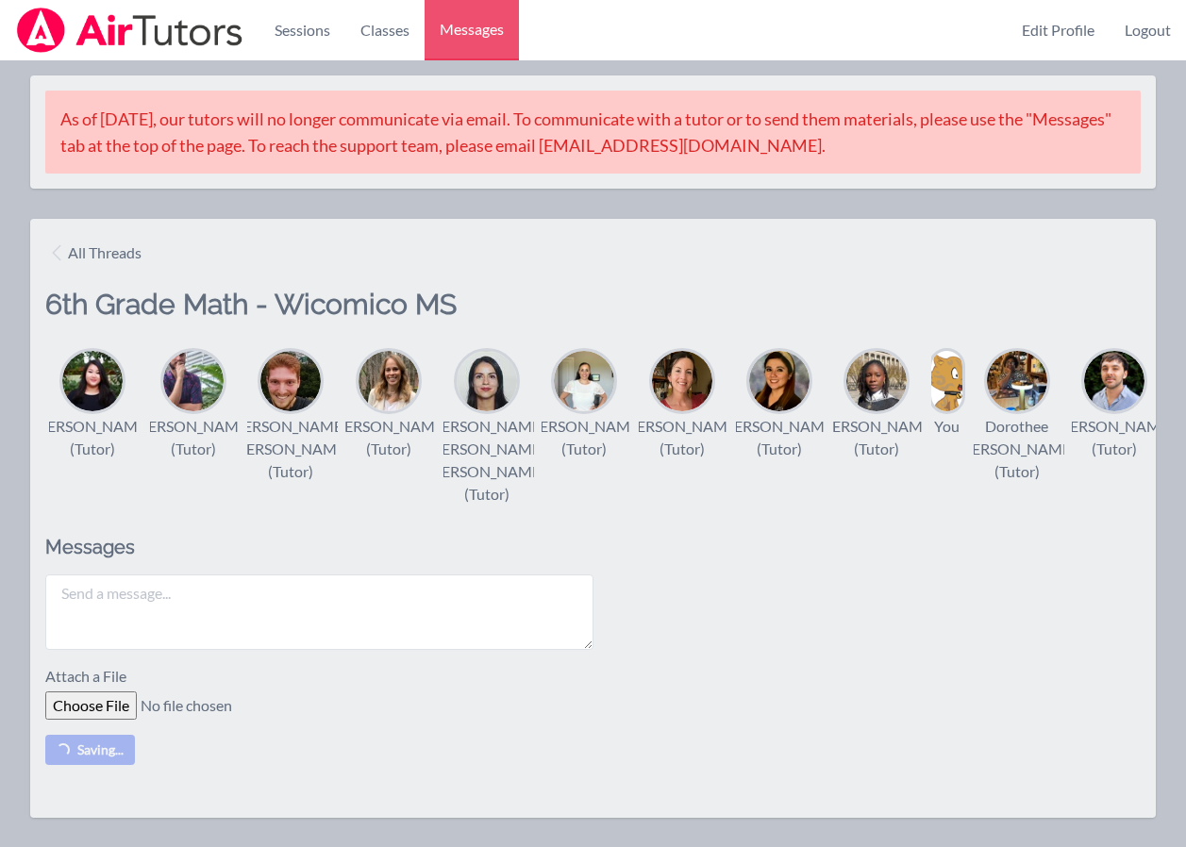
scroll to position [0, 0]
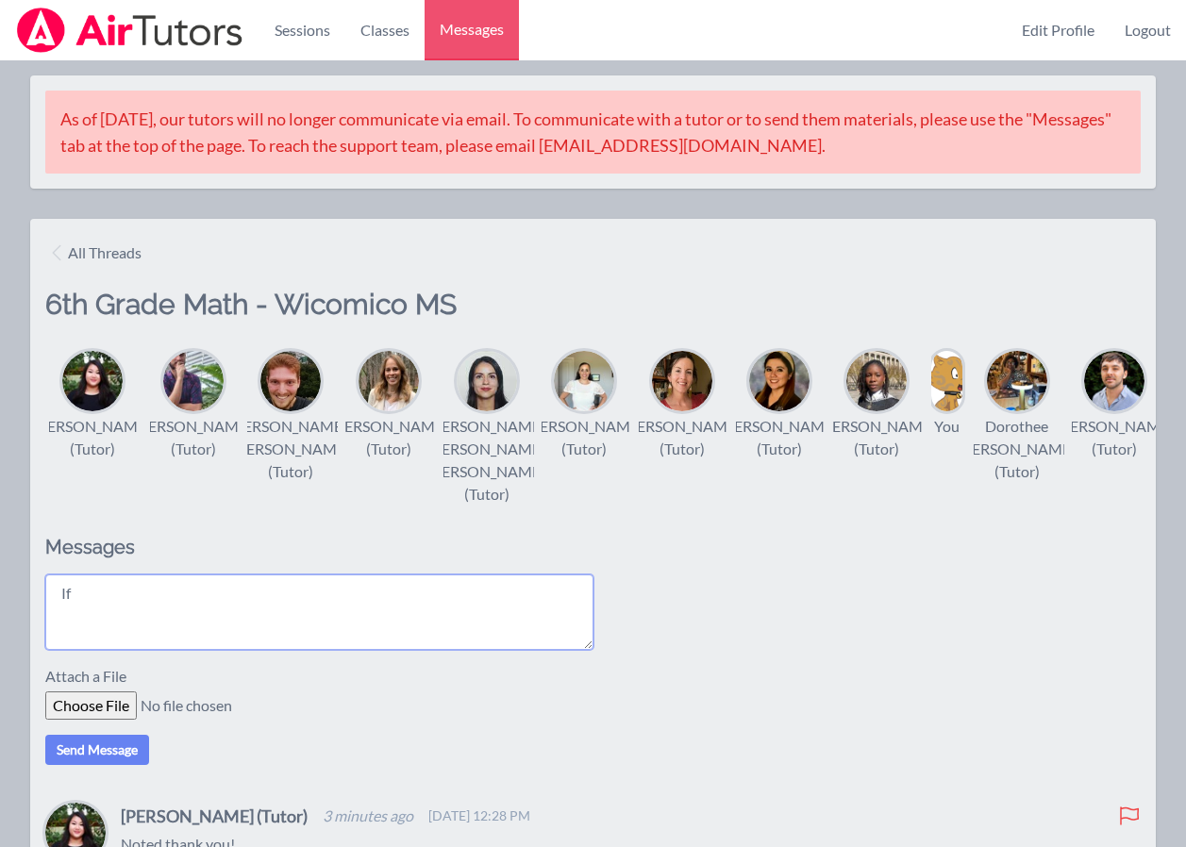
type textarea "I"
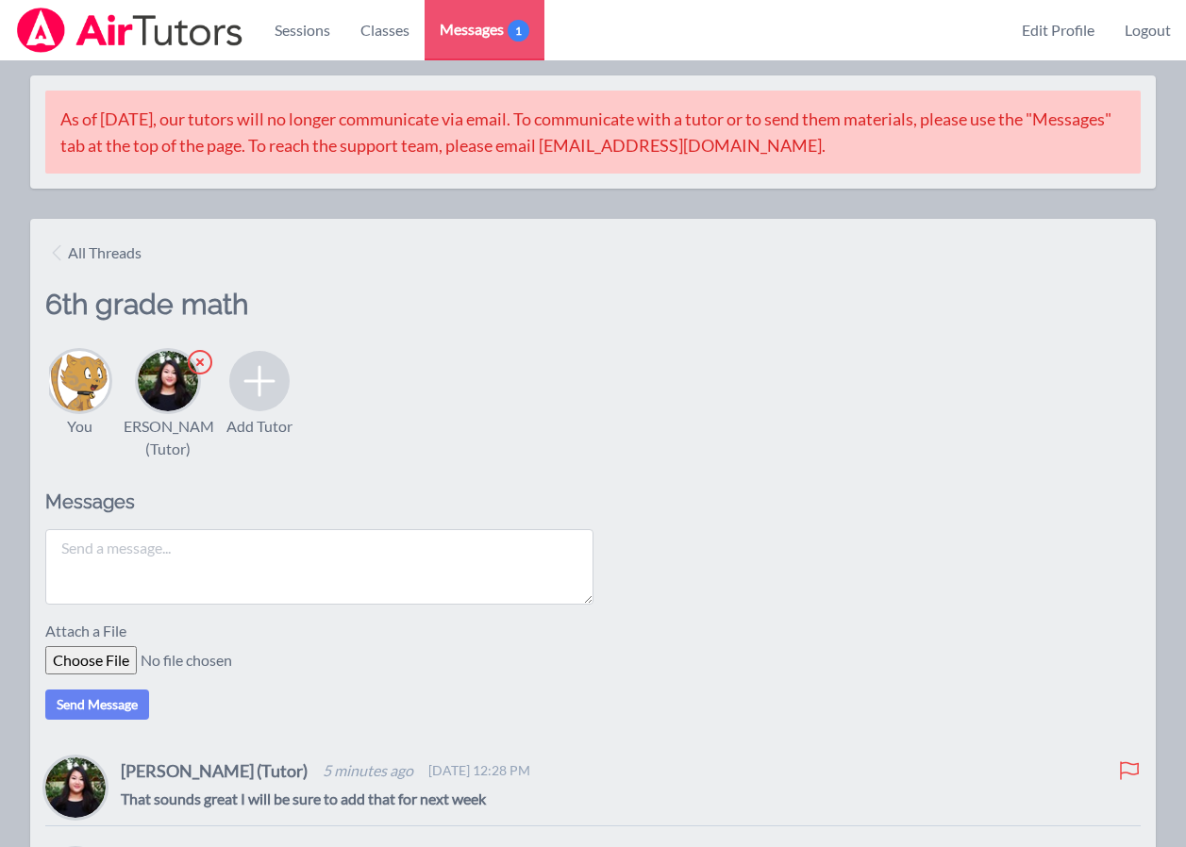
click at [276, 590] on textarea at bounding box center [319, 566] width 548 height 75
